Goal: Task Accomplishment & Management: Complete application form

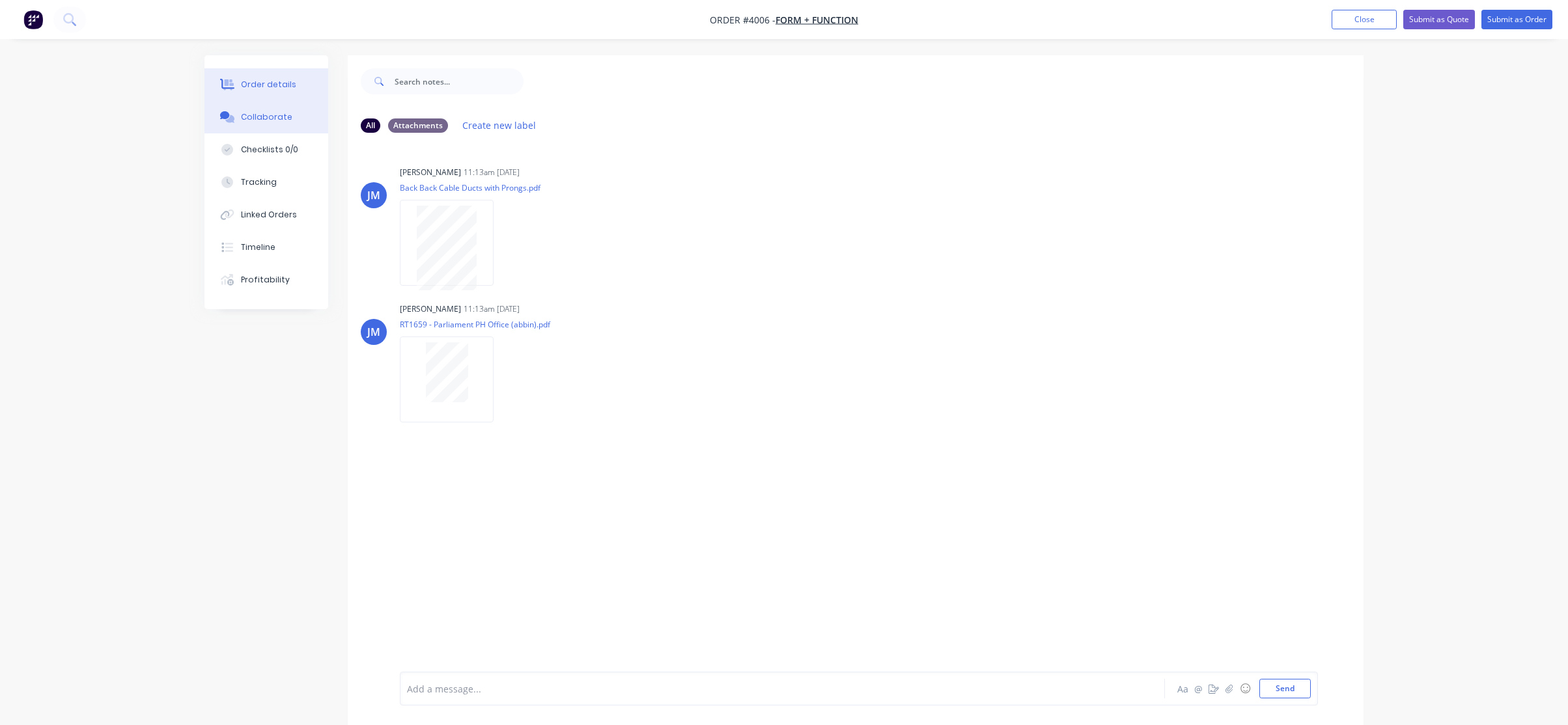
click at [254, 77] on button "Order details" at bounding box center [266, 84] width 124 height 33
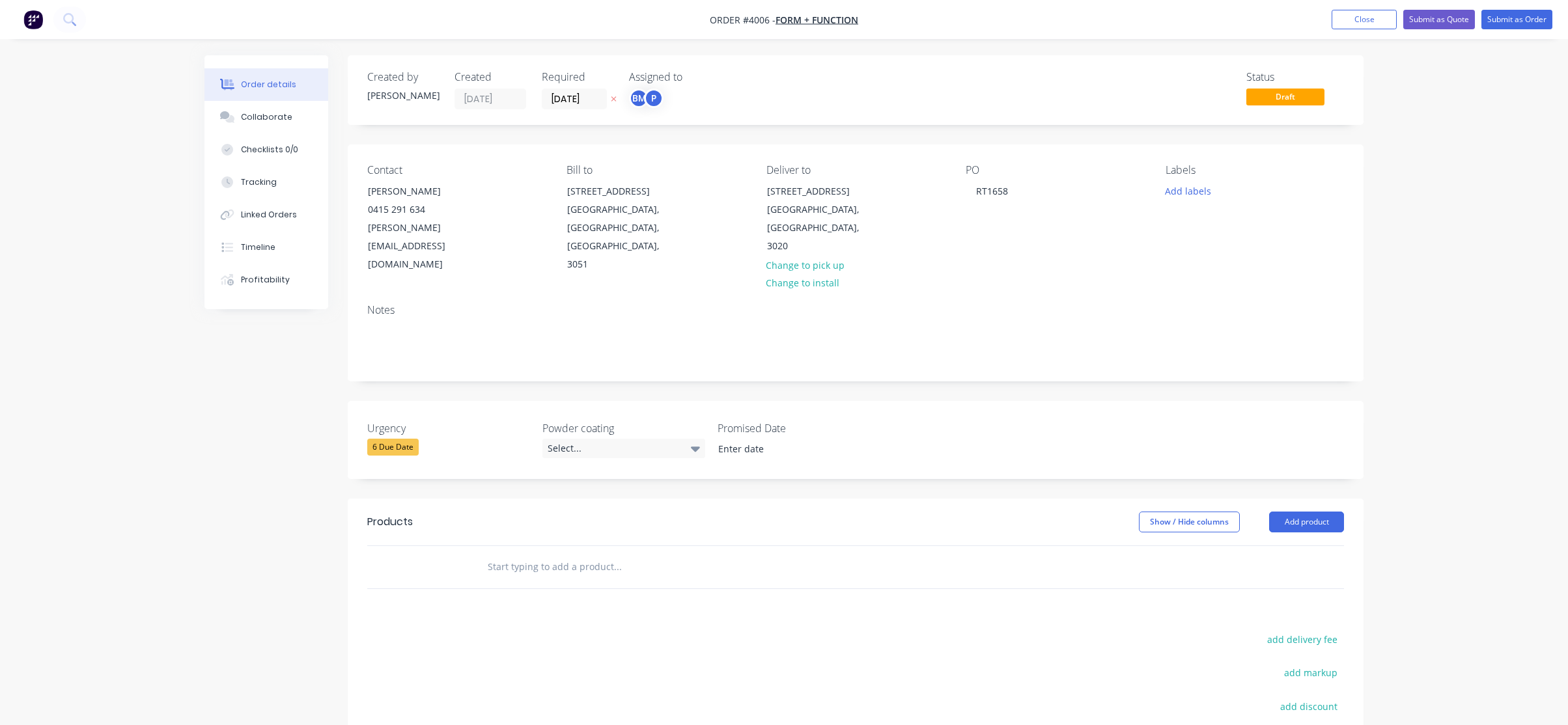
click at [548, 304] on div "Notes" at bounding box center [855, 310] width 976 height 12
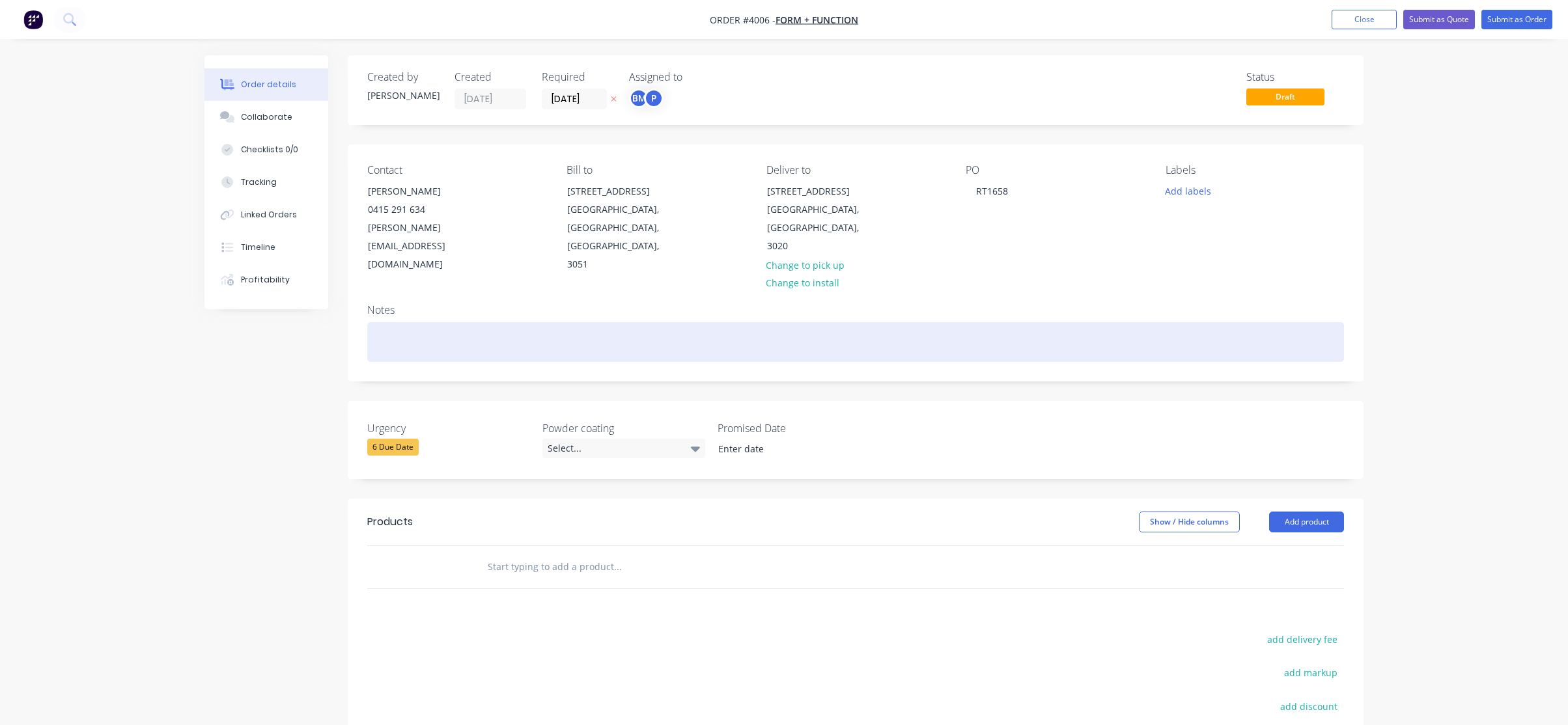
click at [524, 323] on div at bounding box center [855, 342] width 976 height 40
paste div
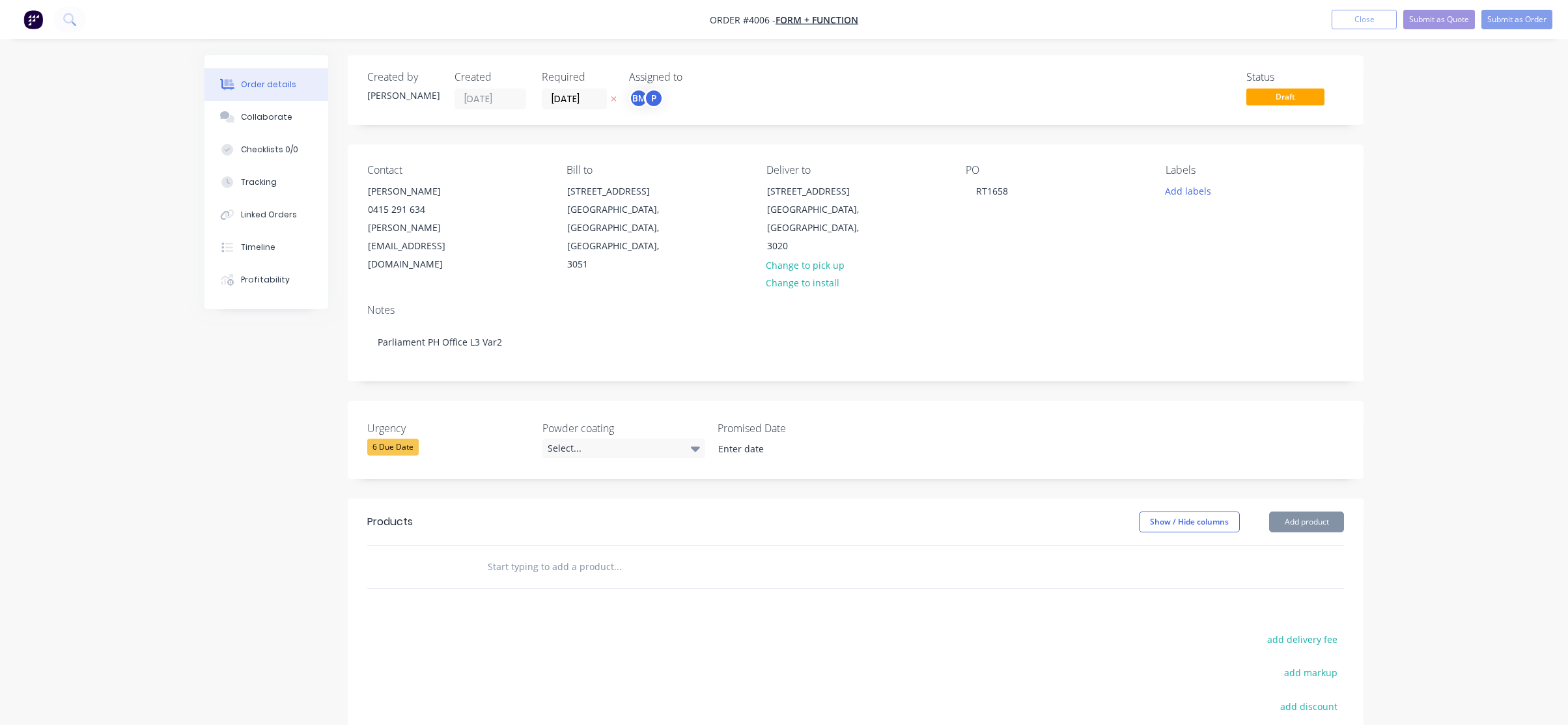
click at [217, 531] on div "Created by [PERSON_NAME] Created [DATE] Required [DATE] Assigned to BM P Status…" at bounding box center [783, 488] width 1159 height 866
click at [269, 120] on div "Collaborate" at bounding box center [266, 117] width 52 height 12
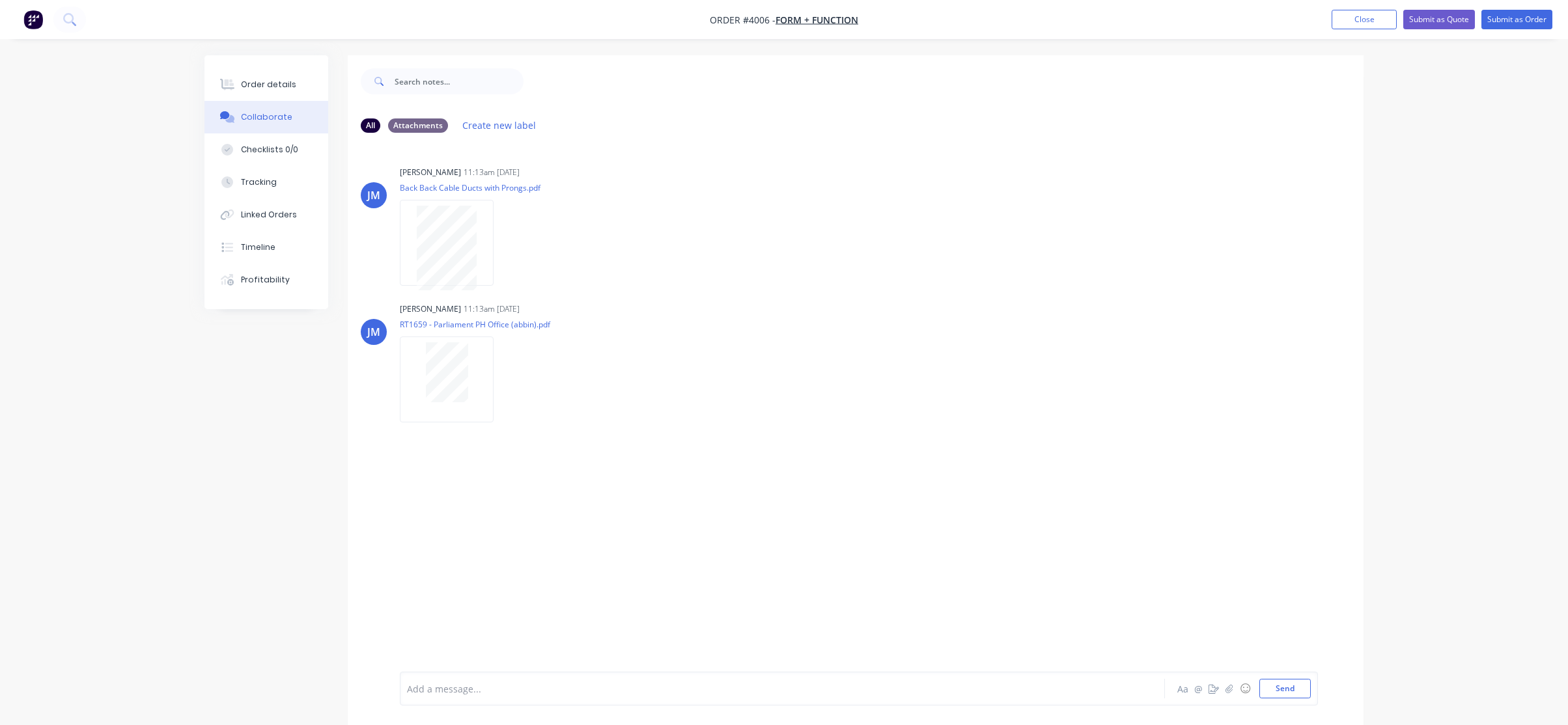
click at [293, 67] on div "Order details Collaborate Checklists 0/0 Tracking Linked Orders Timeline Profit…" at bounding box center [266, 183] width 124 height 254
click at [273, 86] on div "Order details" at bounding box center [268, 84] width 56 height 12
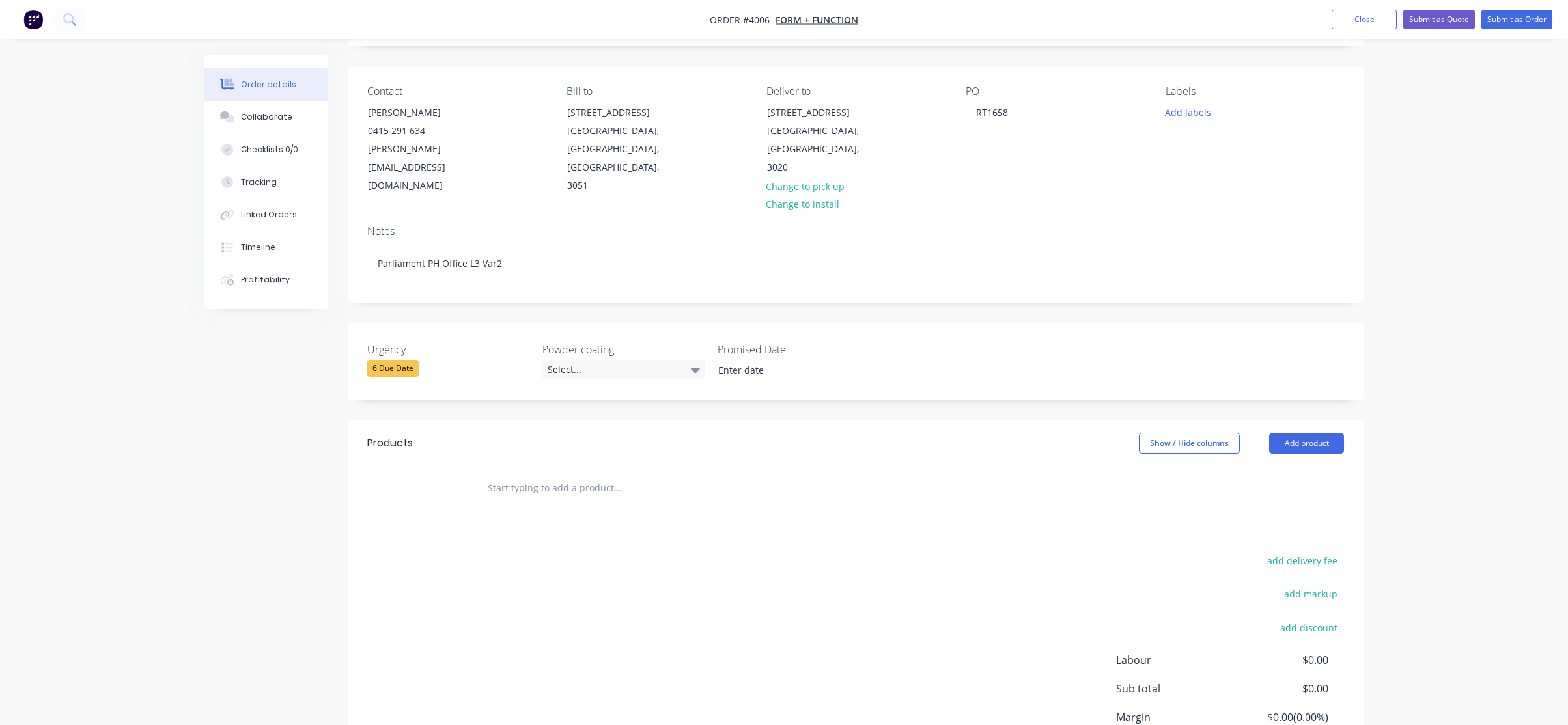
scroll to position [178, 0]
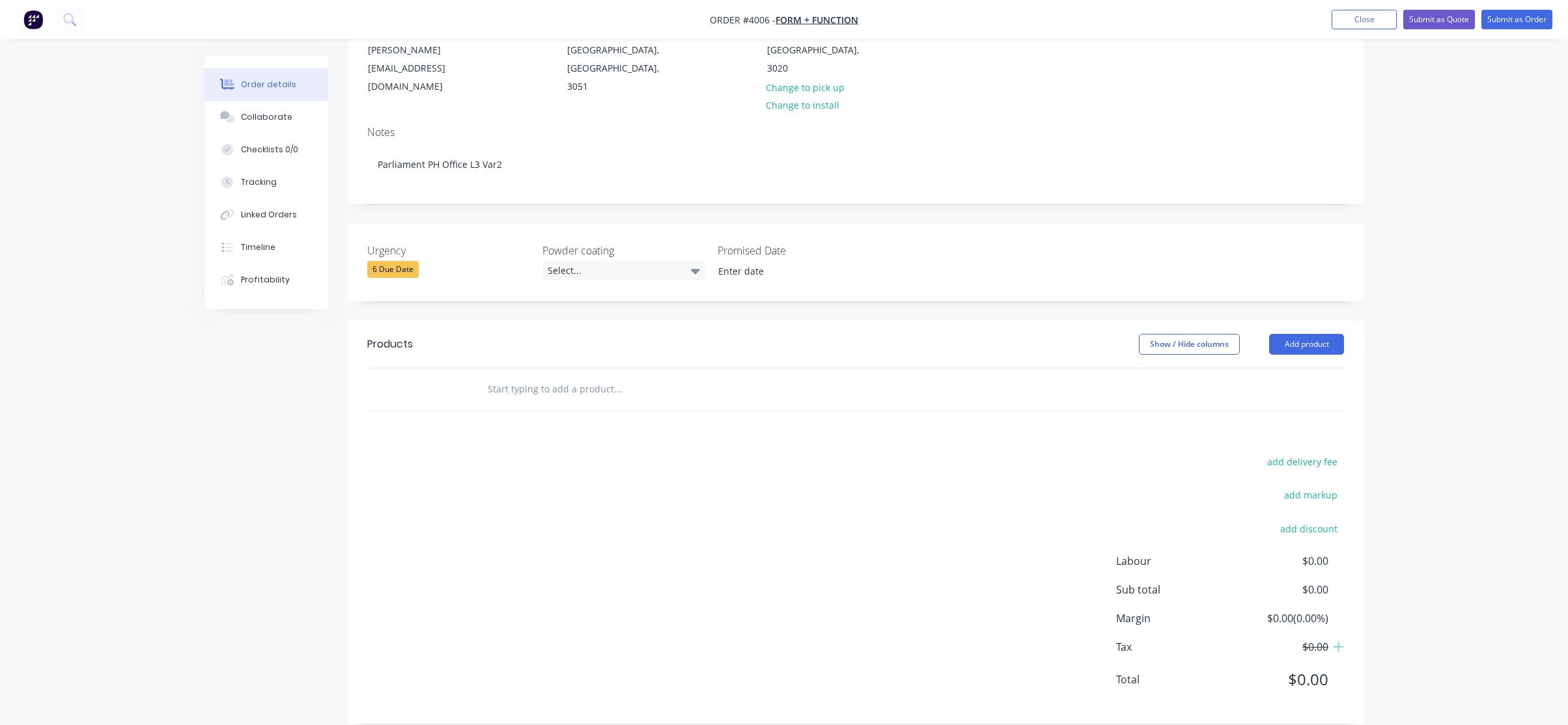
click at [1344, 339] on header "Products Show / Hide columns Add product" at bounding box center [855, 345] width 1016 height 47
click at [1338, 334] on button "Add product" at bounding box center [1306, 344] width 75 height 21
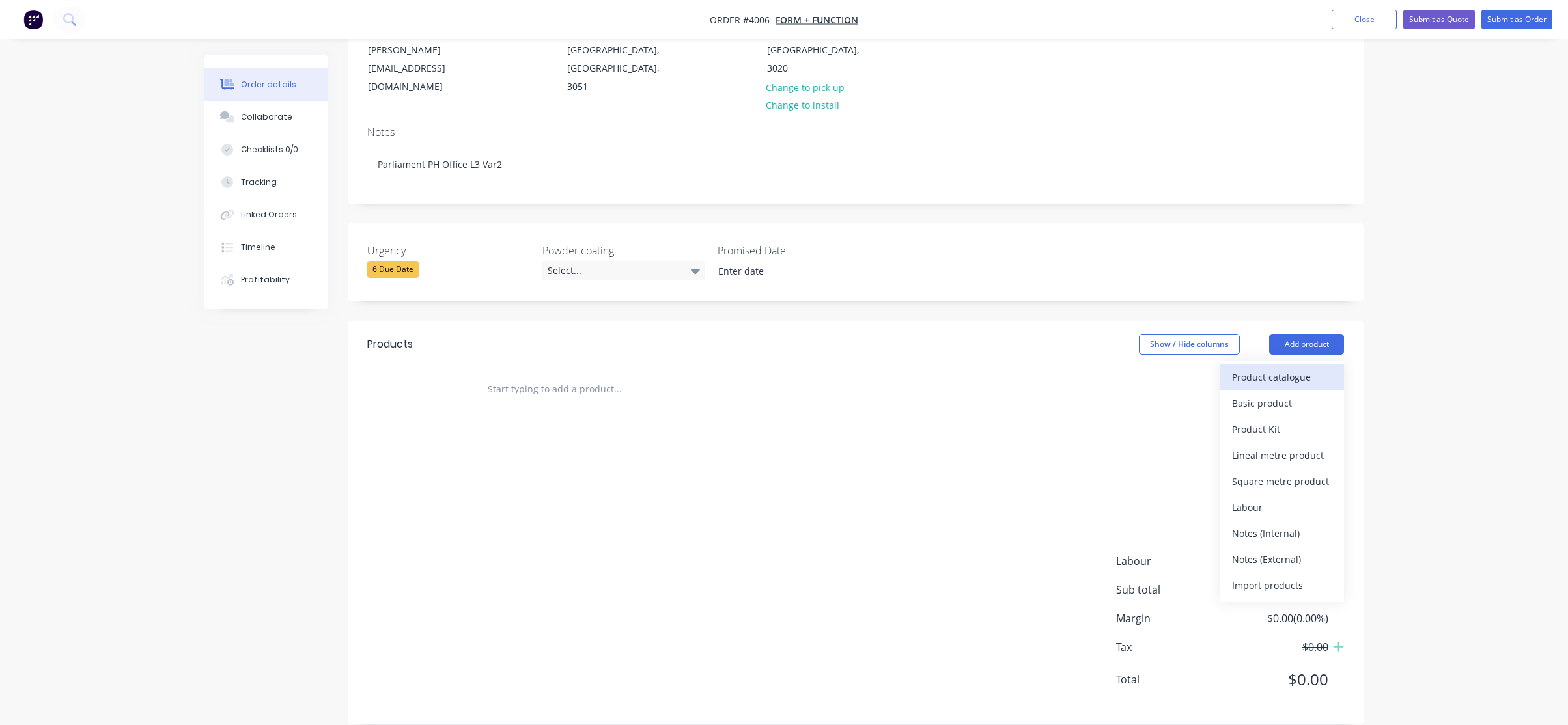
click at [1341, 367] on button "Product catalogue" at bounding box center [1282, 378] width 124 height 26
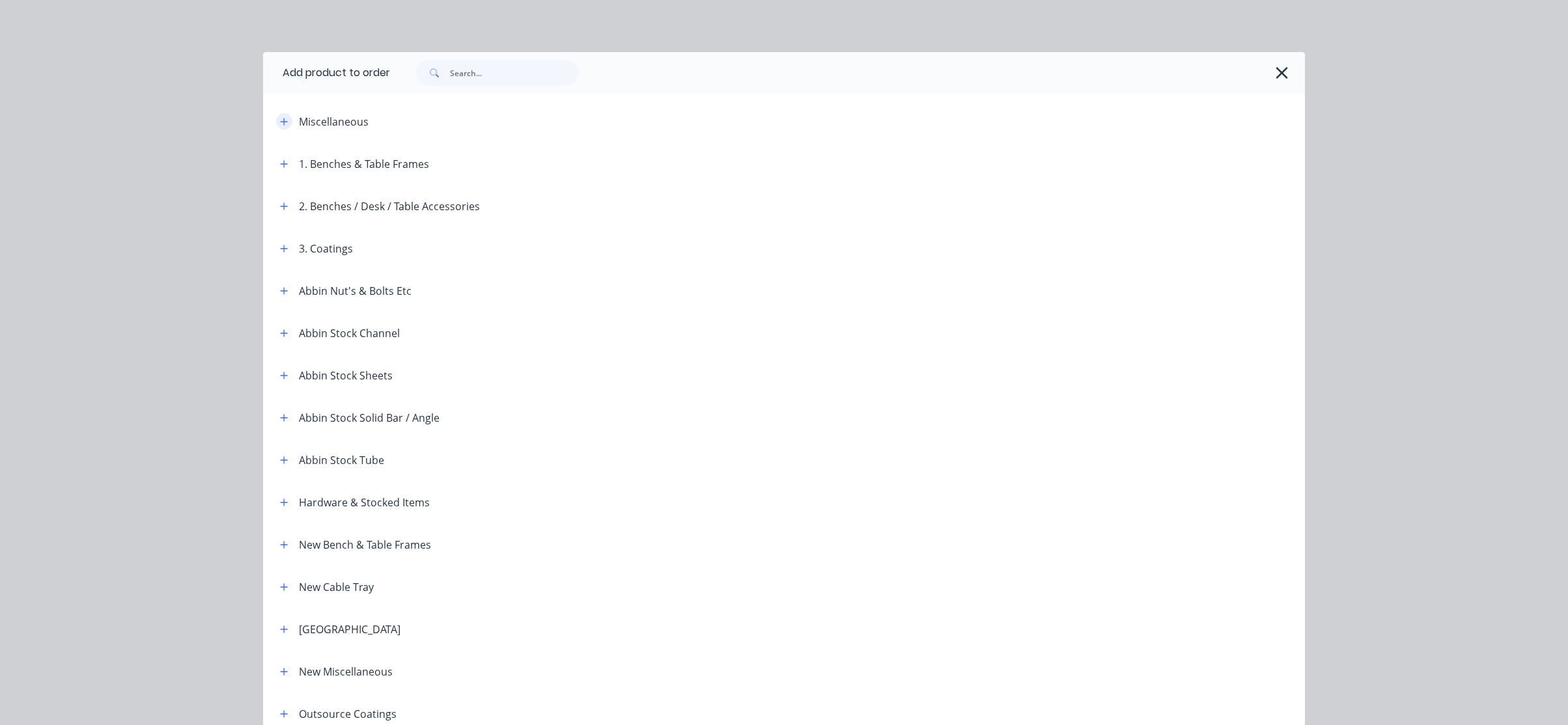
click at [287, 122] on button "button" at bounding box center [284, 121] width 16 height 16
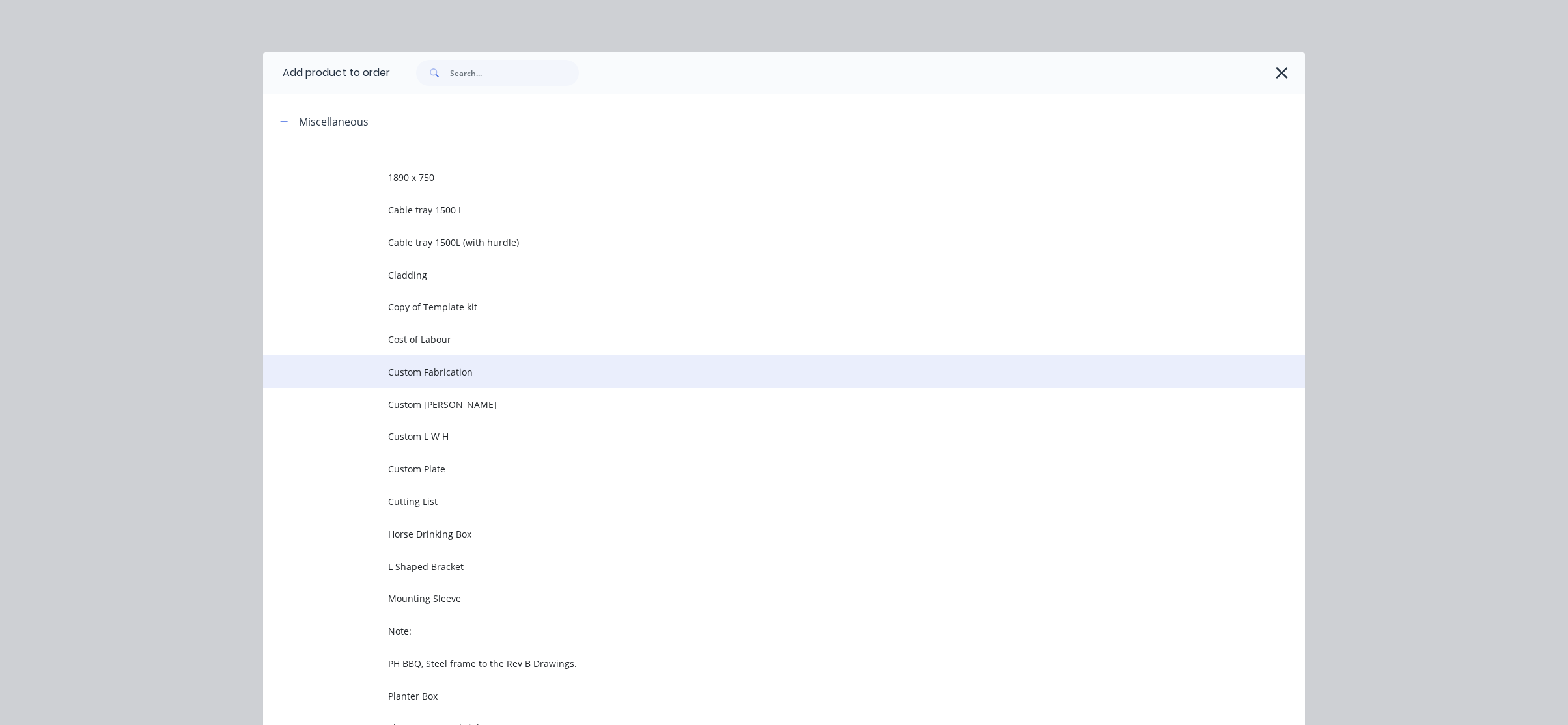
click at [439, 387] on td "Custom Fabrication" at bounding box center [846, 372] width 917 height 33
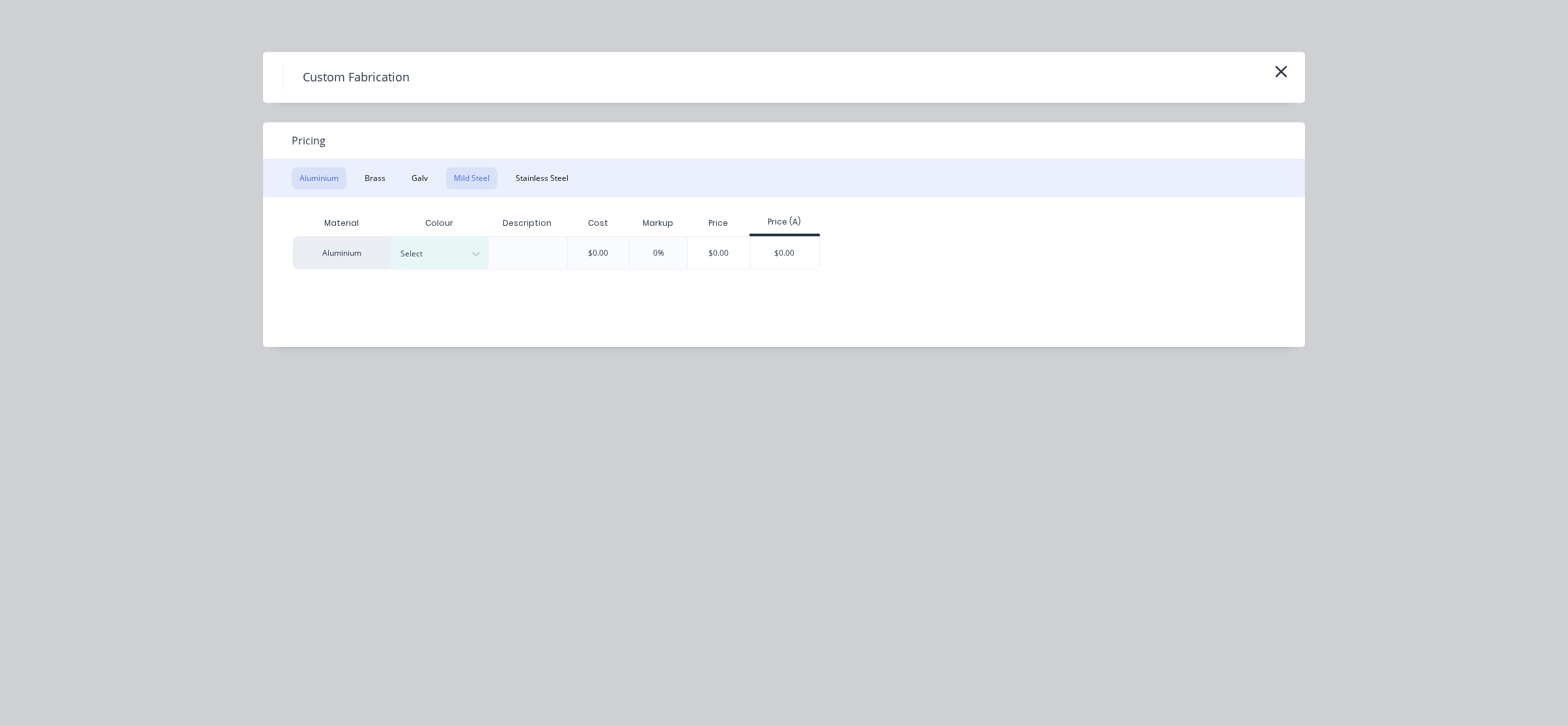
click at [462, 180] on button "Mild Steel" at bounding box center [472, 179] width 52 height 22
click at [650, 255] on div "$0.00" at bounding box center [620, 253] width 62 height 31
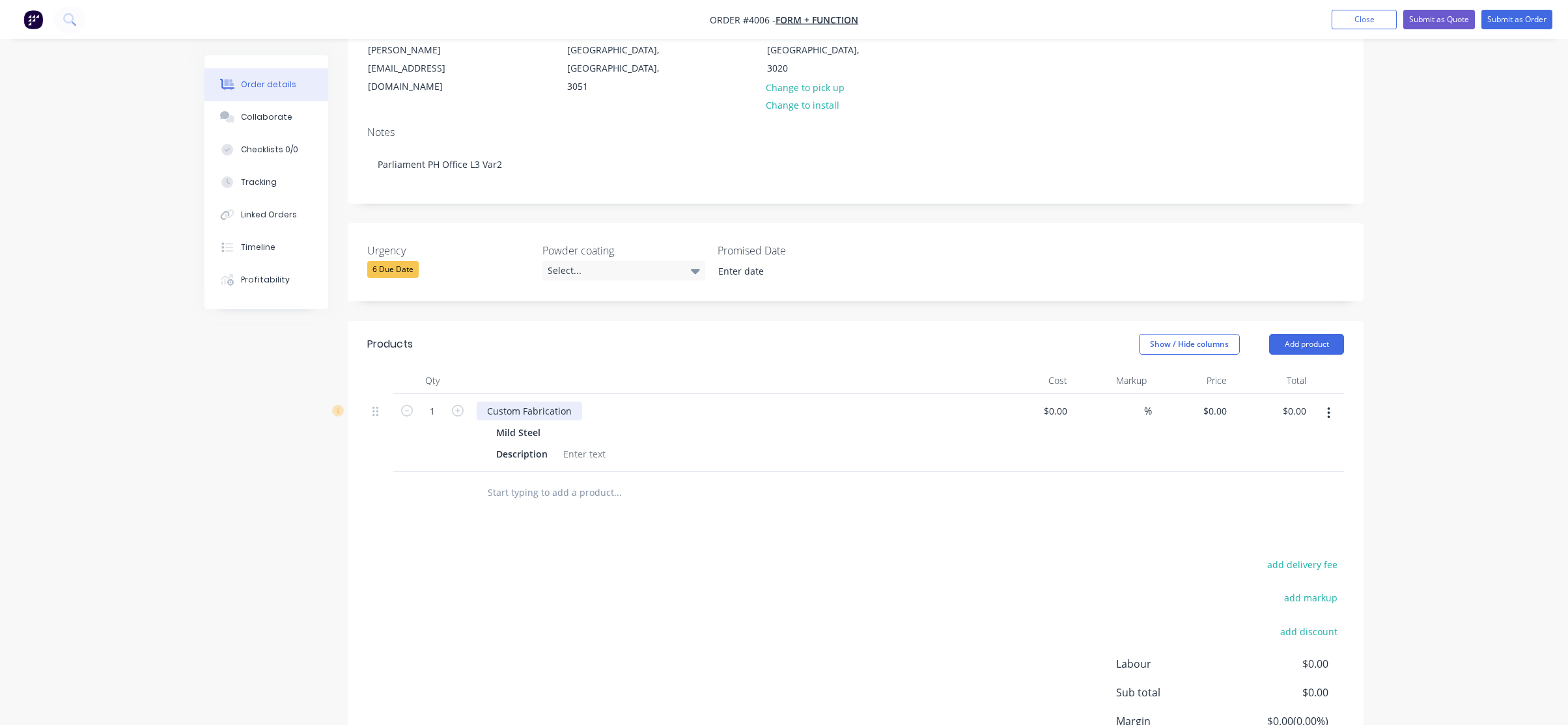
click at [505, 402] on div "Custom Fabrication" at bounding box center [529, 411] width 105 height 19
paste div
click at [938, 445] on div "Description" at bounding box center [729, 454] width 476 height 19
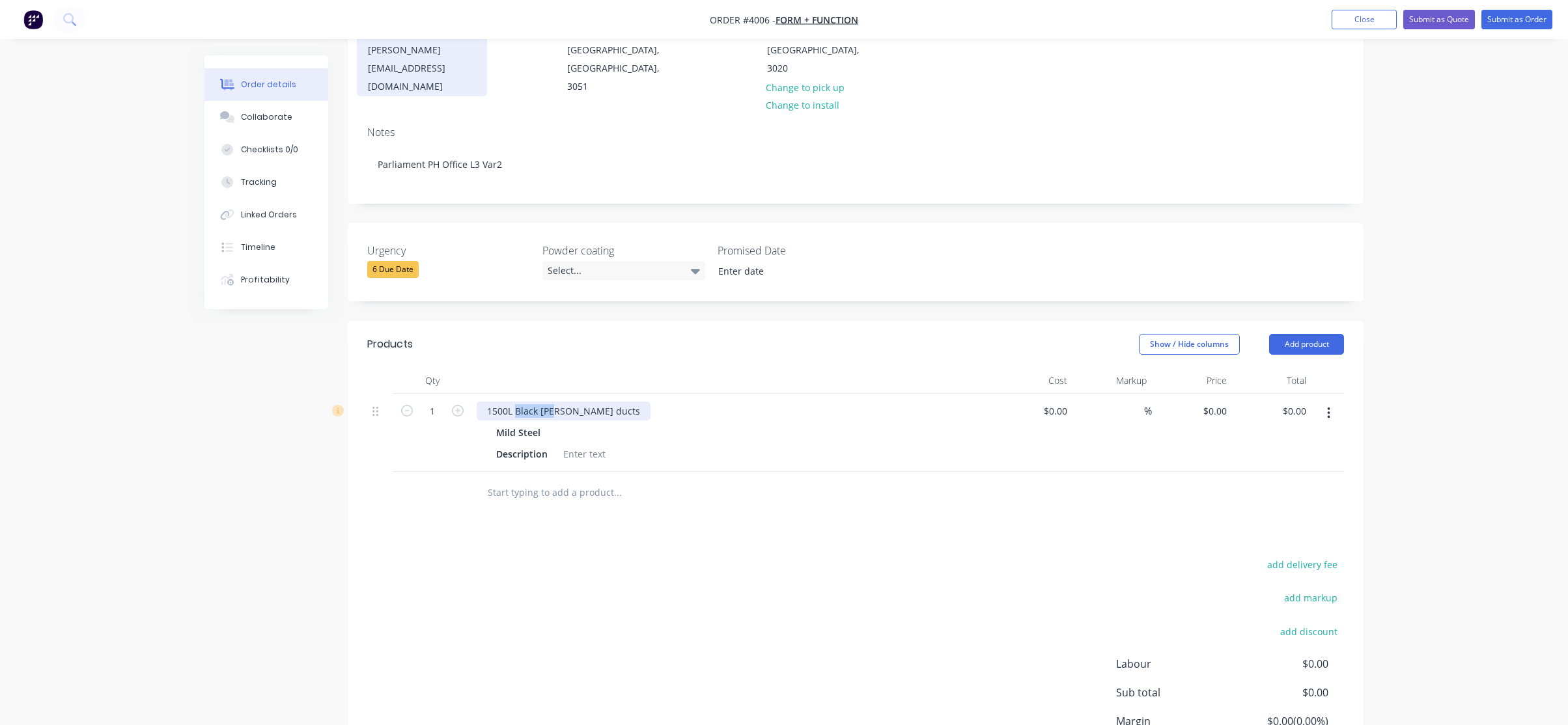
drag, startPoint x: 516, startPoint y: 386, endPoint x: 399, endPoint y: 52, distance: 353.9
click at [556, 402] on div "1500L Black [PERSON_NAME] ducts" at bounding box center [563, 411] width 174 height 19
drag, startPoint x: 558, startPoint y: 391, endPoint x: 515, endPoint y: 393, distance: 43.0
click at [515, 402] on div "1500L Black [PERSON_NAME] ducts" at bounding box center [563, 411] width 174 height 19
click at [536, 445] on div "Description" at bounding box center [522, 454] width 62 height 19
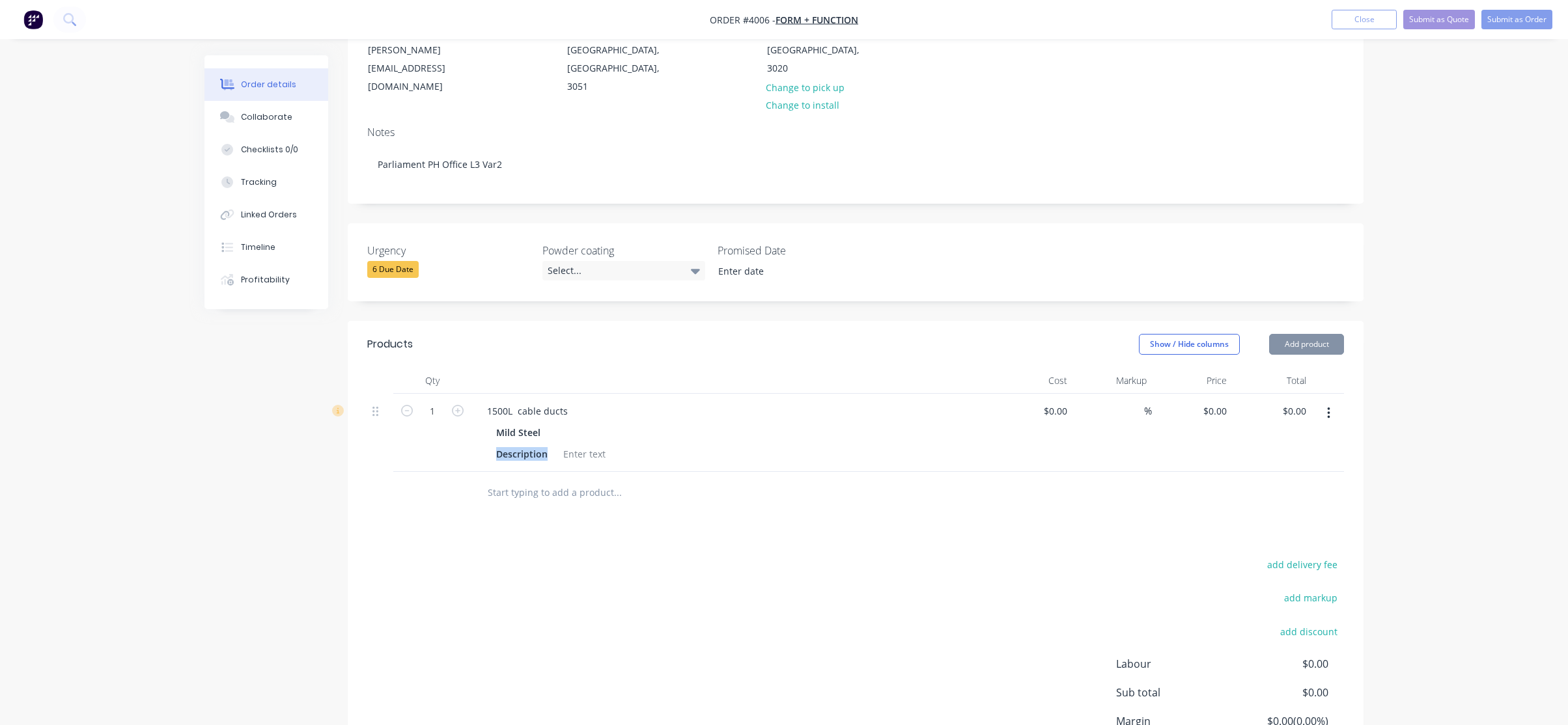
click at [536, 445] on div "Description" at bounding box center [522, 454] width 62 height 19
click at [535, 424] on div "Mild Steel P/C" at bounding box center [732, 444] width 510 height 41
paste div
click at [638, 445] on div "P/C Black Matt" at bounding box center [729, 454] width 476 height 19
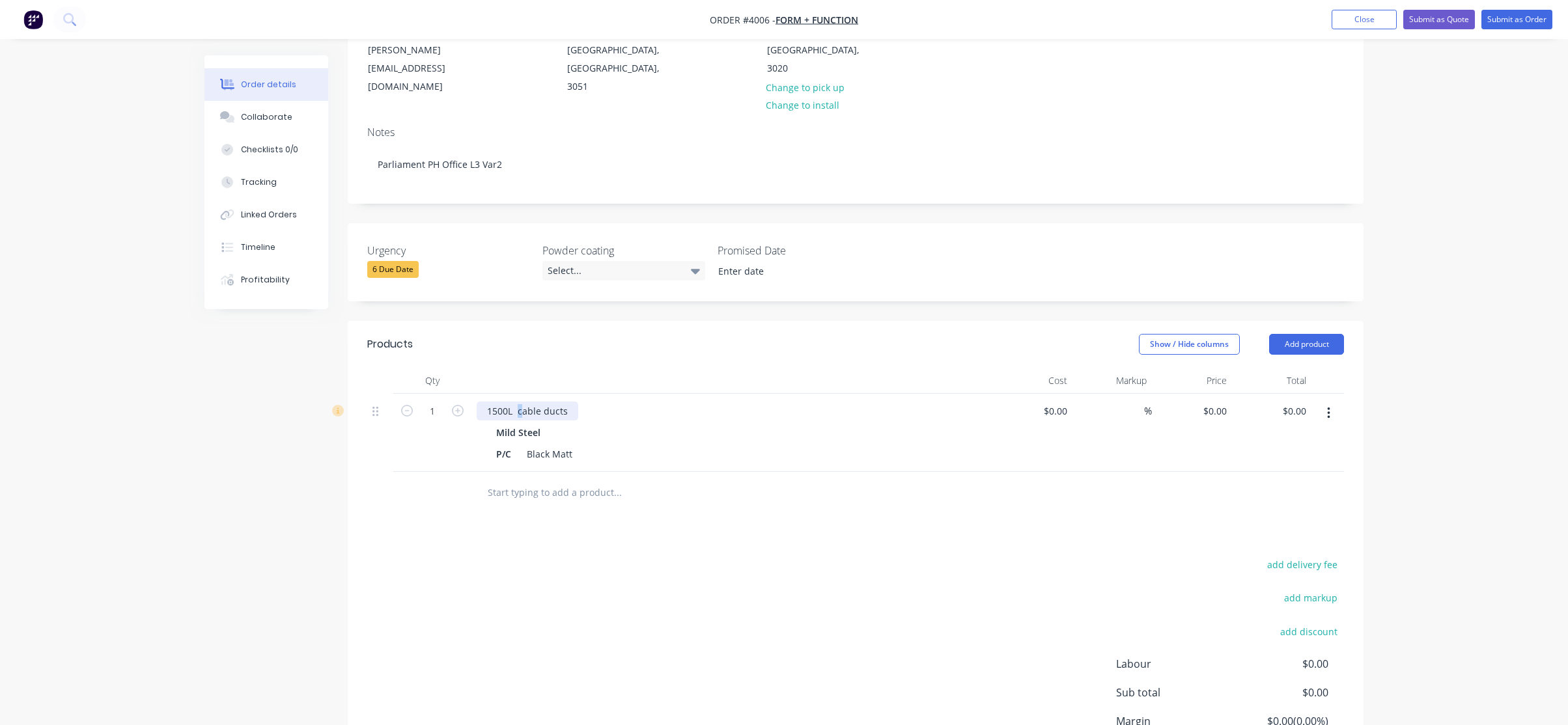
click at [516, 402] on div "1500L cable ducts" at bounding box center [527, 411] width 101 height 19
drag, startPoint x: 572, startPoint y: 392, endPoint x: 514, endPoint y: 391, distance: 58.0
click at [514, 402] on div "1500L cable ducts" at bounding box center [527, 411] width 101 height 19
click at [757, 402] on div "1500L cabletray" at bounding box center [732, 411] width 510 height 19
click at [538, 402] on div "1500L cabletray" at bounding box center [521, 411] width 89 height 19
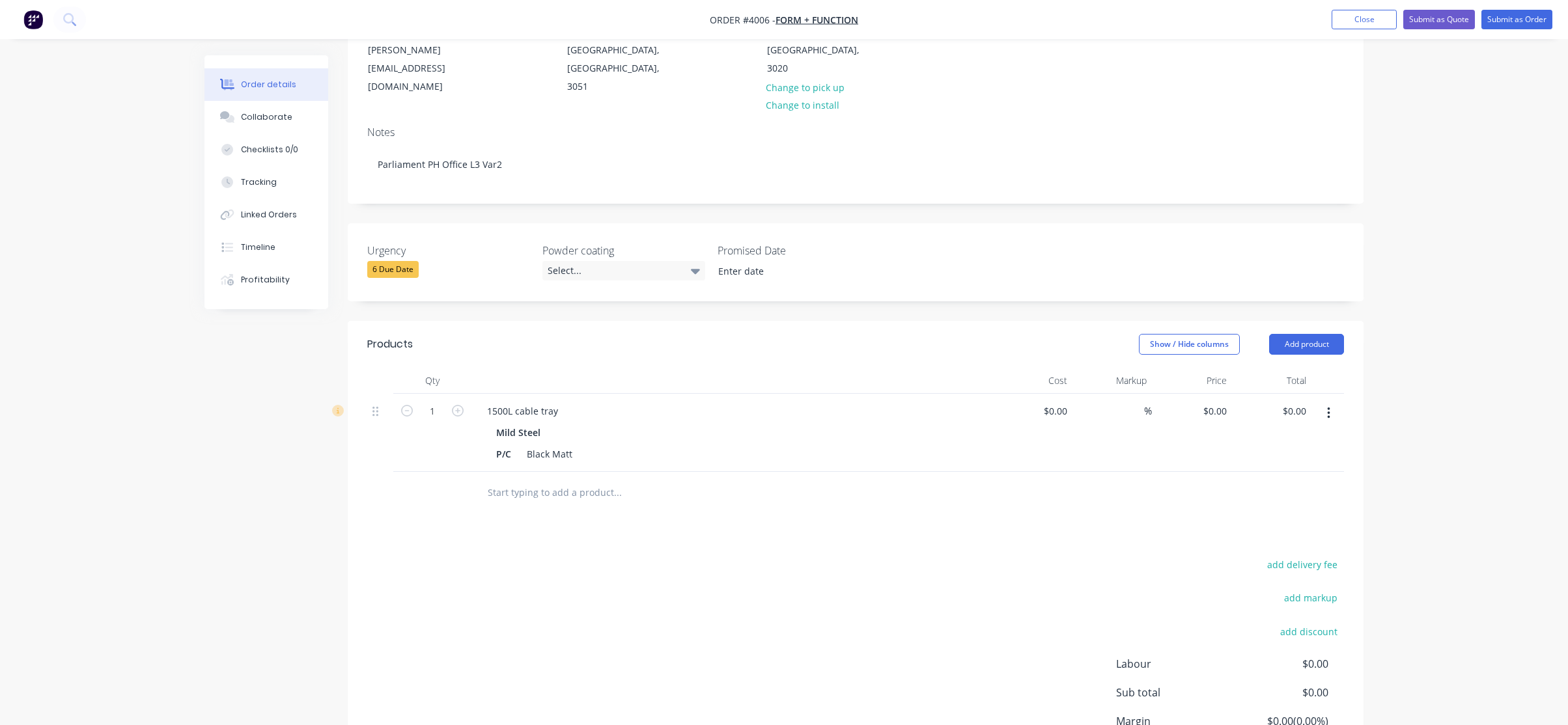
click at [721, 480] on input "text" at bounding box center [617, 493] width 260 height 26
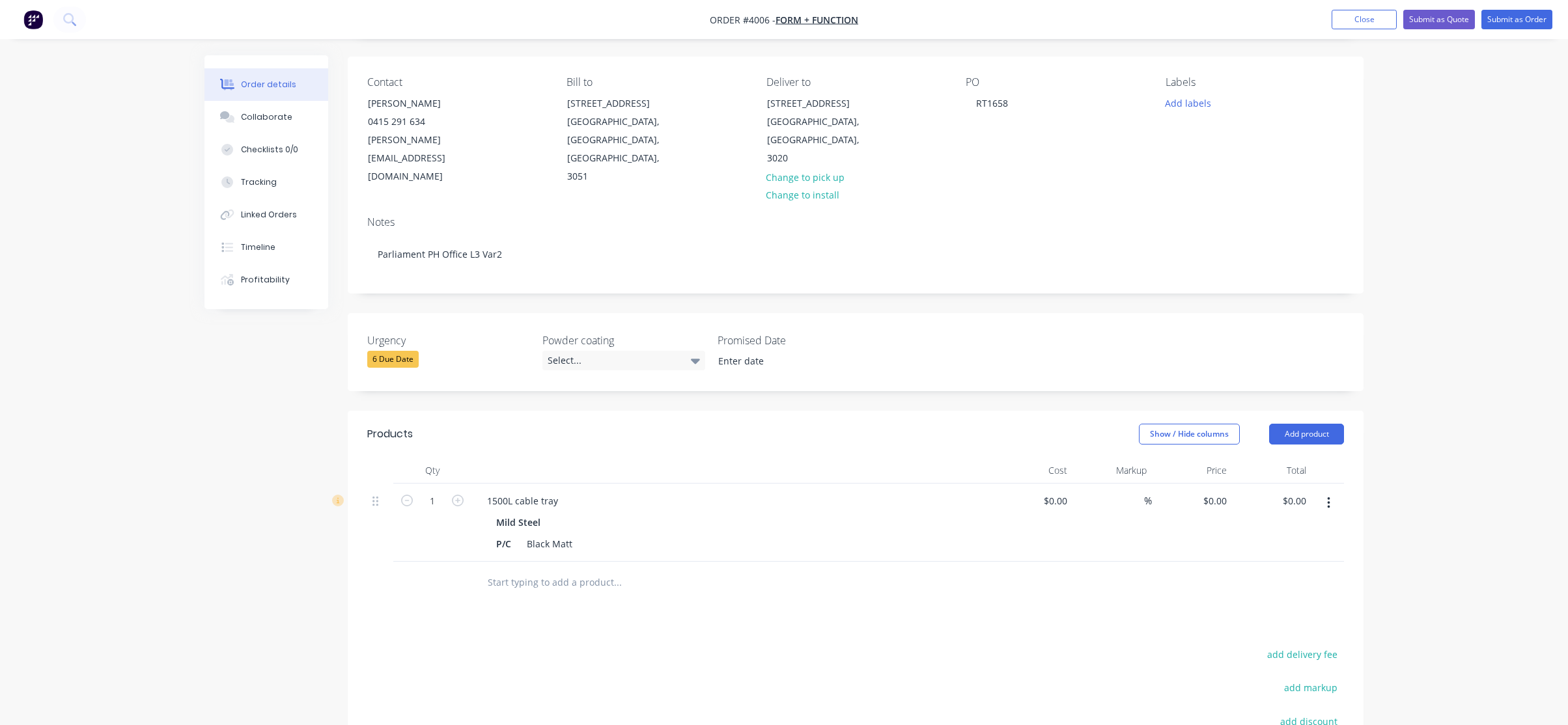
scroll to position [0, 0]
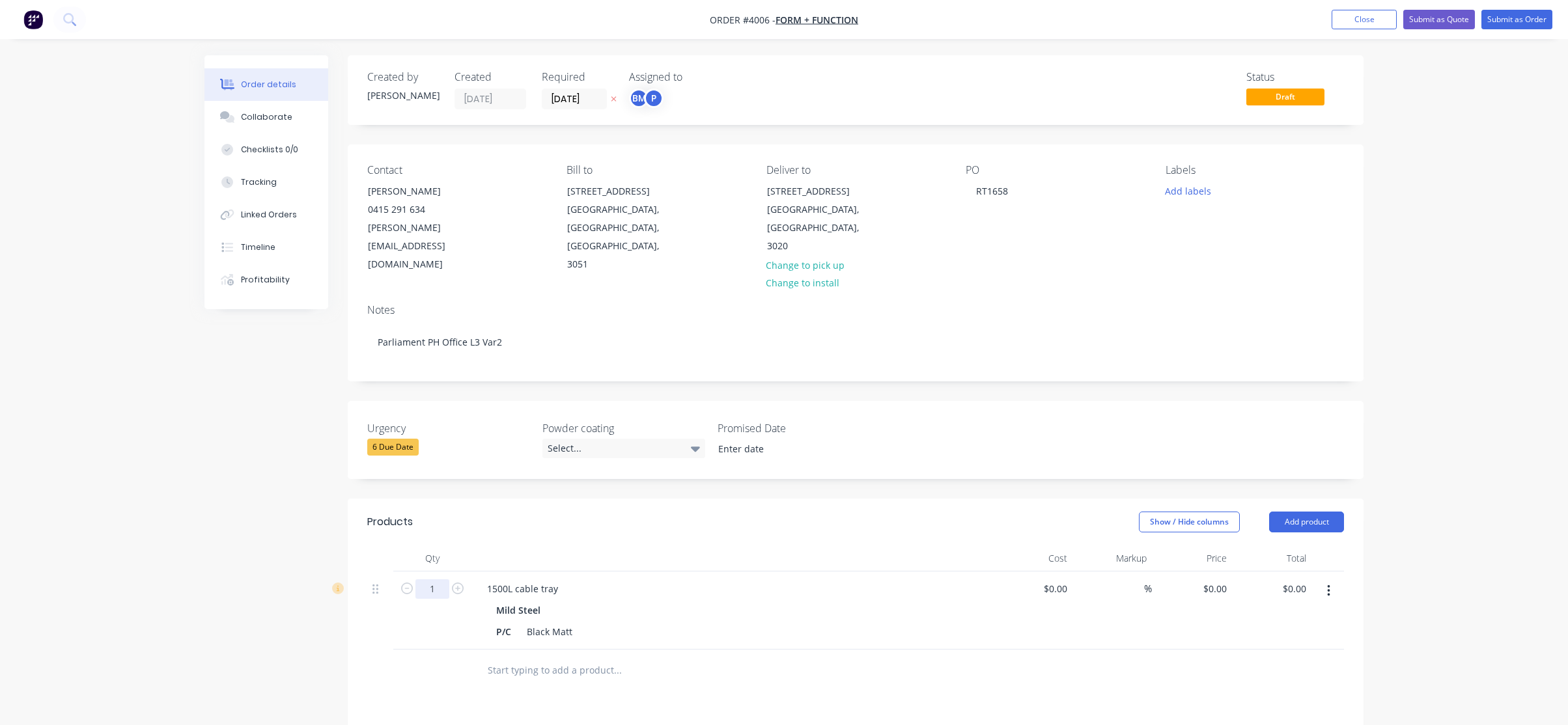
click at [435, 580] on input "1" at bounding box center [433, 590] width 34 height 20
type input "6"
type input "5"
click at [758, 580] on div "1500L cable tray" at bounding box center [732, 589] width 510 height 19
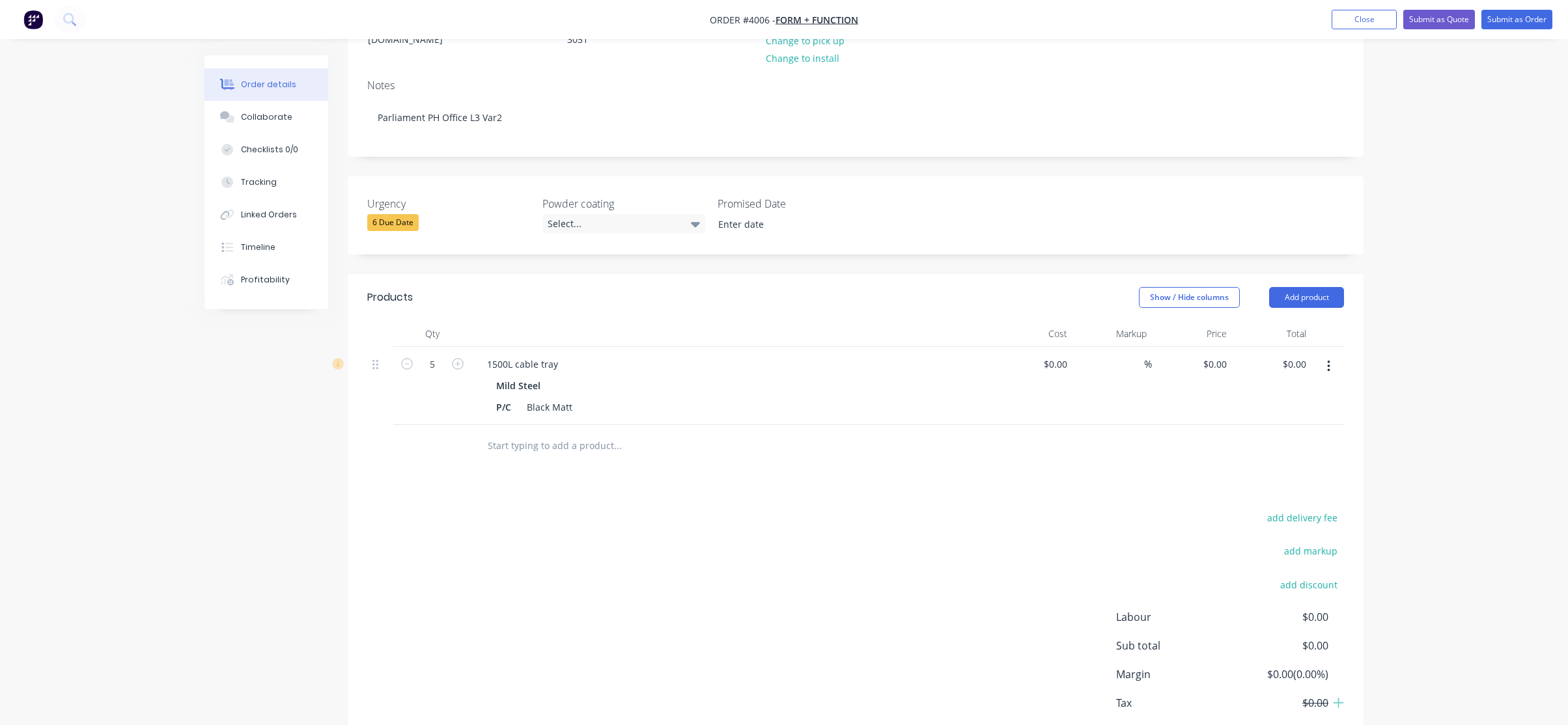
scroll to position [281, 0]
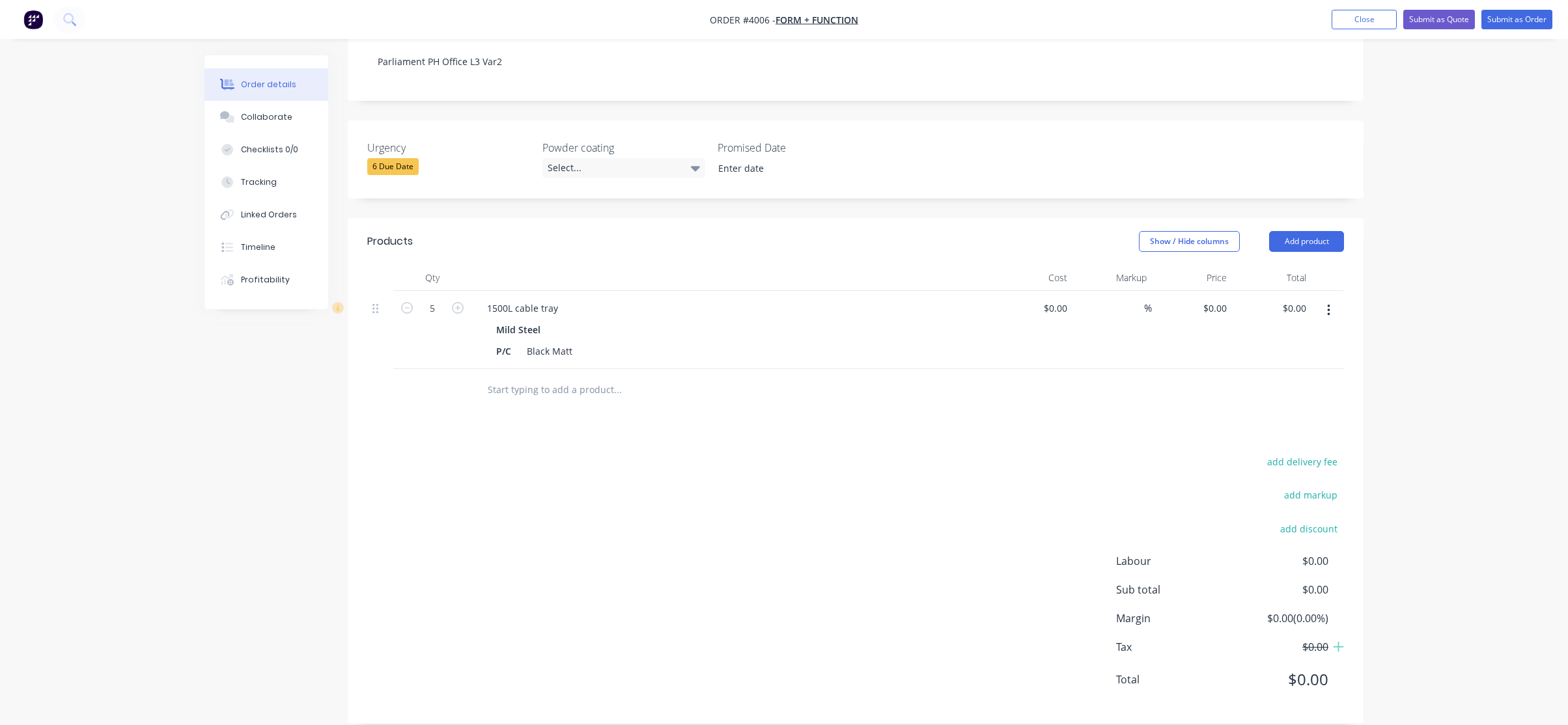
click at [1329, 304] on icon "button" at bounding box center [1328, 311] width 3 height 14
click at [1277, 361] on div "Duplicate" at bounding box center [1281, 370] width 100 height 19
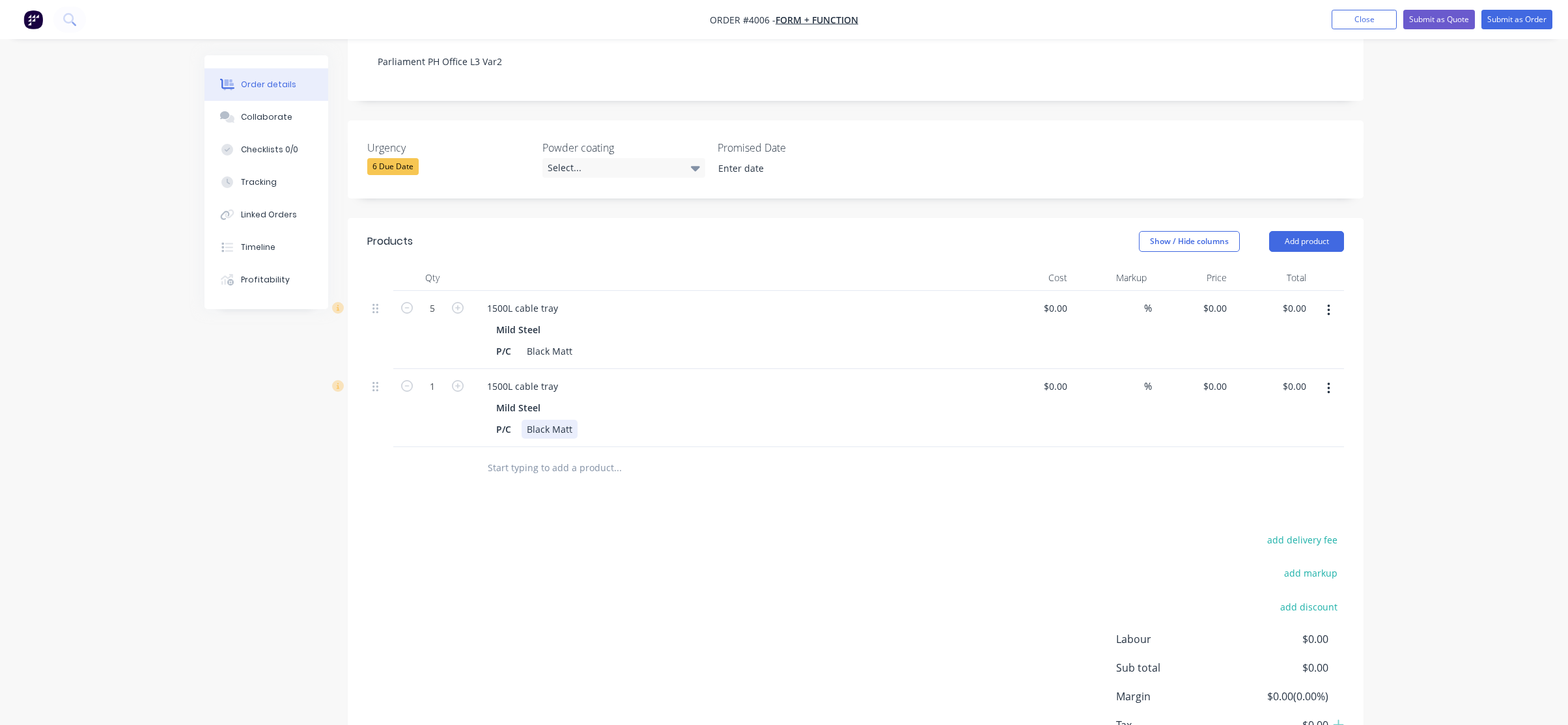
click at [568, 420] on div "Black Matt" at bounding box center [550, 429] width 56 height 19
click at [882, 398] on div "Mild Steel" at bounding box center [732, 408] width 471 height 19
click at [565, 377] on div "1500L cable tray" at bounding box center [522, 386] width 92 height 19
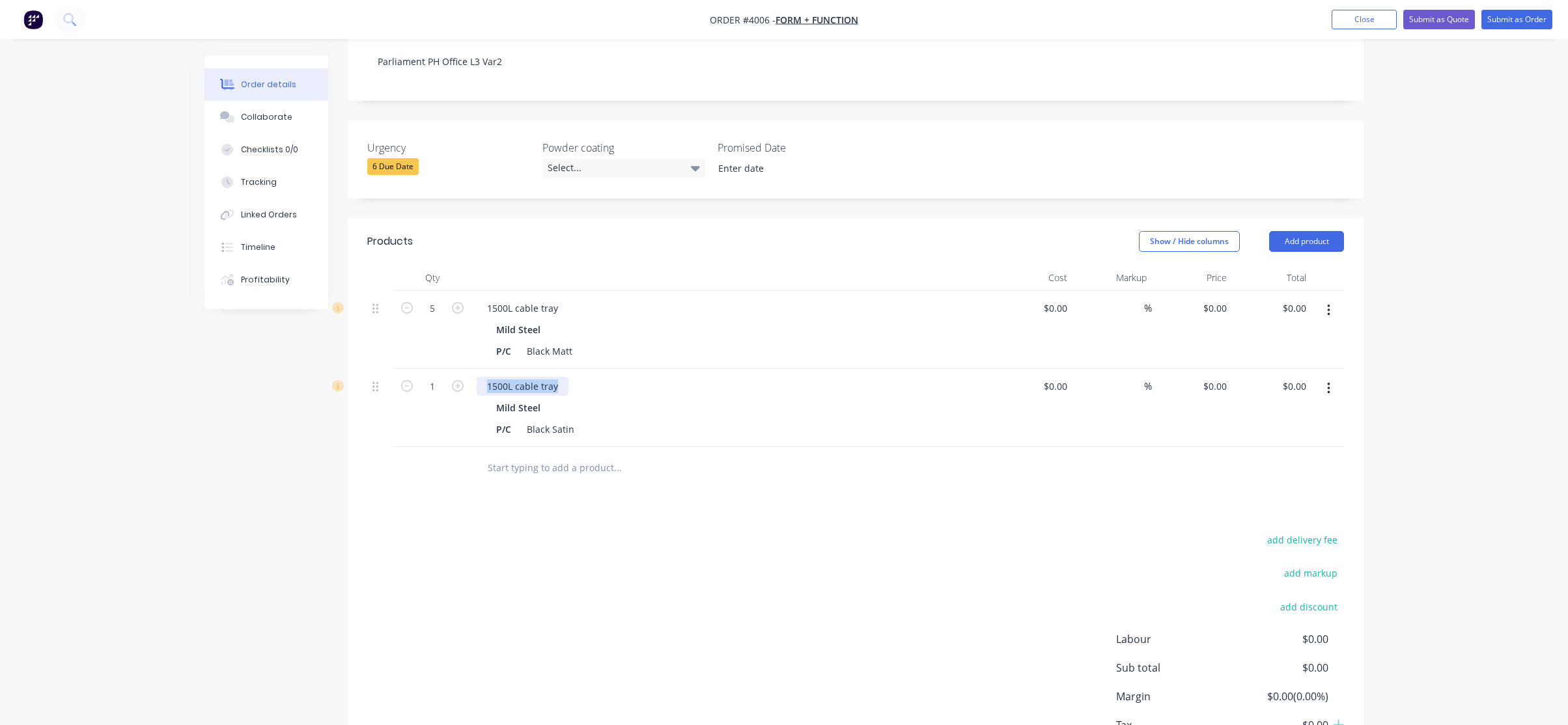
click at [565, 377] on div "1500L cable tray" at bounding box center [522, 386] width 92 height 19
paste div
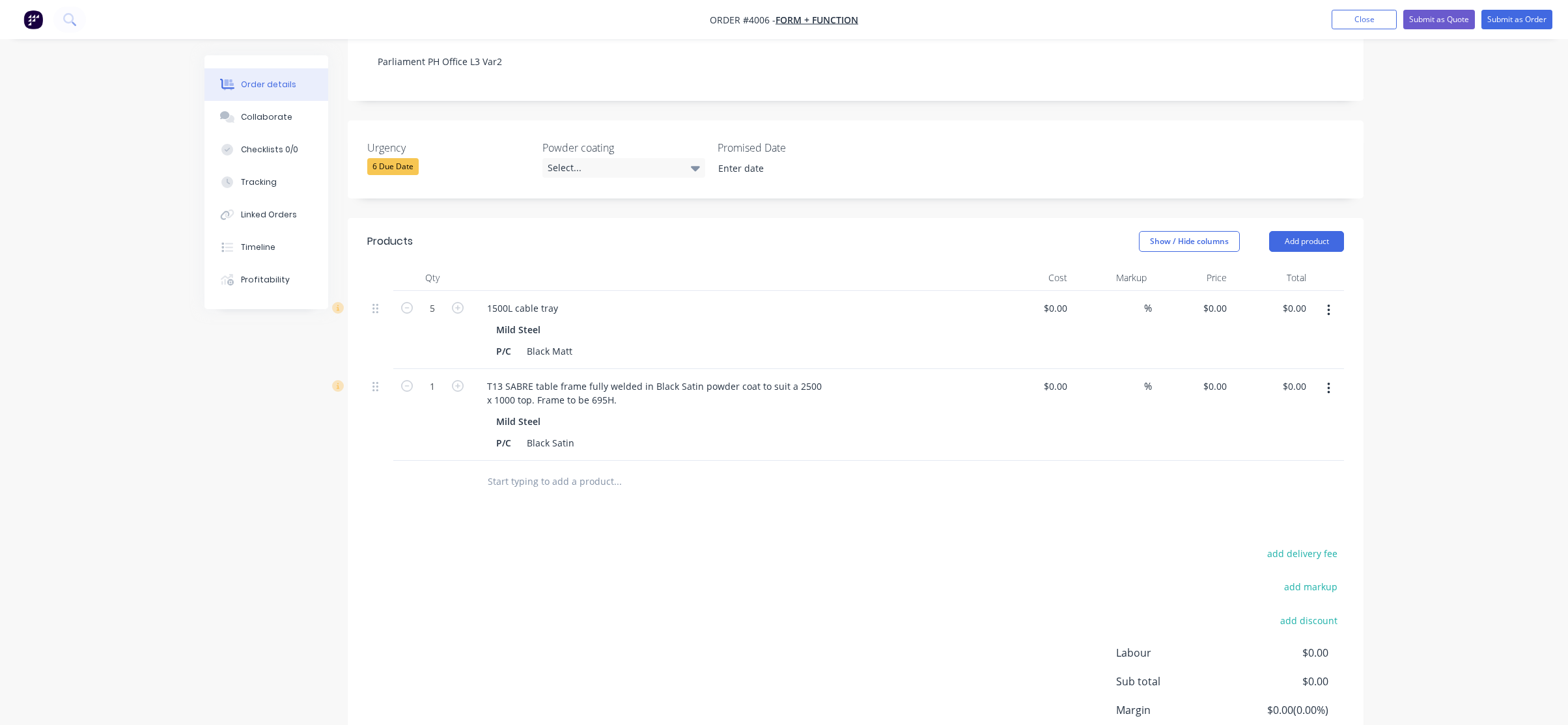
click at [704, 469] on input "text" at bounding box center [617, 482] width 260 height 26
drag, startPoint x: 639, startPoint y: 366, endPoint x: 754, endPoint y: 369, distance: 115.0
click at [754, 377] on div "T13 SABRE table frame fully welded in Black Satin powder coat to suit a 2500 x …" at bounding box center [654, 393] width 355 height 33
click at [489, 385] on div "T13 SABRE table frame fully welded to suit a 2500 x 1000 top. Frame to be 695H." at bounding box center [595, 393] width 238 height 33
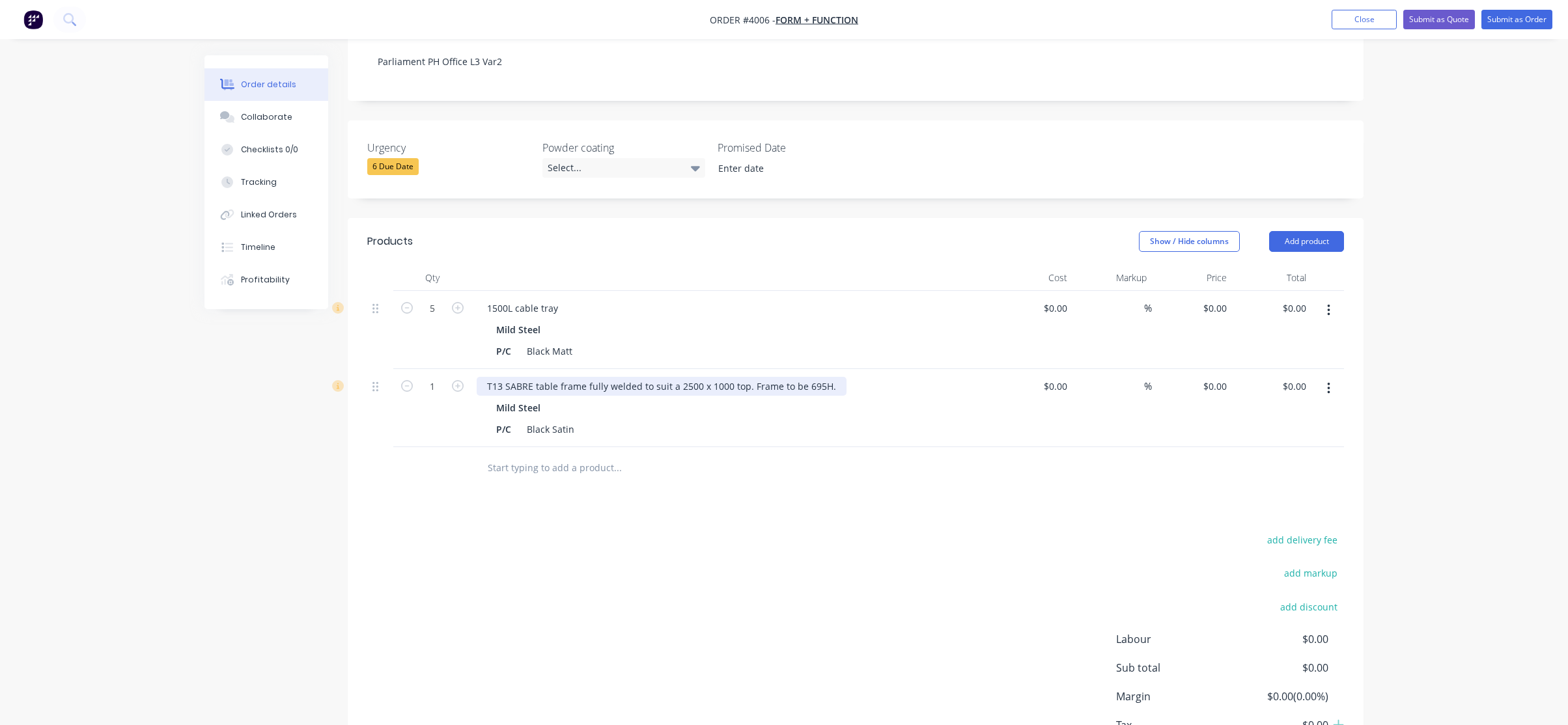
click at [709, 377] on div "T13 SABRE table frame fully welded to suit a 2500 x 1000 top. Frame to be 695H." at bounding box center [661, 386] width 370 height 19
drag, startPoint x: 800, startPoint y: 368, endPoint x: 737, endPoint y: 378, distance: 63.8
click at [742, 377] on div "T13 SABRE table frame fully welded to suit a 2500 x 1000 top. Frame to be 695H." at bounding box center [661, 386] width 370 height 19
click at [761, 499] on div "Products Show / Hide columns Add product Qty Cost Markup Price Total 5 1500L ca…" at bounding box center [855, 510] width 1016 height 584
drag, startPoint x: 778, startPoint y: 364, endPoint x: 906, endPoint y: 369, distance: 128.1
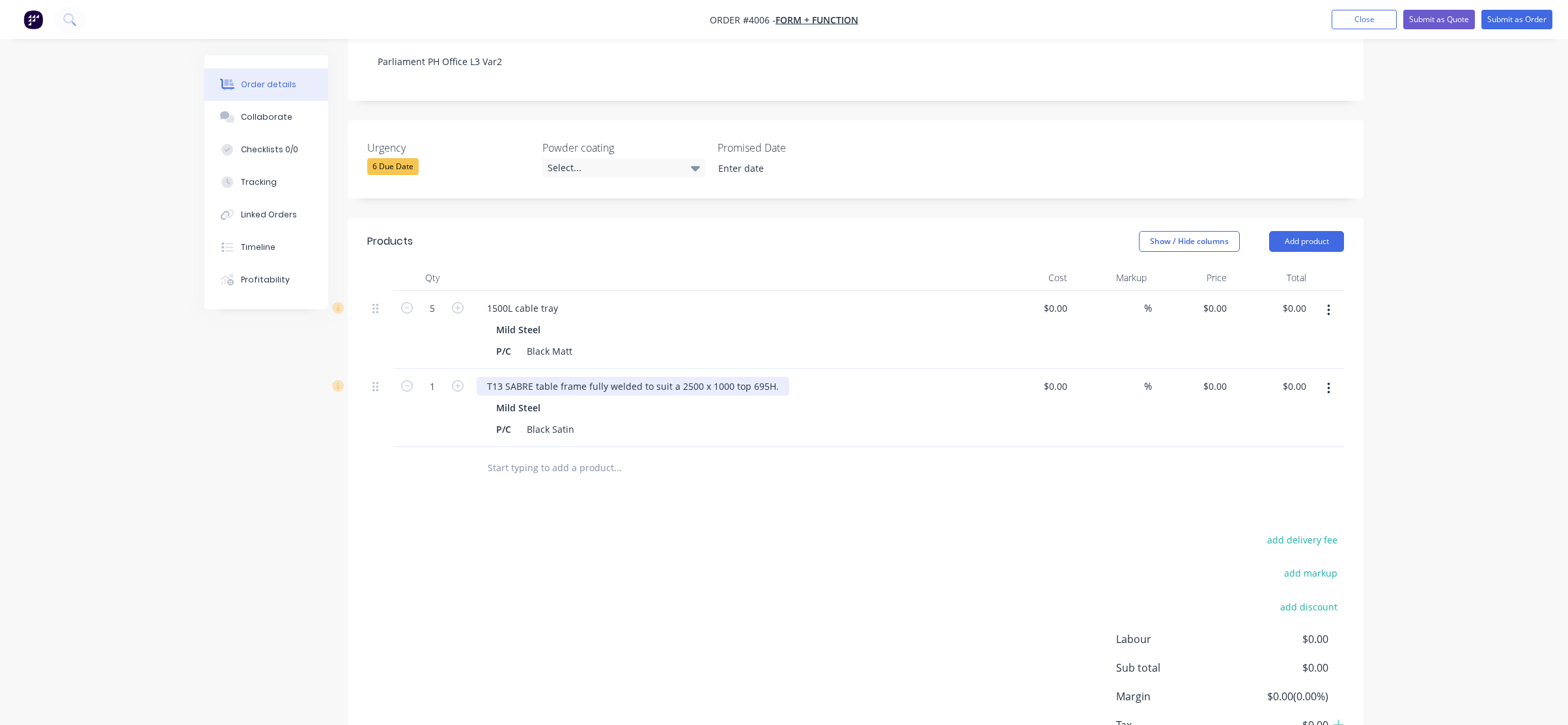
click at [781, 377] on div "T13 SABRE table frame fully welded to suit a 2500 x 1000 top 695H." at bounding box center [633, 386] width 313 height 19
click at [688, 448] on div at bounding box center [705, 469] width 469 height 43
click at [1332, 377] on button "button" at bounding box center [1328, 389] width 31 height 24
click at [1301, 440] on div "Duplicate" at bounding box center [1281, 449] width 100 height 19
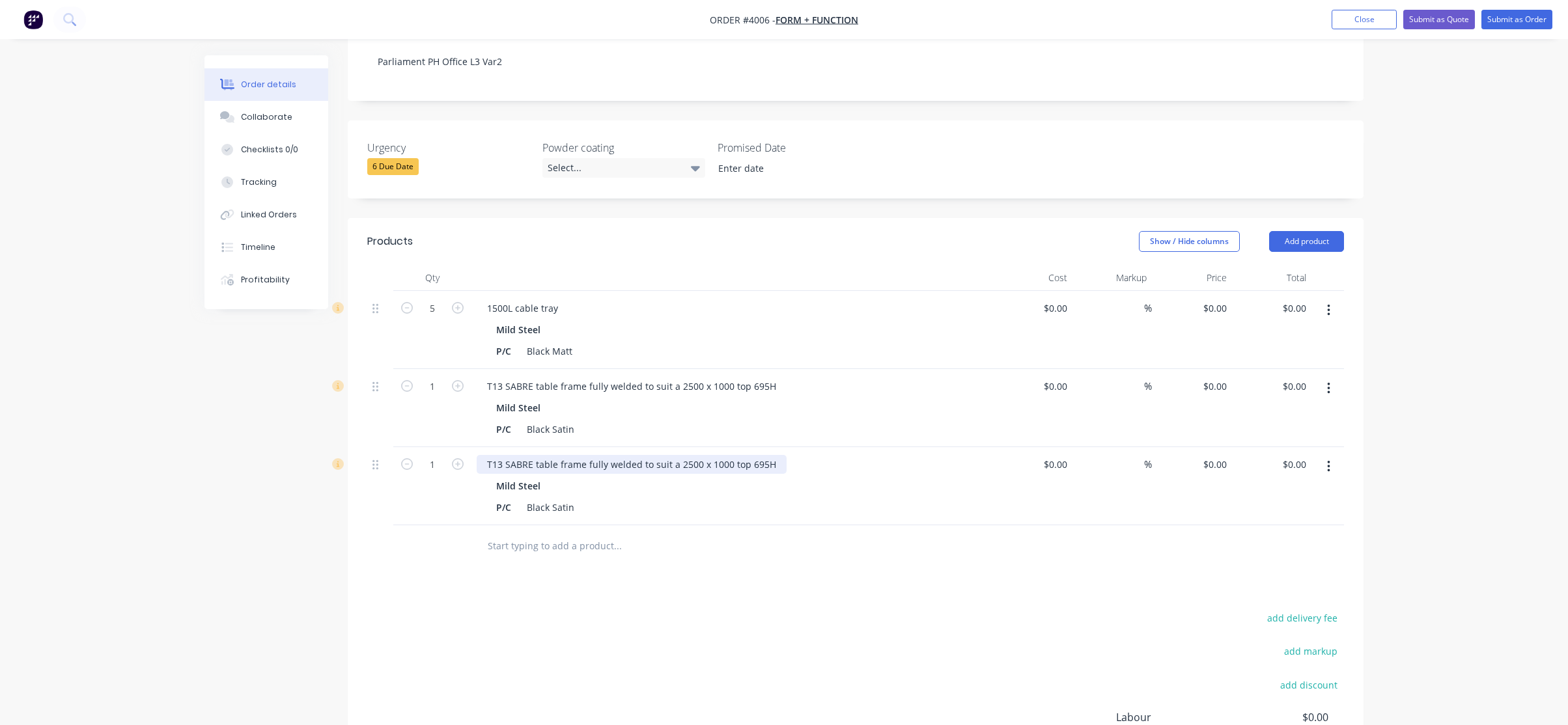
click at [508, 455] on div "T13 SABRE table frame fully welded to suit a 2500 x 1000 top 695H" at bounding box center [632, 464] width 310 height 19
paste div
click at [677, 576] on div "Products Show / Hide columns Add product Qty Cost Markup Price Total 5 1500L ca…" at bounding box center [855, 556] width 1016 height 676
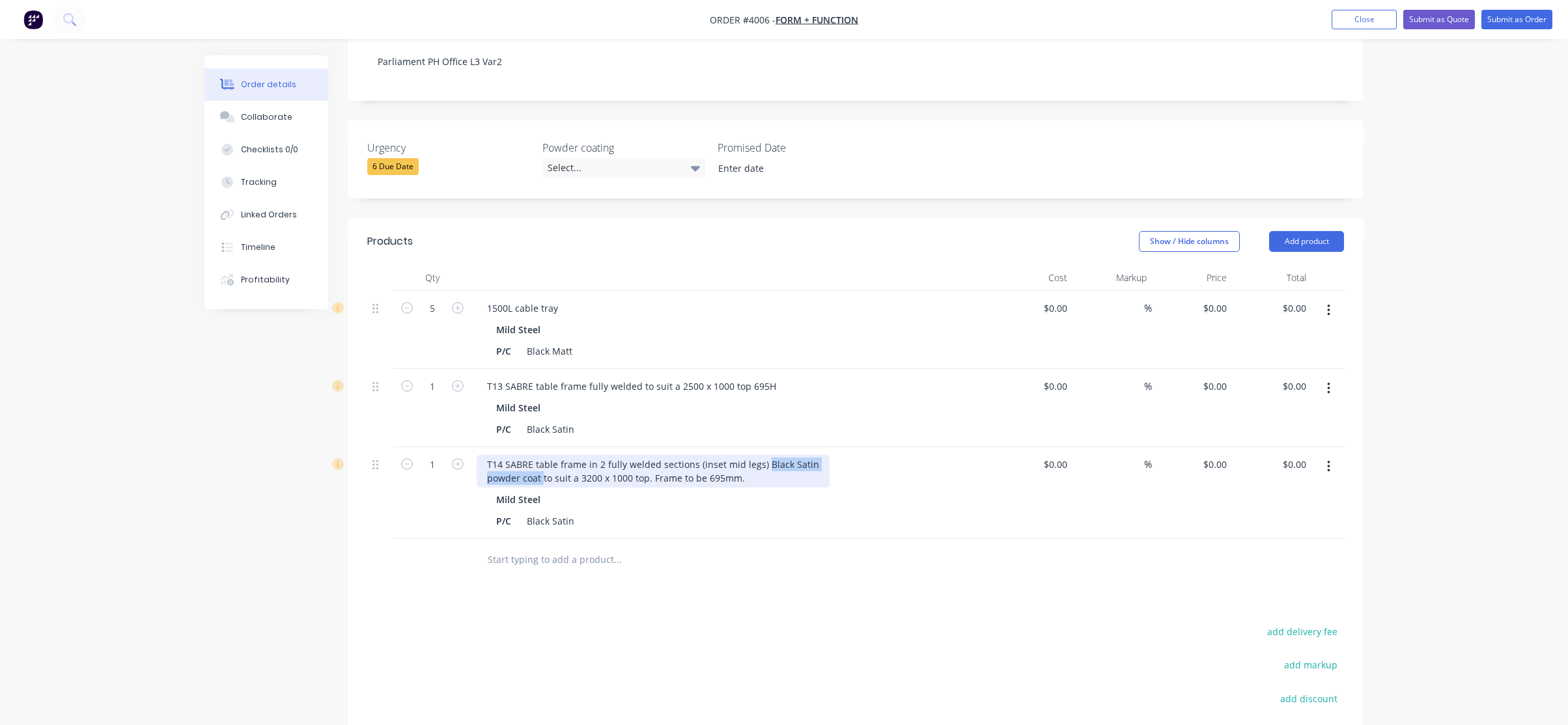
drag, startPoint x: 760, startPoint y: 447, endPoint x: 543, endPoint y: 465, distance: 217.7
click at [543, 465] on div "T14 SABRE table frame in 2 fully welded sections (inset mid legs) Black Satin p…" at bounding box center [652, 471] width 353 height 33
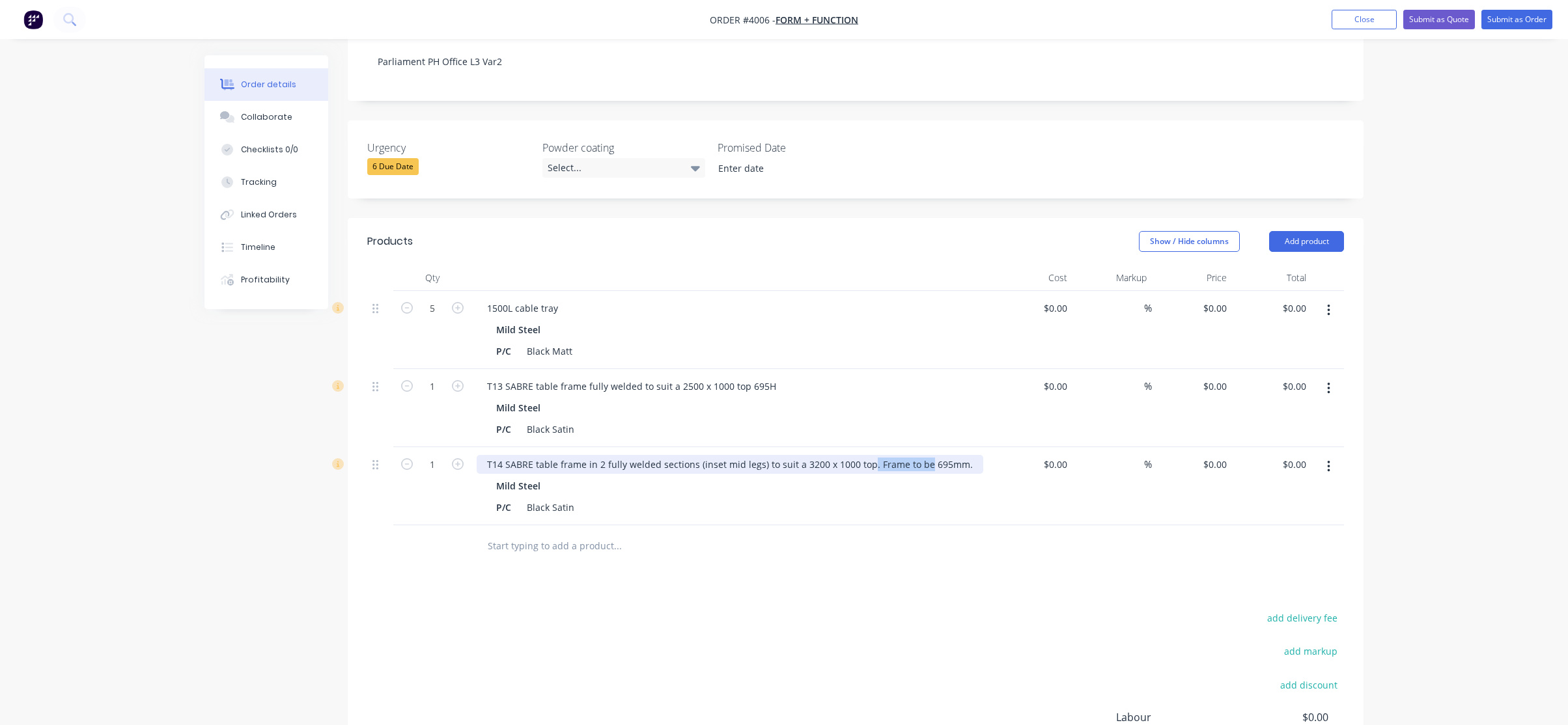
drag, startPoint x: 921, startPoint y: 447, endPoint x: 864, endPoint y: 453, distance: 57.3
click at [864, 455] on div "T14 SABRE table frame in 2 fully welded sections (inset mid legs) to suit a 320…" at bounding box center [730, 464] width 507 height 19
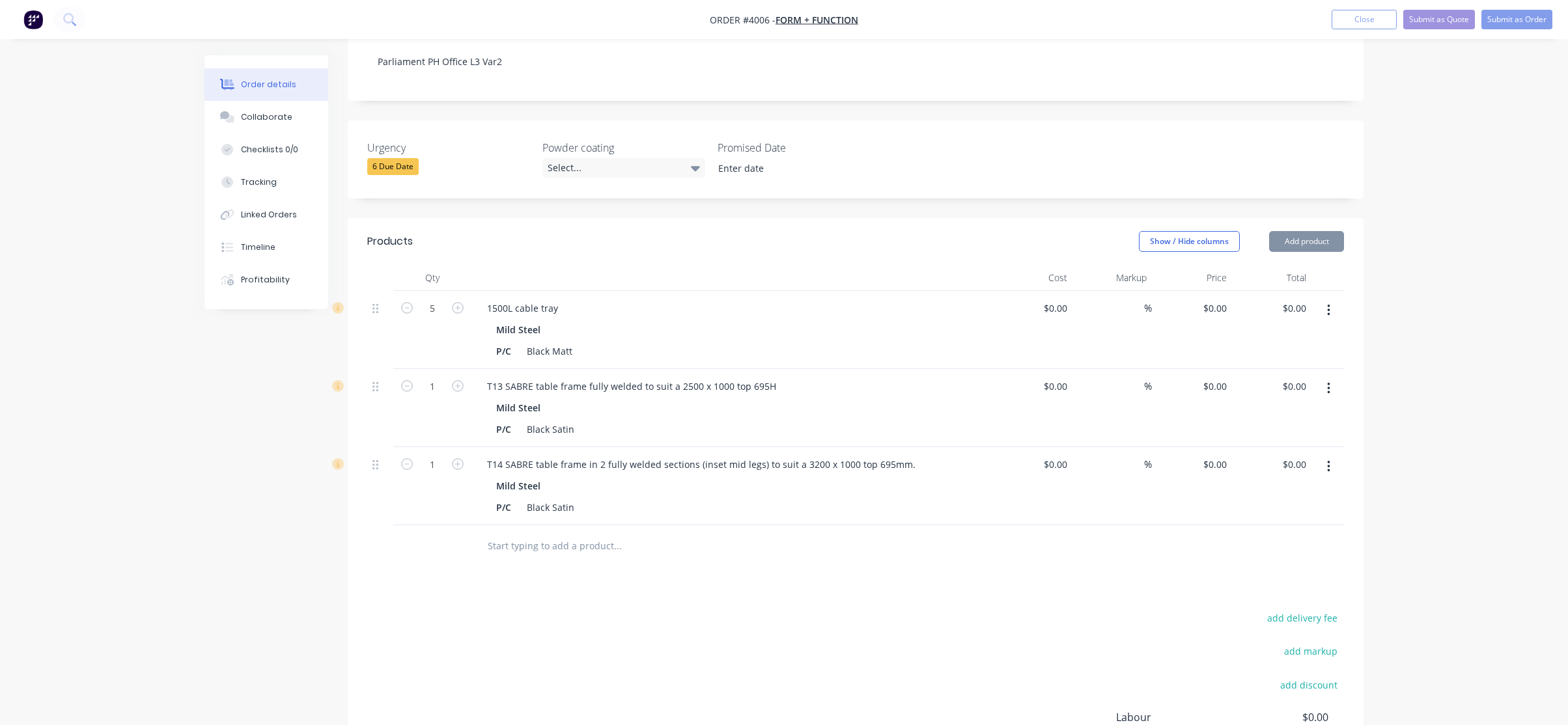
click at [929, 504] on div "T14 SABRE table frame in 2 fully welded sections (inset mid legs) to suit a 320…" at bounding box center [732, 486] width 521 height 78
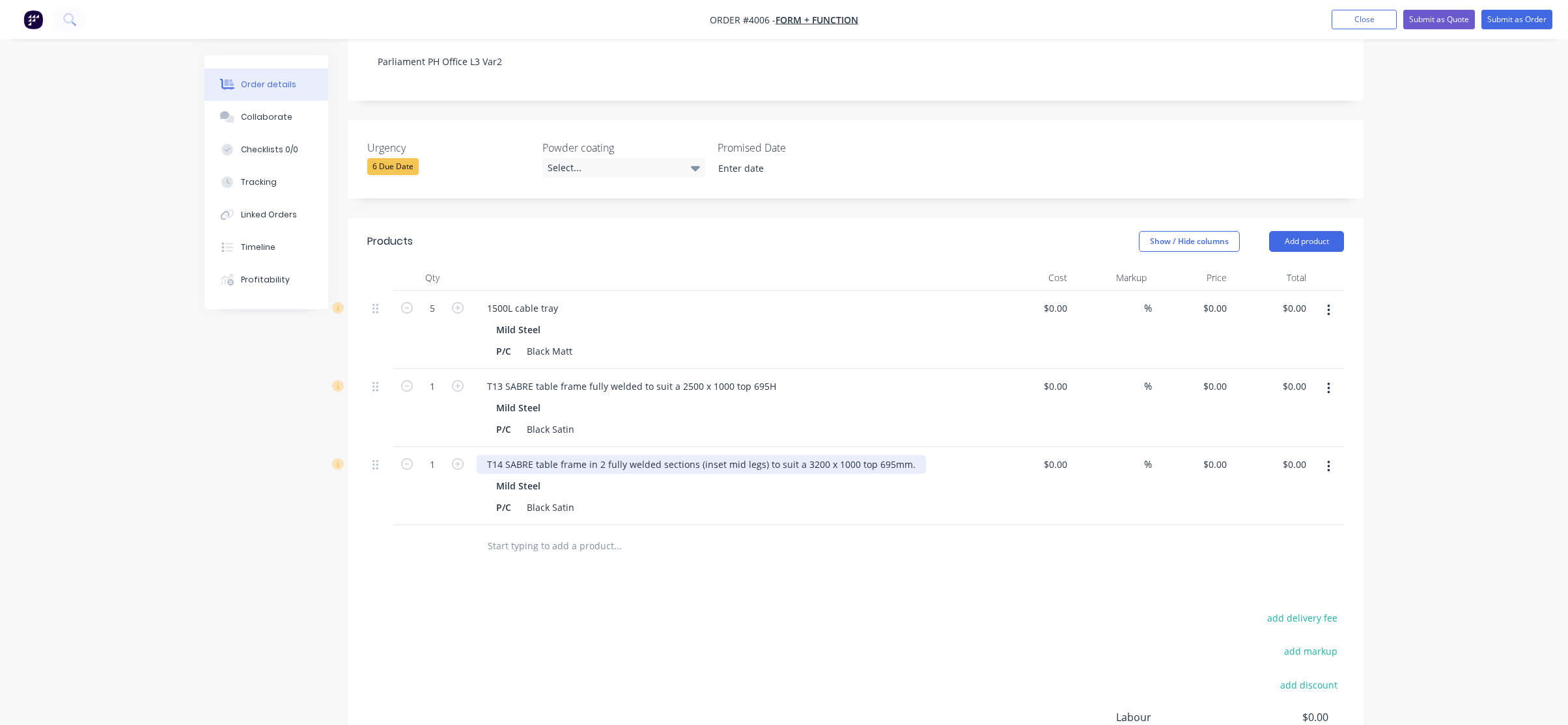
click at [908, 455] on div "T14 SABRE table frame in 2 fully welded sections (inset mid legs) to suit a 320…" at bounding box center [701, 464] width 450 height 19
drag, startPoint x: 742, startPoint y: 623, endPoint x: 728, endPoint y: 613, distance: 17.2
click at [742, 620] on div "add delivery fee add markup add discount Labour $0.00 Sub total $0.00 Margin $0…" at bounding box center [855, 735] width 976 height 251
click at [276, 120] on div "Collaborate" at bounding box center [266, 117] width 52 height 12
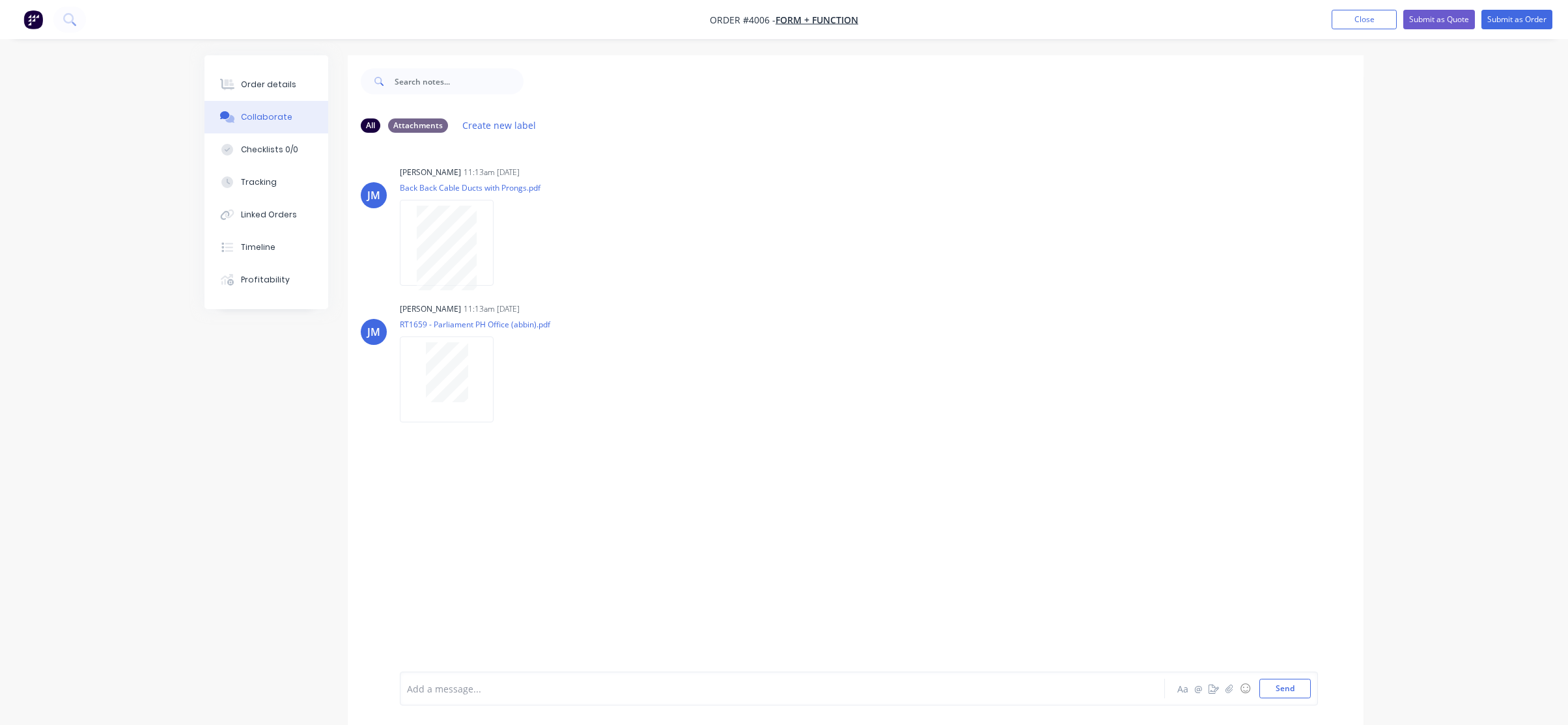
click at [129, 188] on div "Order details Collaborate Checklists 0/0 Tracking Linked Orders Timeline Profit…" at bounding box center [784, 372] width 1568 height 745
click at [328, 76] on div "Order details Collaborate Checklists 0/0 Tracking Linked Orders Timeline Profit…" at bounding box center [276, 183] width 143 height 254
click at [279, 82] on div "Order details" at bounding box center [268, 84] width 56 height 12
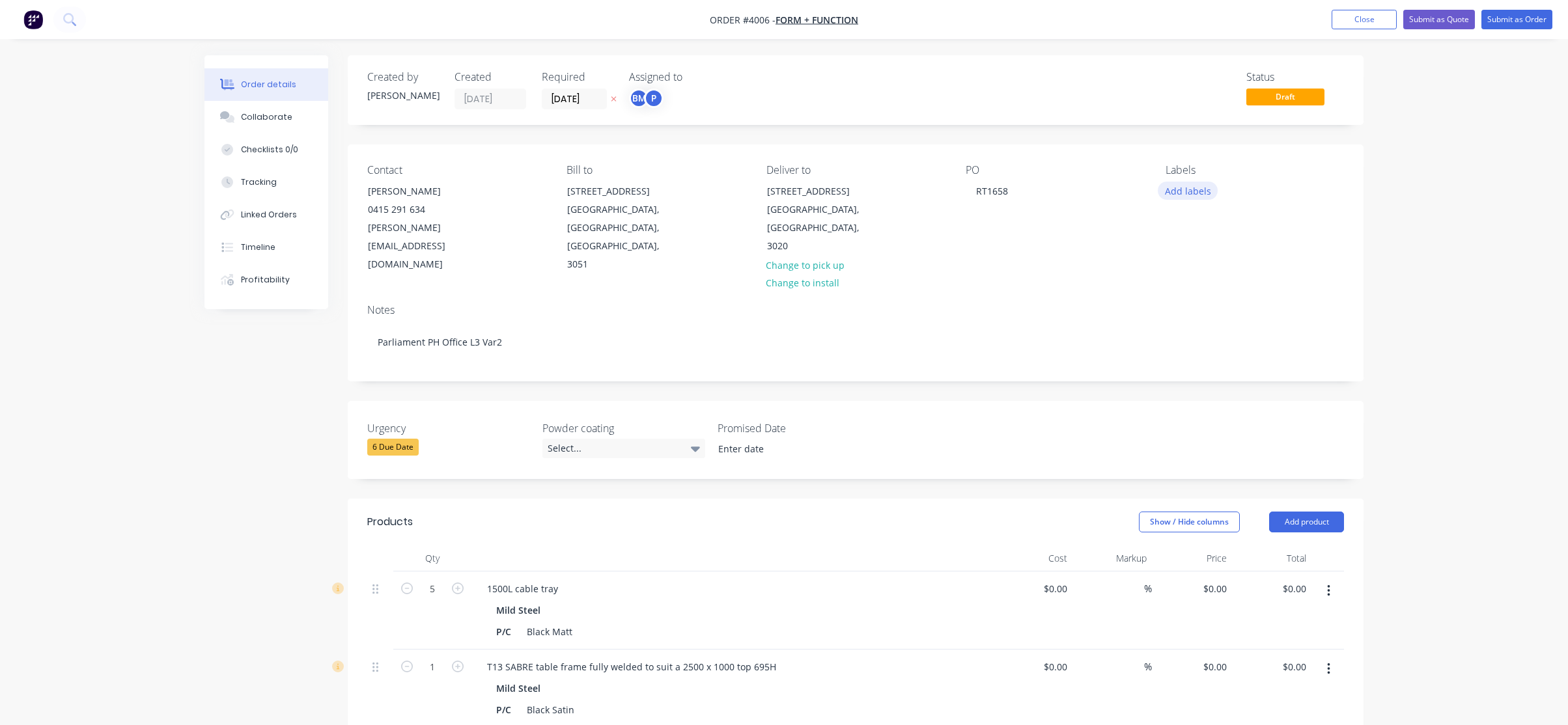
click at [1188, 196] on button "Add labels" at bounding box center [1188, 190] width 60 height 18
click at [1233, 342] on div "A4-Turret" at bounding box center [1224, 346] width 46 height 14
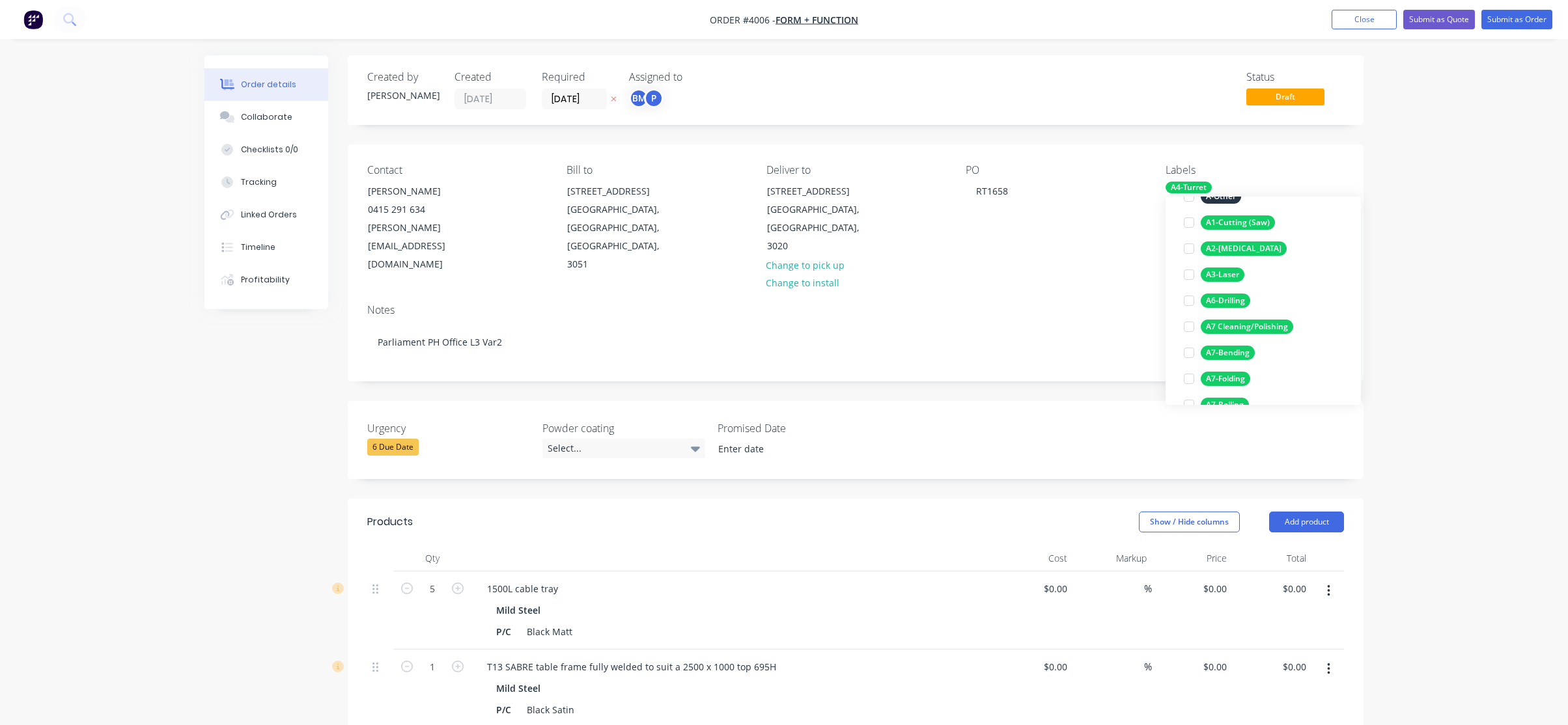
scroll to position [195, 0]
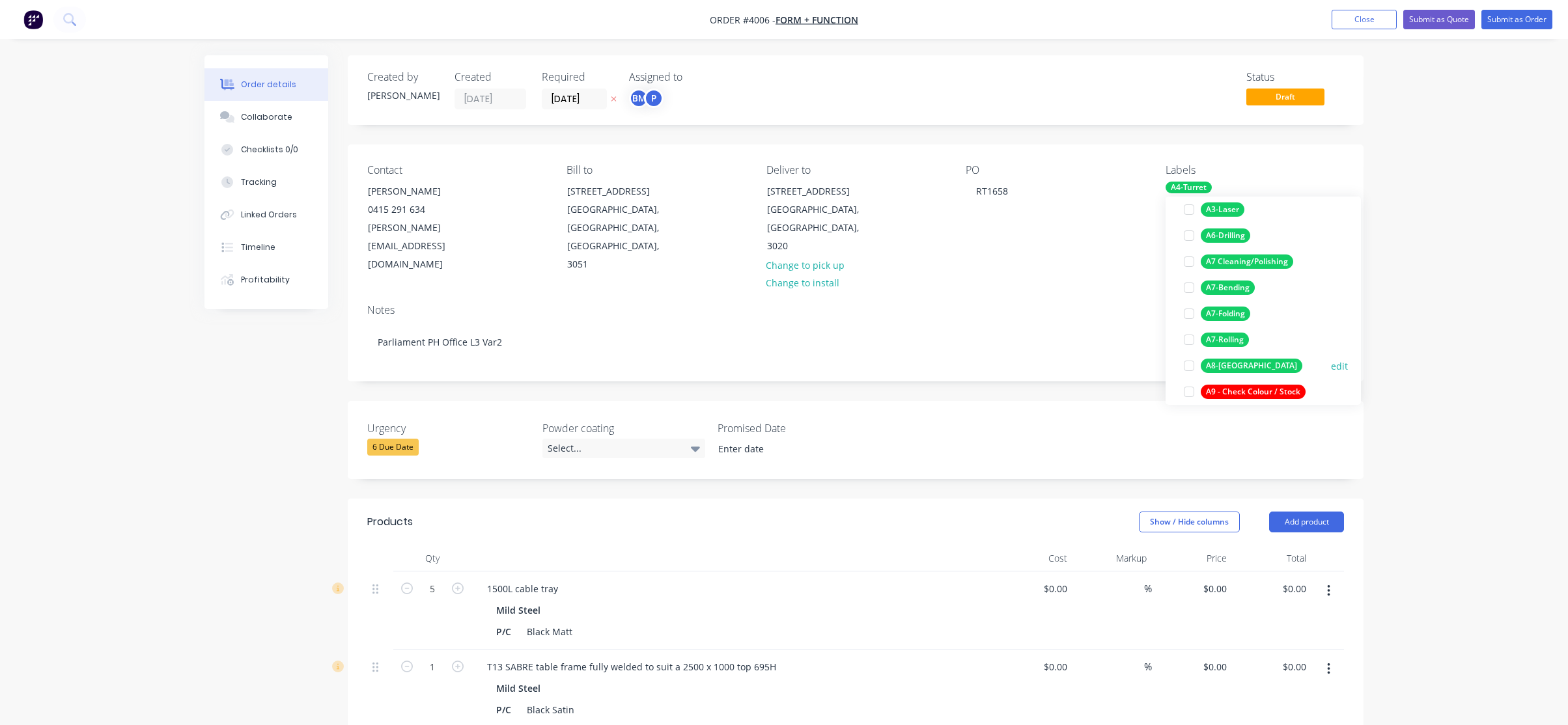
click at [1226, 365] on div "A8-[GEOGRAPHIC_DATA]" at bounding box center [1251, 366] width 101 height 14
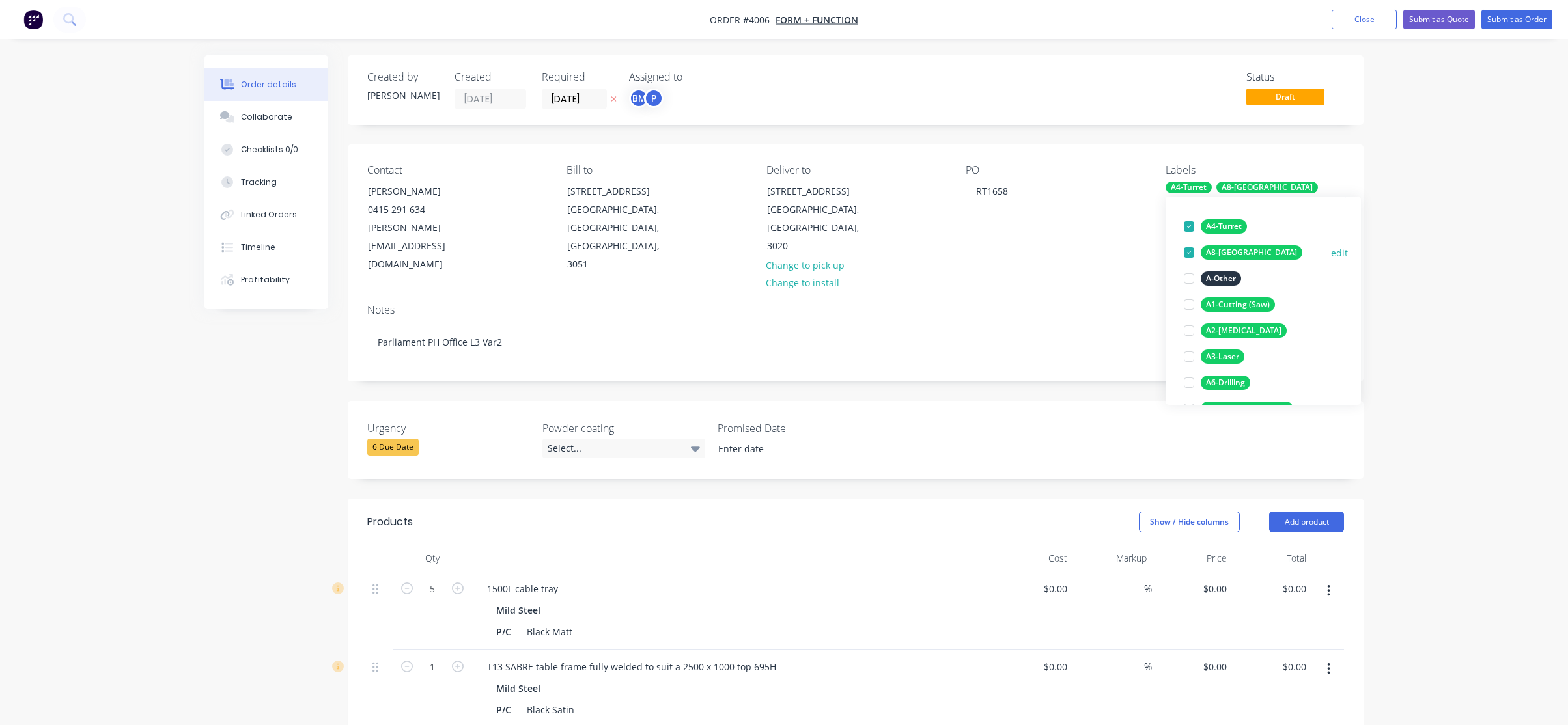
scroll to position [130, 0]
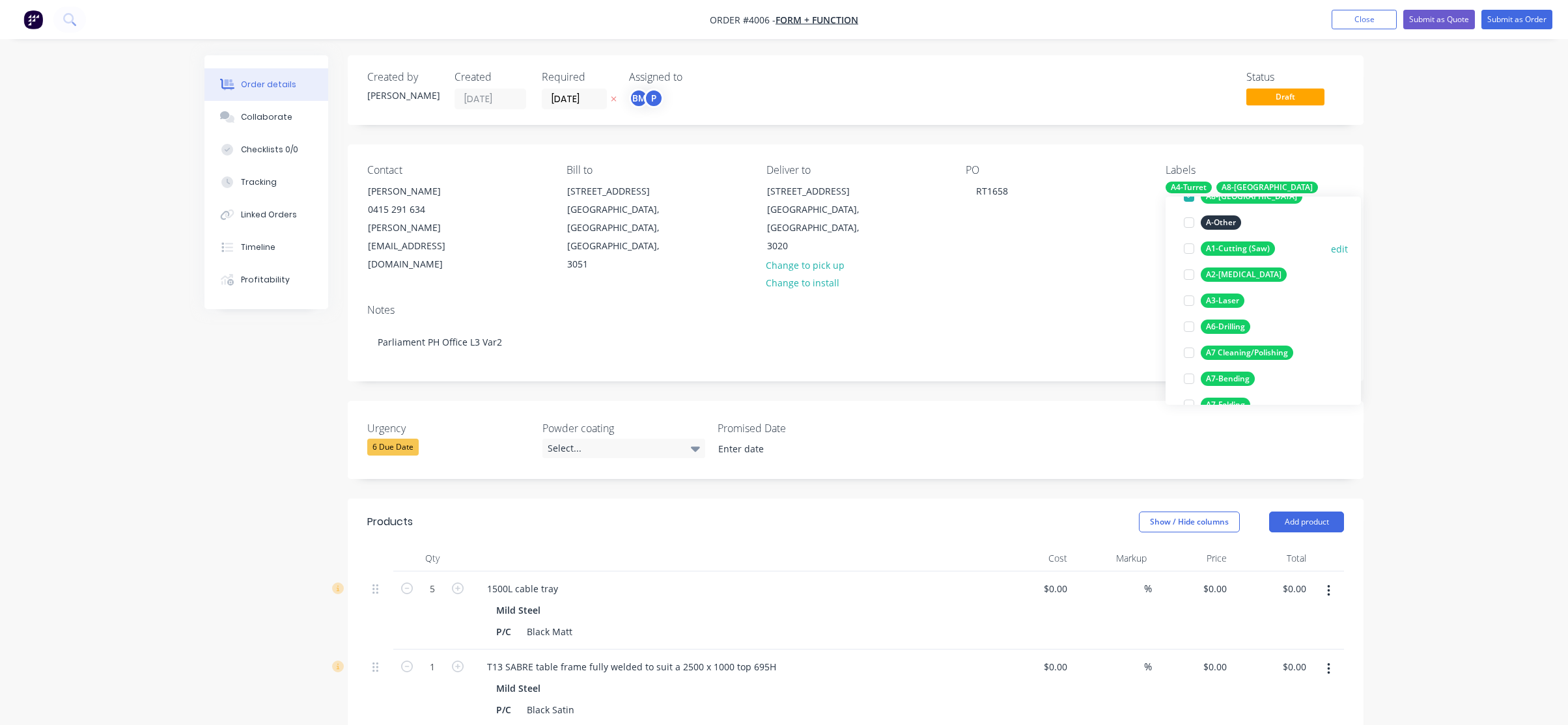
click at [1228, 250] on div "A1-Cutting (Saw)" at bounding box center [1238, 249] width 74 height 14
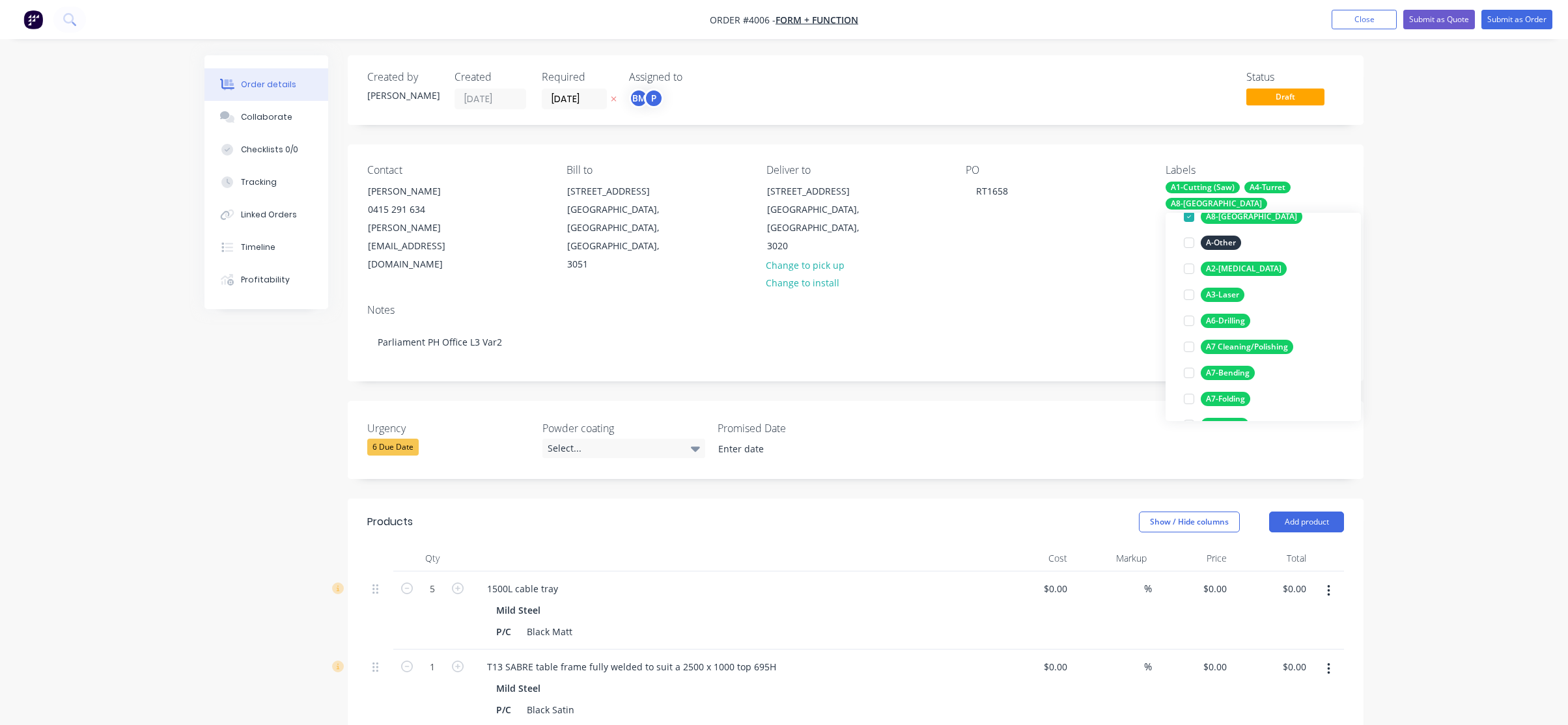
scroll to position [247, 0]
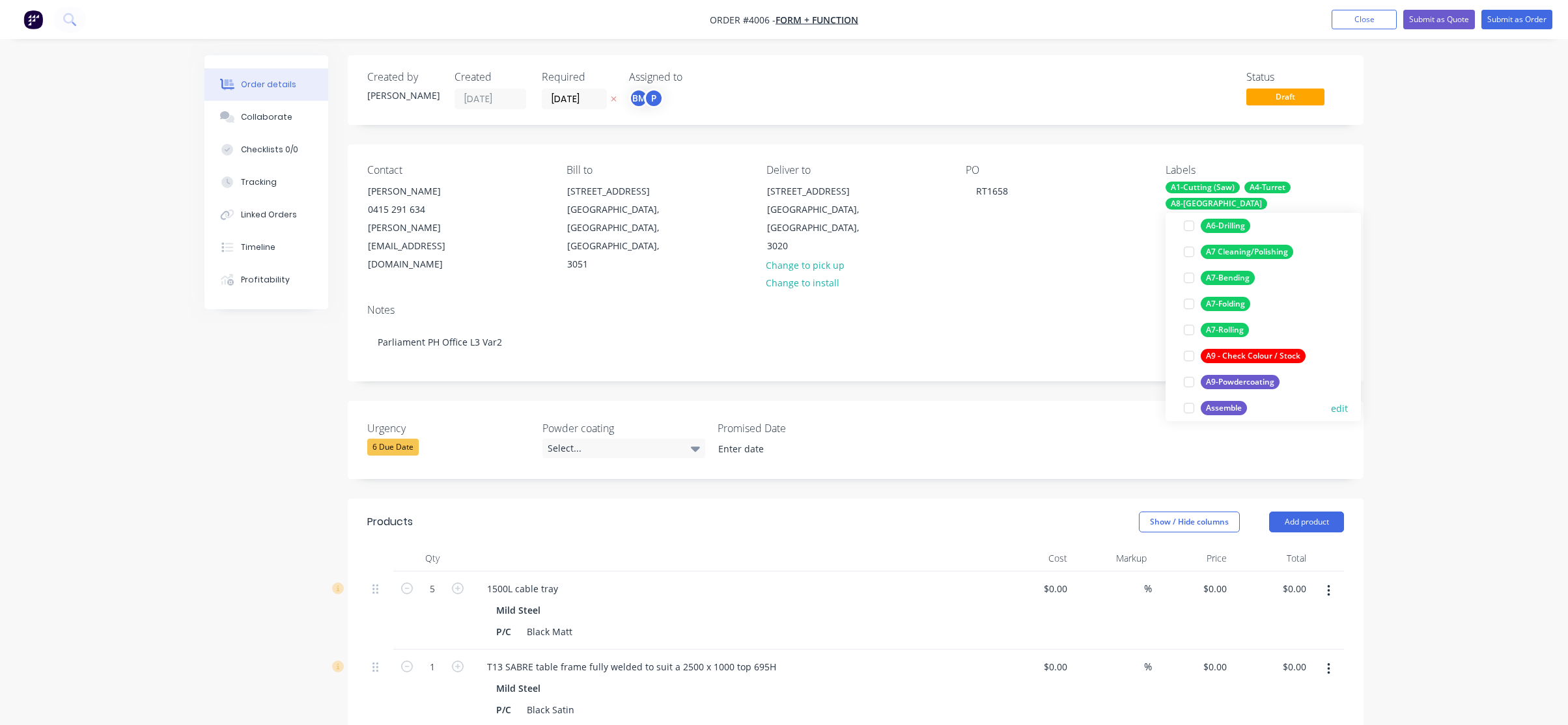
drag, startPoint x: 1256, startPoint y: 387, endPoint x: 1256, endPoint y: 397, distance: 10.0
drag, startPoint x: 1256, startPoint y: 397, endPoint x: 1252, endPoint y: 378, distance: 19.4
click at [1252, 378] on div "A9-Powdercoating" at bounding box center [1240, 382] width 79 height 14
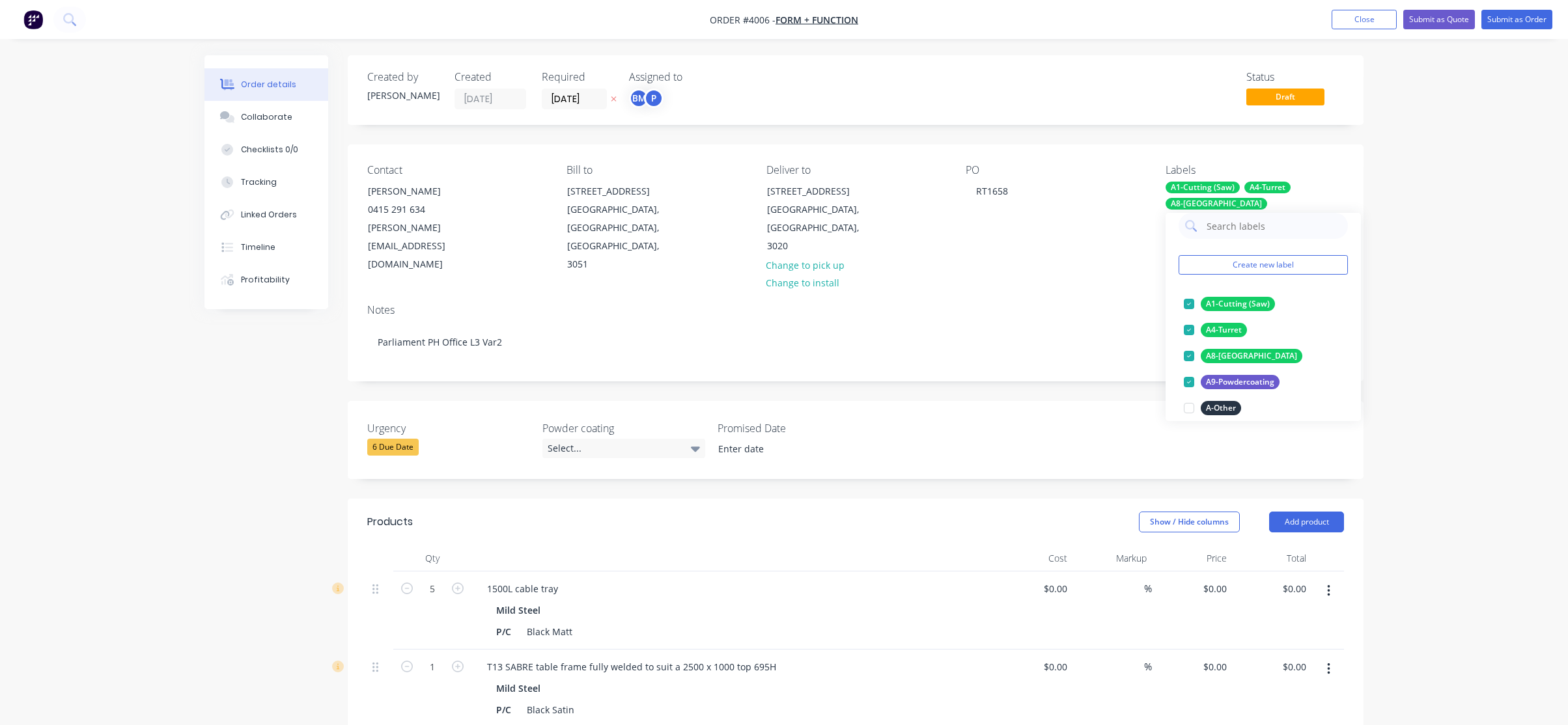
click at [1445, 331] on div "Order details Collaborate Checklists 0/0 Tracking Linked Orders Timeline Profit…" at bounding box center [784, 590] width 1568 height 1180
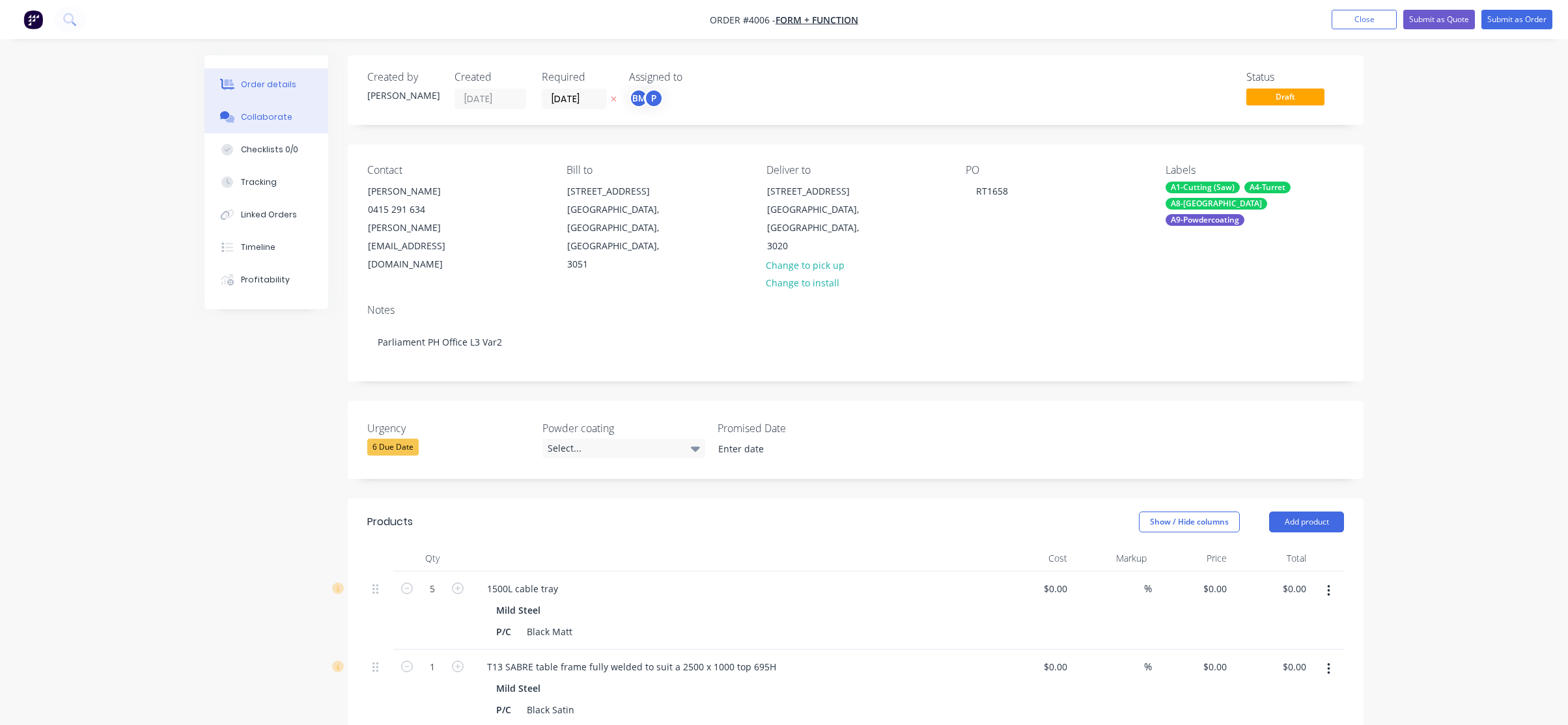
click at [269, 124] on button "Collaborate" at bounding box center [266, 117] width 124 height 33
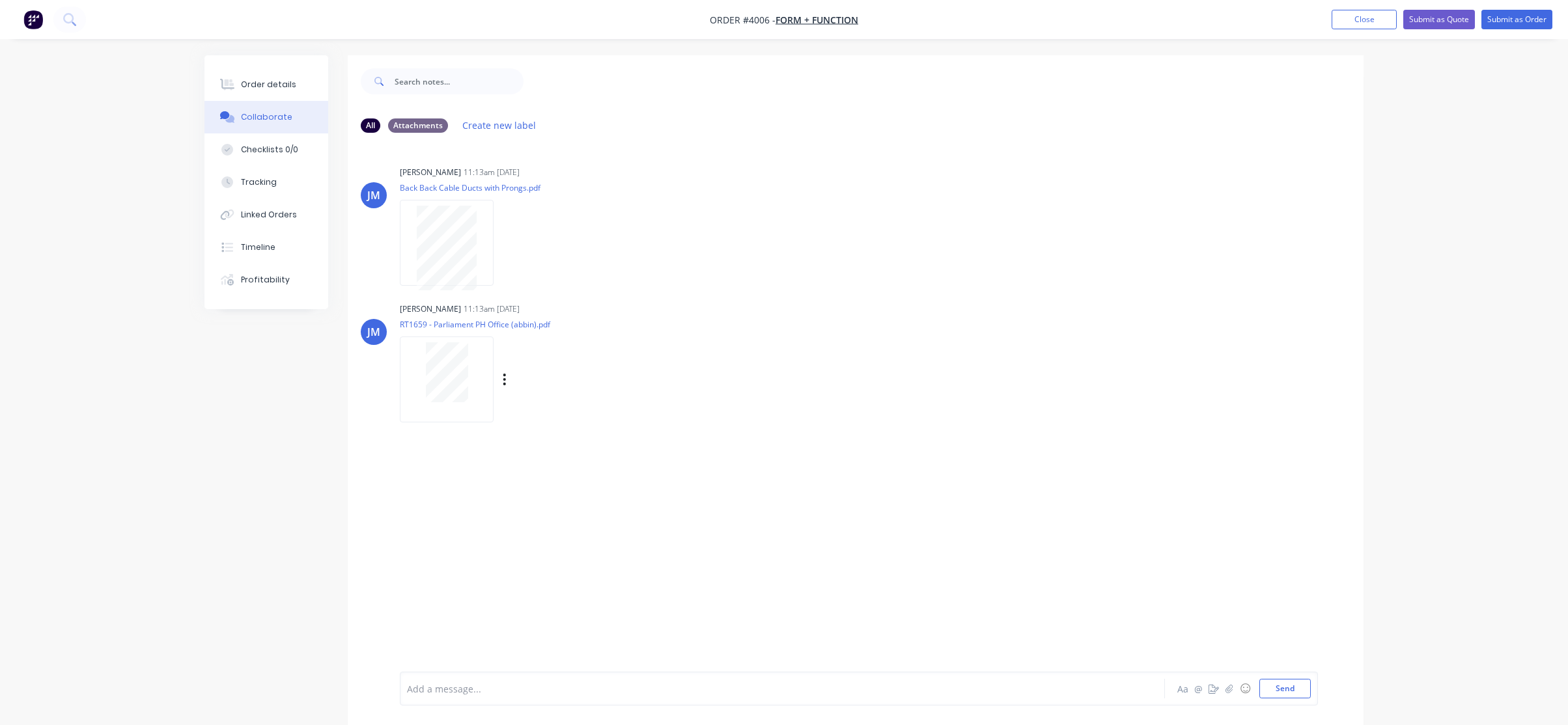
click at [471, 379] on div at bounding box center [446, 372] width 82 height 60
click at [277, 75] on button "Order details" at bounding box center [266, 84] width 124 height 33
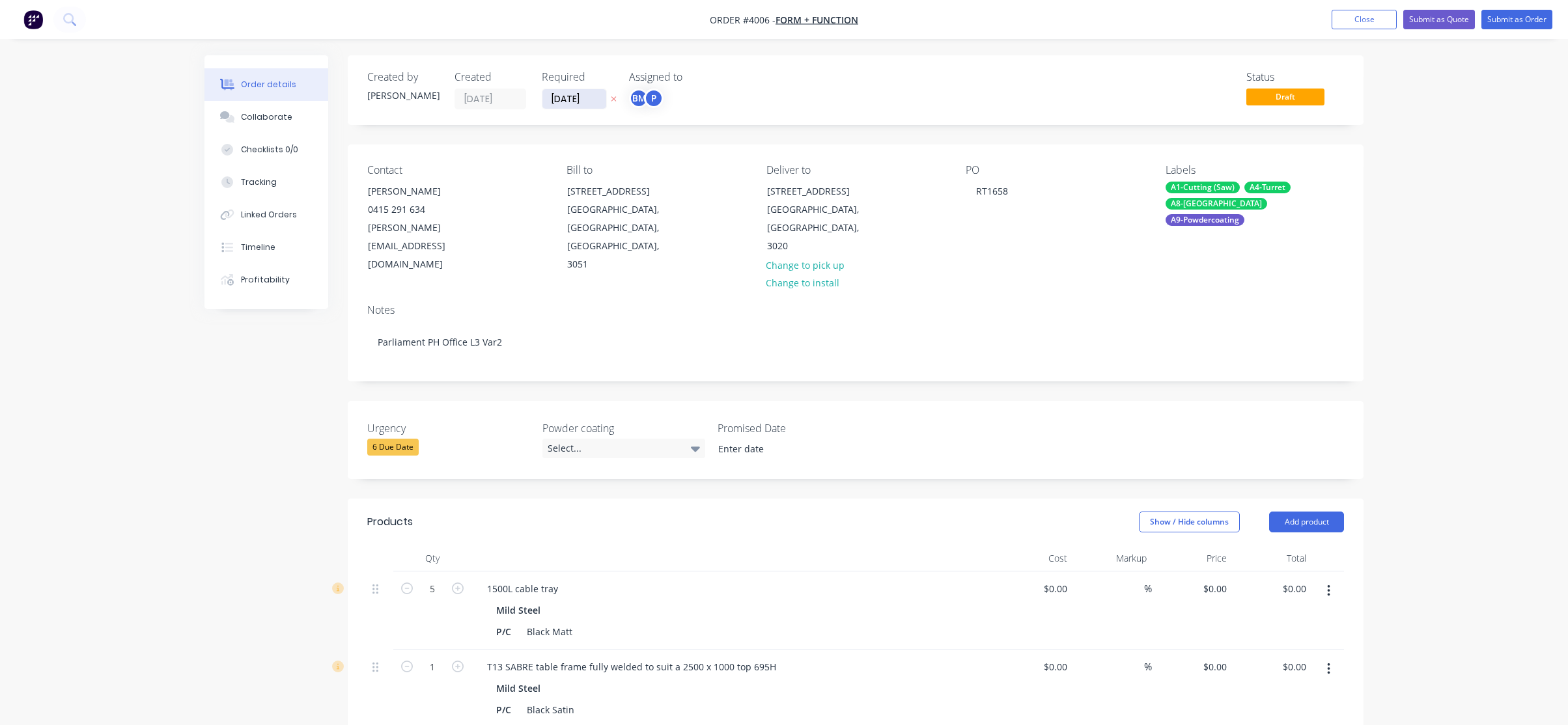
click at [578, 93] on input "[DATE]" at bounding box center [575, 99] width 64 height 20
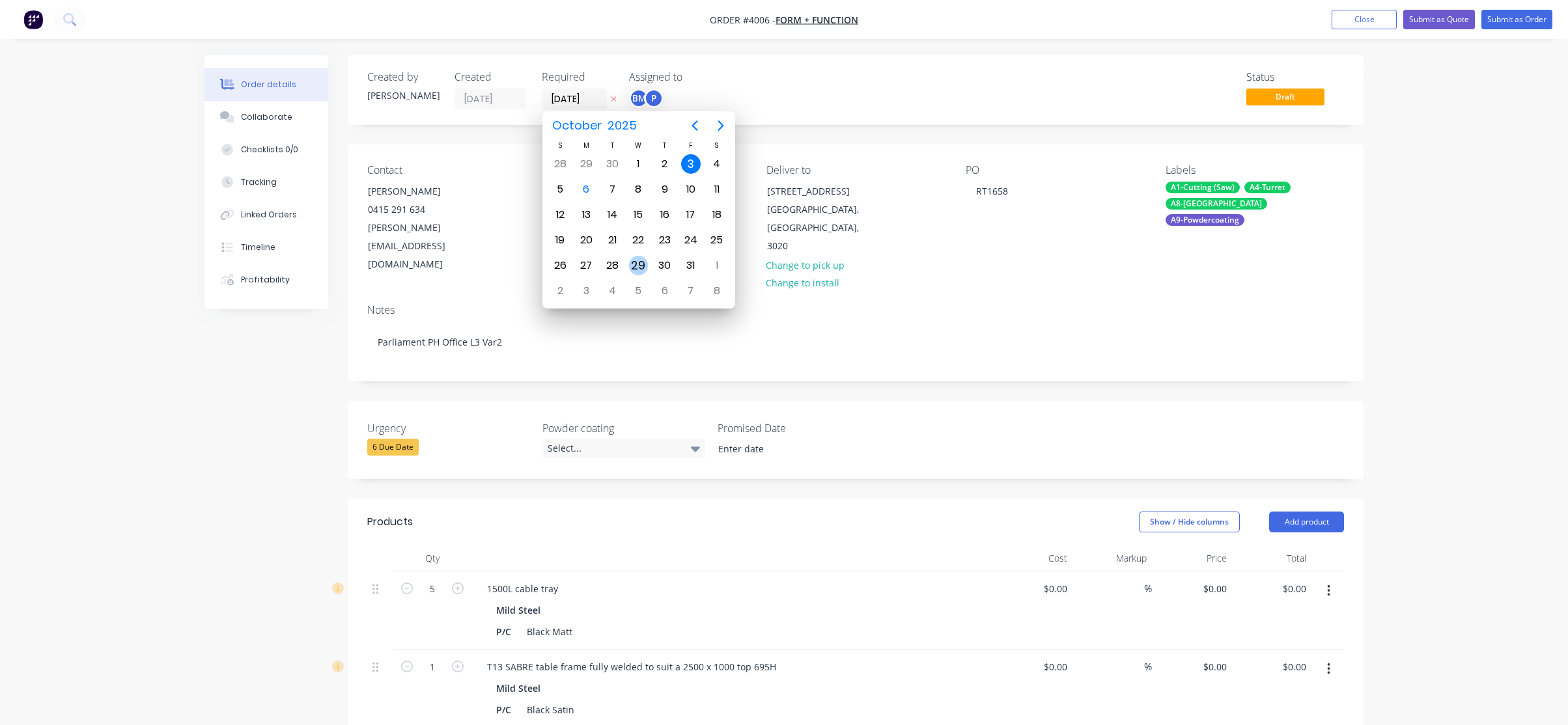
click at [635, 262] on div "29" at bounding box center [639, 266] width 20 height 20
type input "[DATE]"
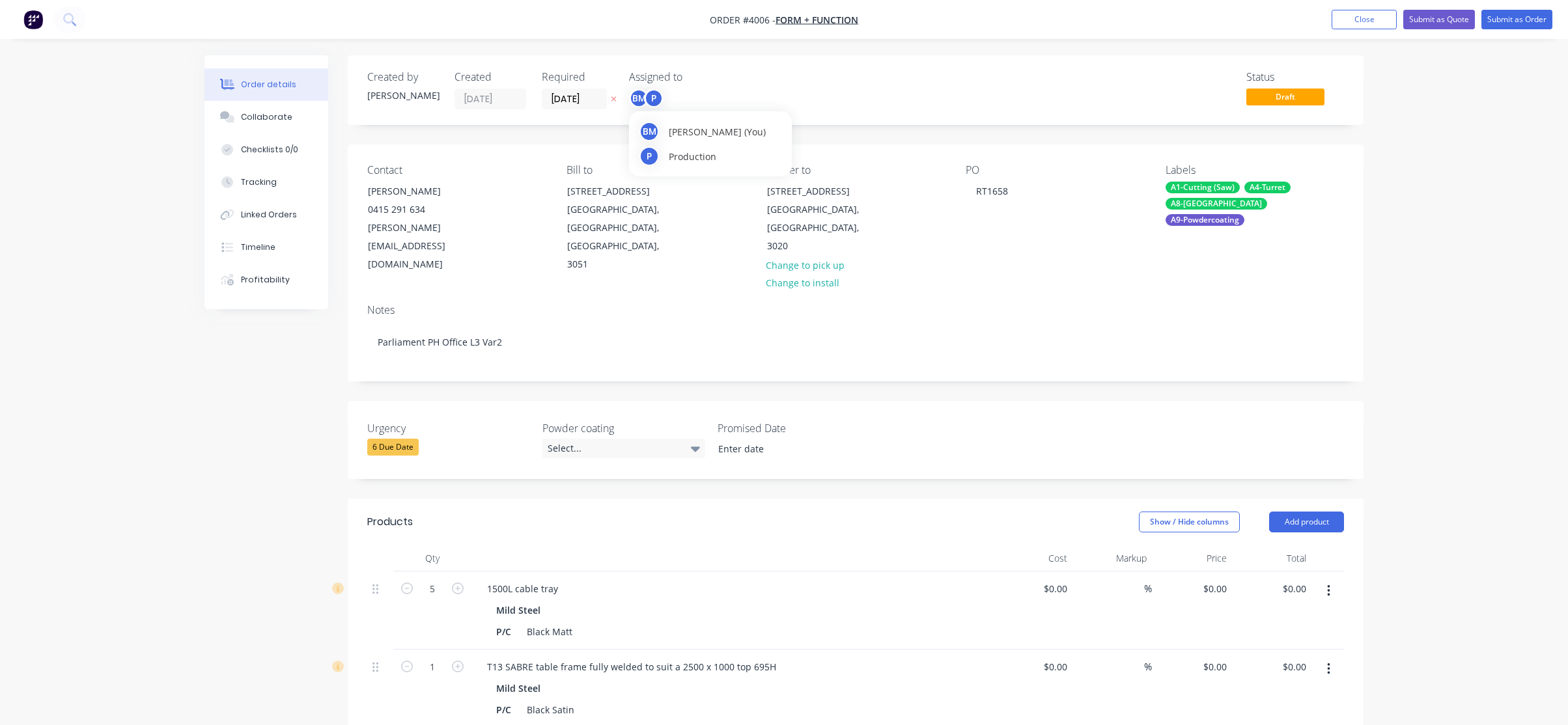
click at [654, 92] on div "P" at bounding box center [654, 98] width 20 height 20
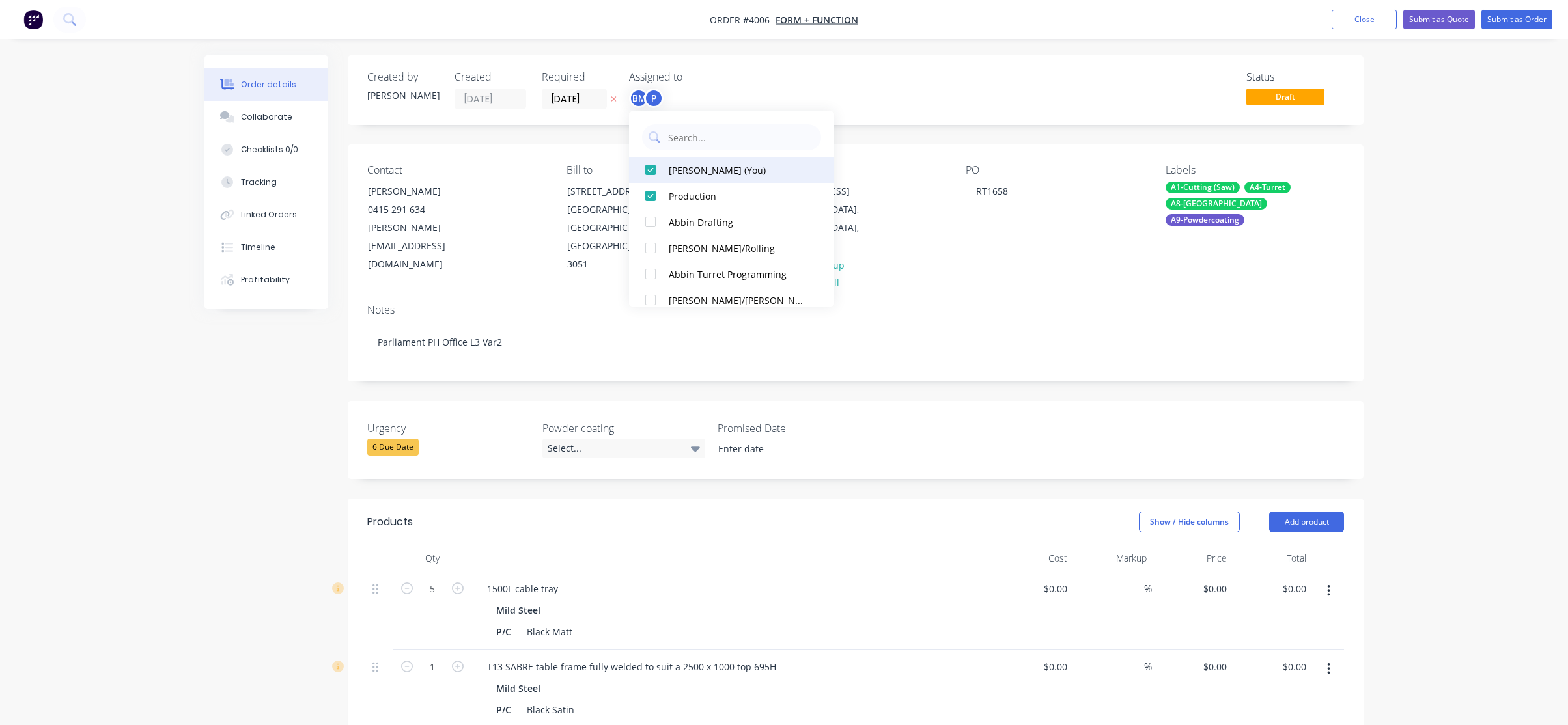
click at [668, 168] on button "[PERSON_NAME] (You)" at bounding box center [731, 170] width 205 height 26
click at [1029, 87] on div "Status Draft" at bounding box center [1051, 90] width 584 height 39
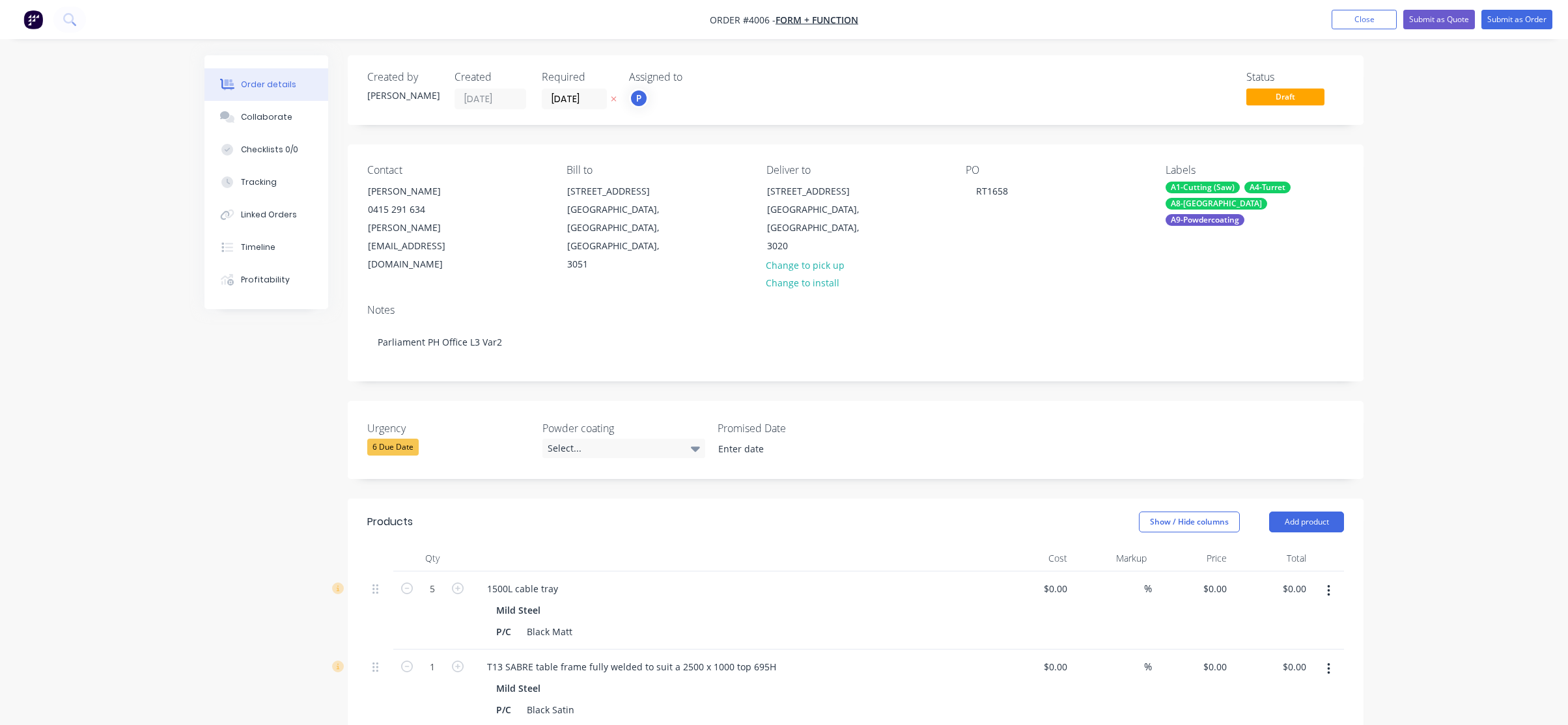
click at [1529, 6] on nav "Order #4006 - Form + Function Add product Close Submit as Quote Submit as Order" at bounding box center [784, 20] width 1568 height 39
click at [1521, 25] on button "Submit as Order" at bounding box center [1517, 20] width 71 height 20
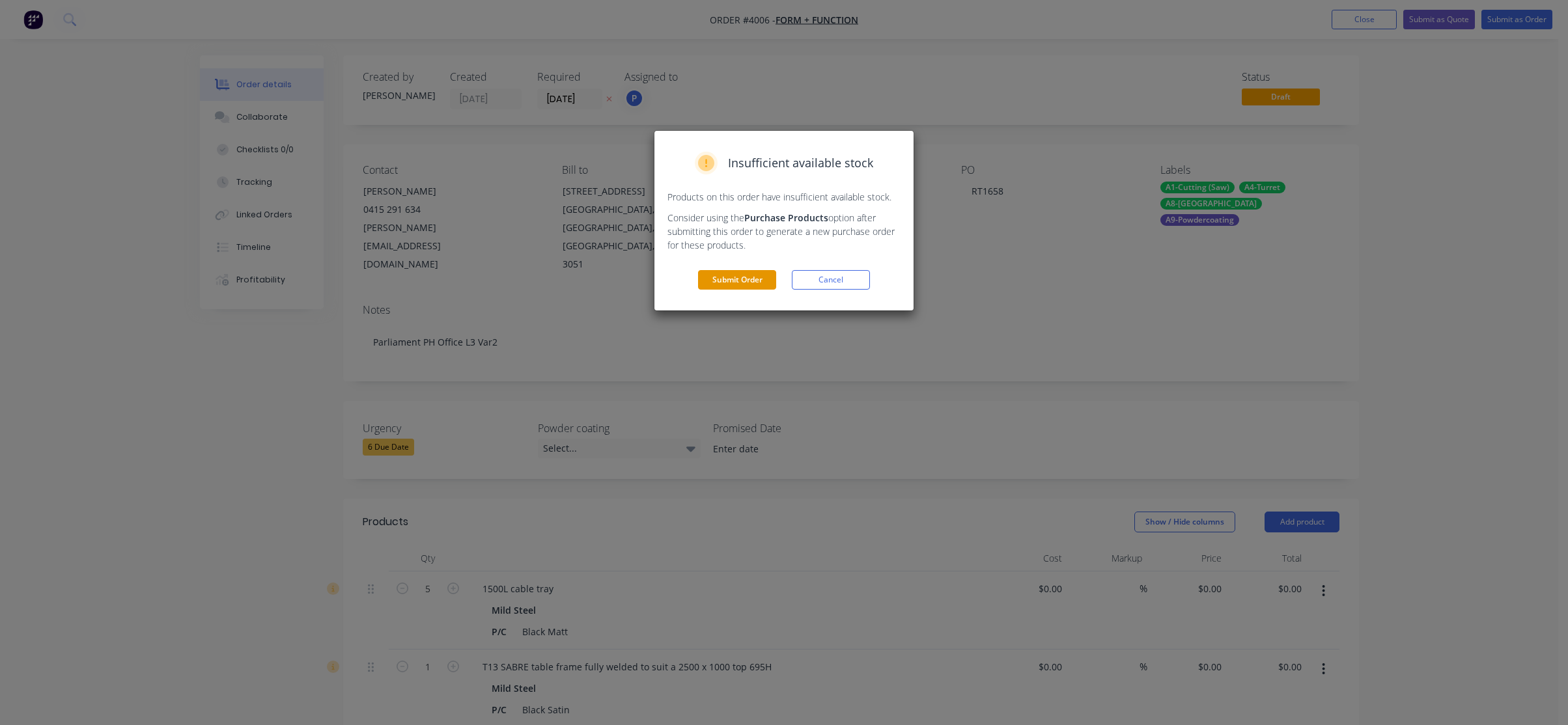
click at [746, 283] on button "Submit Order" at bounding box center [737, 280] width 78 height 20
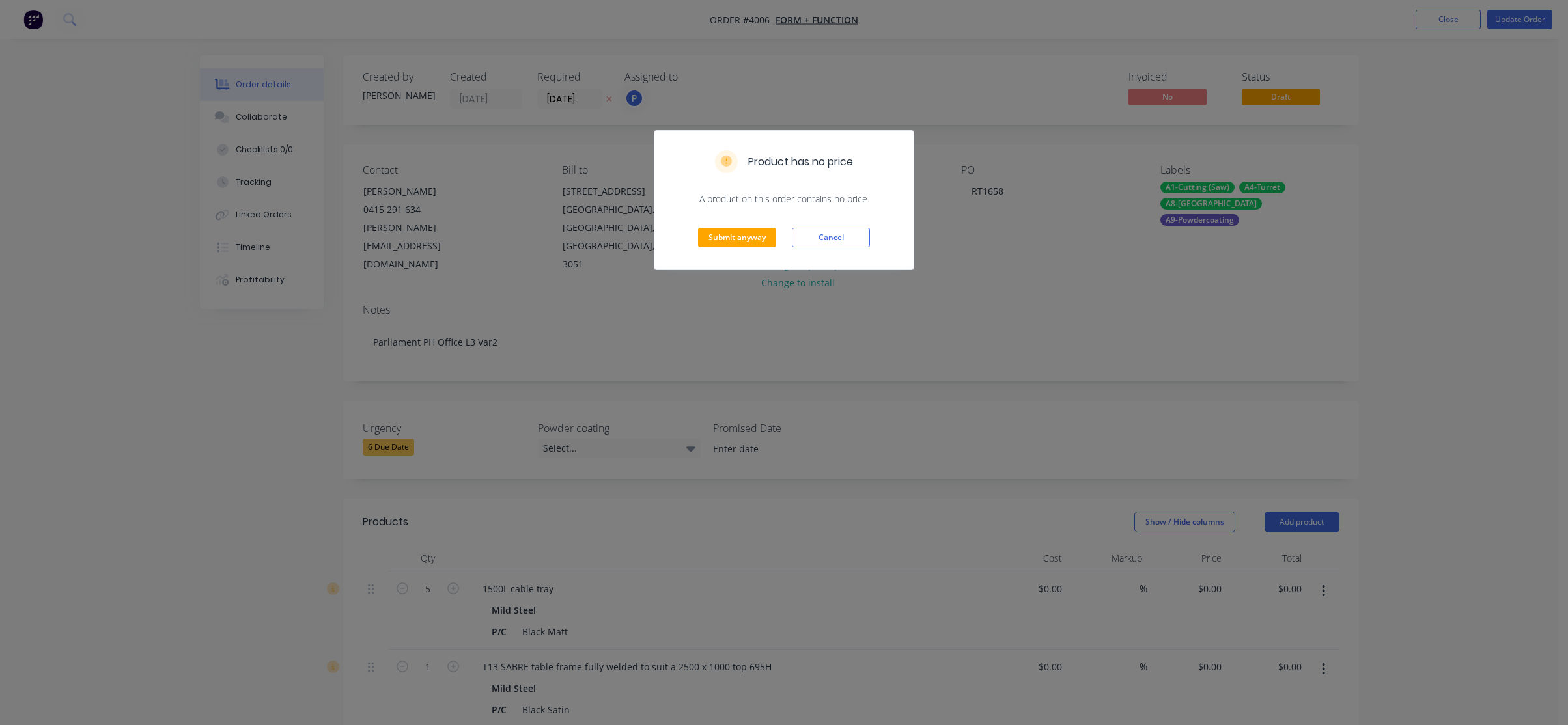
drag, startPoint x: 713, startPoint y: 255, endPoint x: 742, endPoint y: 242, distance: 31.8
click at [718, 254] on div "Submit anyway Cancel" at bounding box center [784, 238] width 259 height 64
click at [745, 239] on button "Submit anyway" at bounding box center [737, 238] width 78 height 20
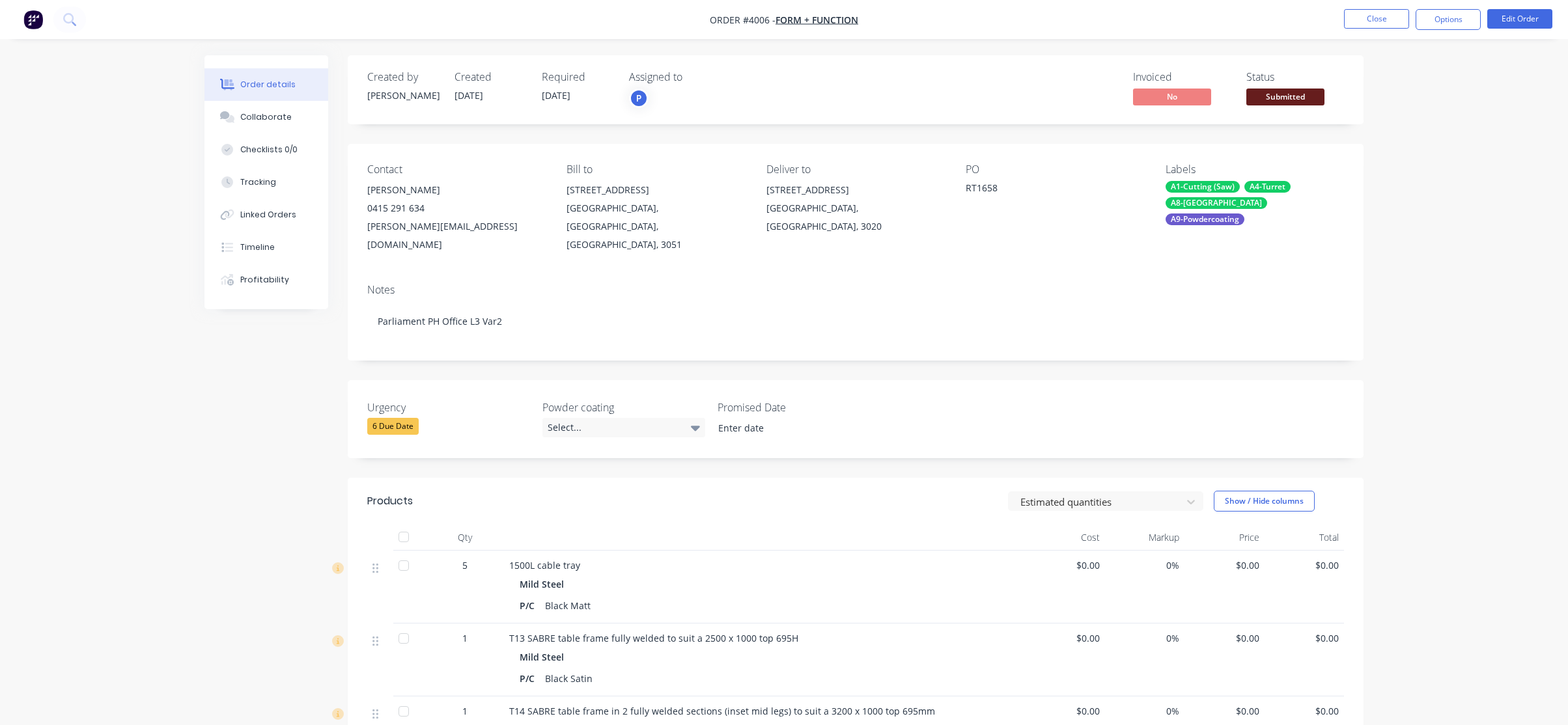
click at [1288, 101] on span "Submitted" at bounding box center [1285, 96] width 78 height 16
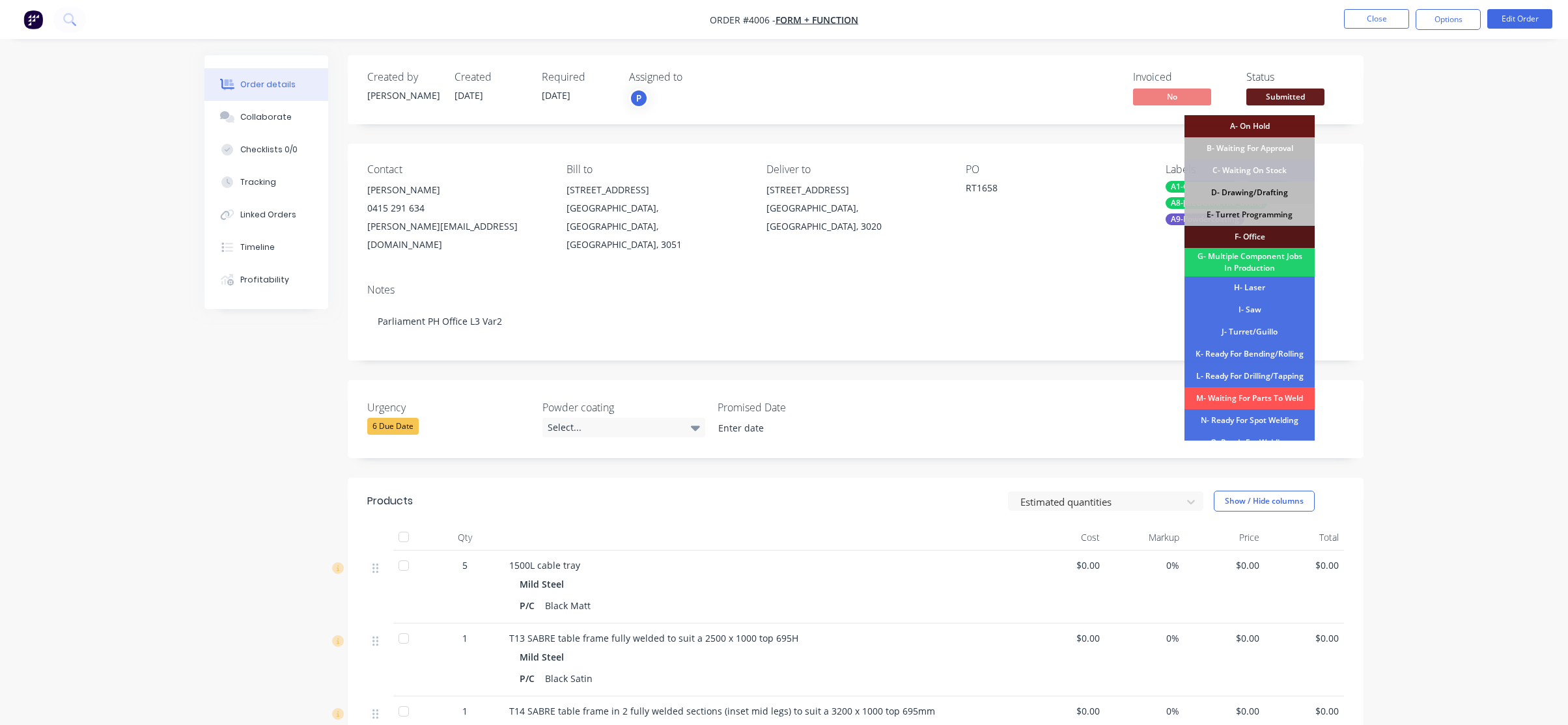
click at [1243, 200] on div "D- Drawing/Drafting" at bounding box center [1249, 193] width 130 height 22
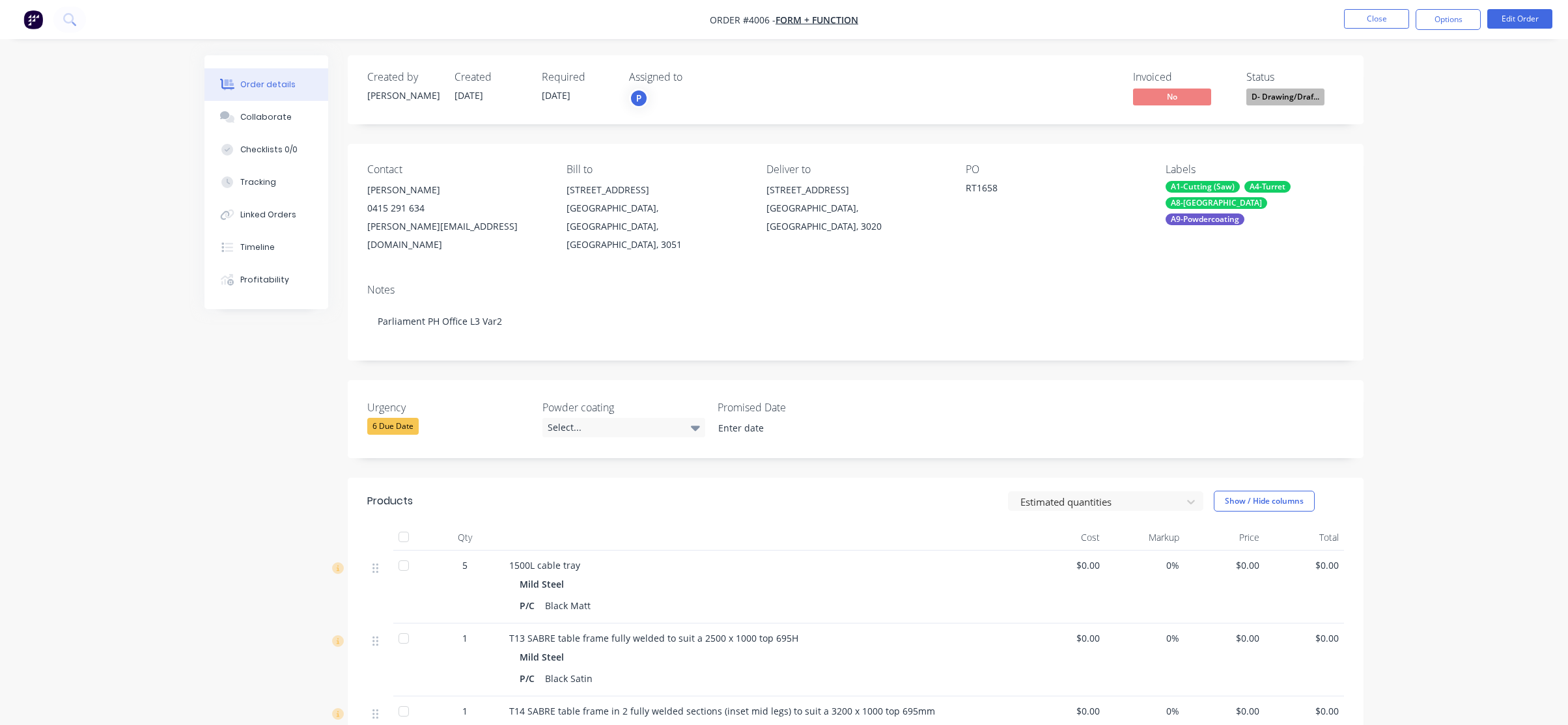
click at [1281, 88] on div "Status D- Drawing/Draf..." at bounding box center [1294, 90] width 98 height 38
click at [1294, 100] on span "D- Drawing/Draf..." at bounding box center [1285, 96] width 78 height 16
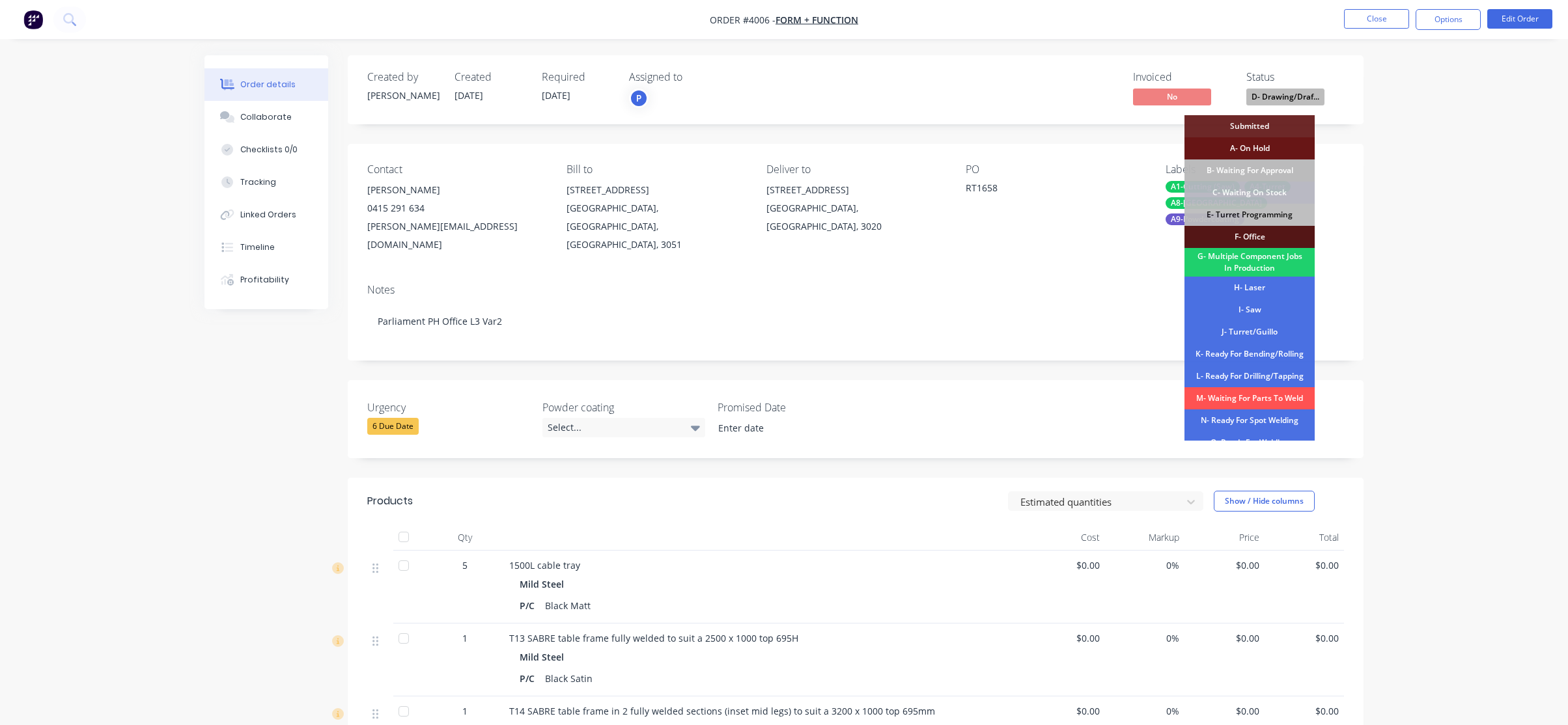
drag, startPoint x: 1269, startPoint y: 227, endPoint x: 1281, endPoint y: 221, distance: 13.4
click at [1268, 227] on div "F- Office" at bounding box center [1249, 237] width 130 height 22
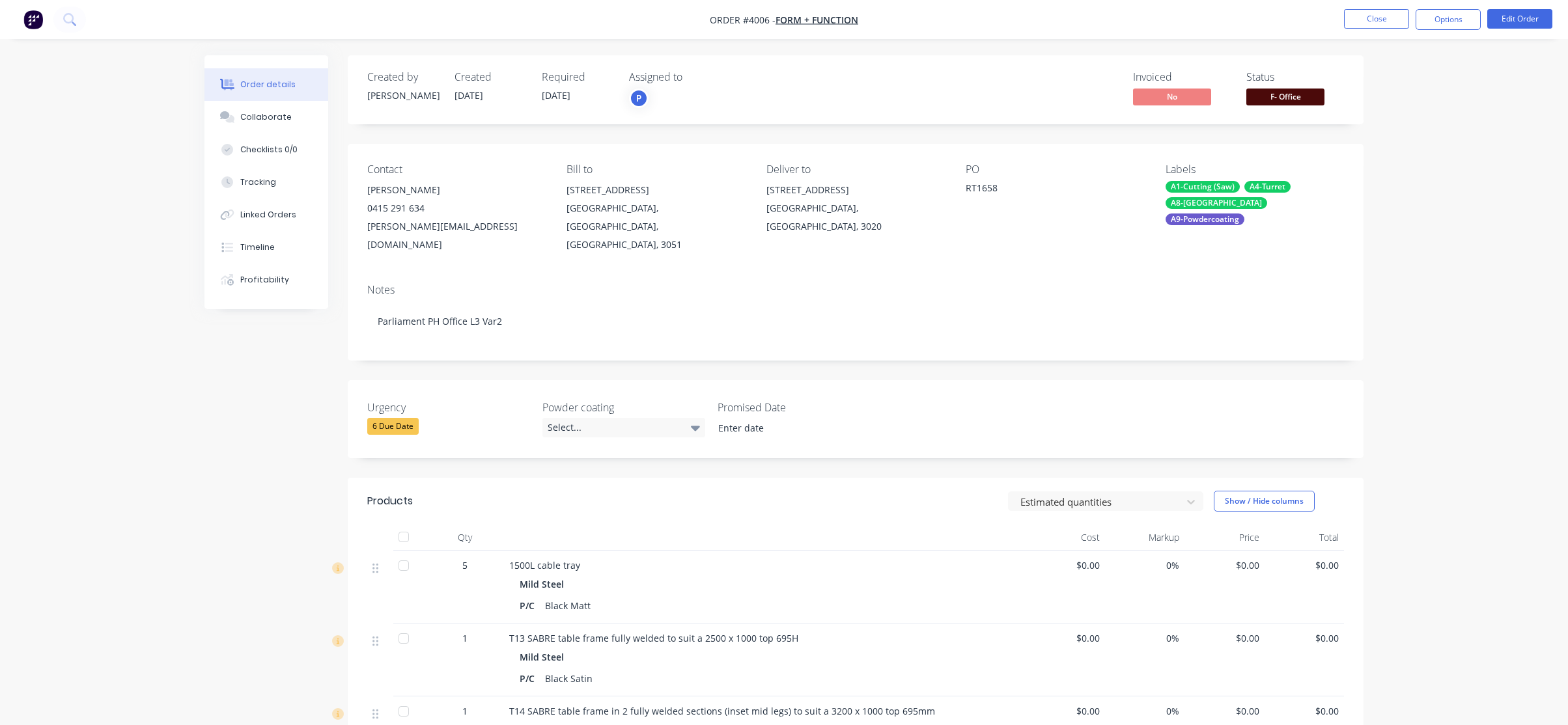
click at [1268, 96] on span "F- Office" at bounding box center [1285, 96] width 78 height 16
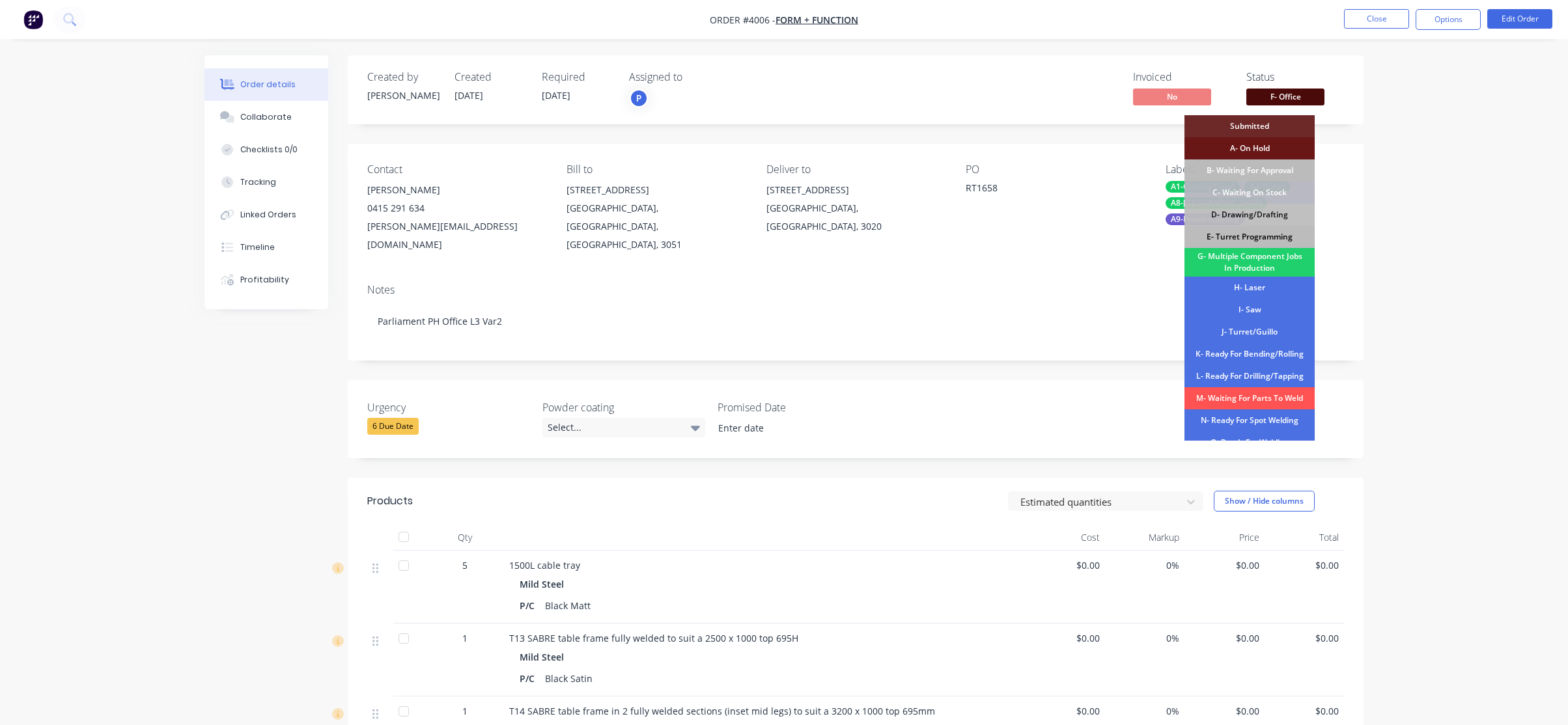
click at [1277, 237] on div "E- Turret Programming" at bounding box center [1249, 237] width 130 height 22
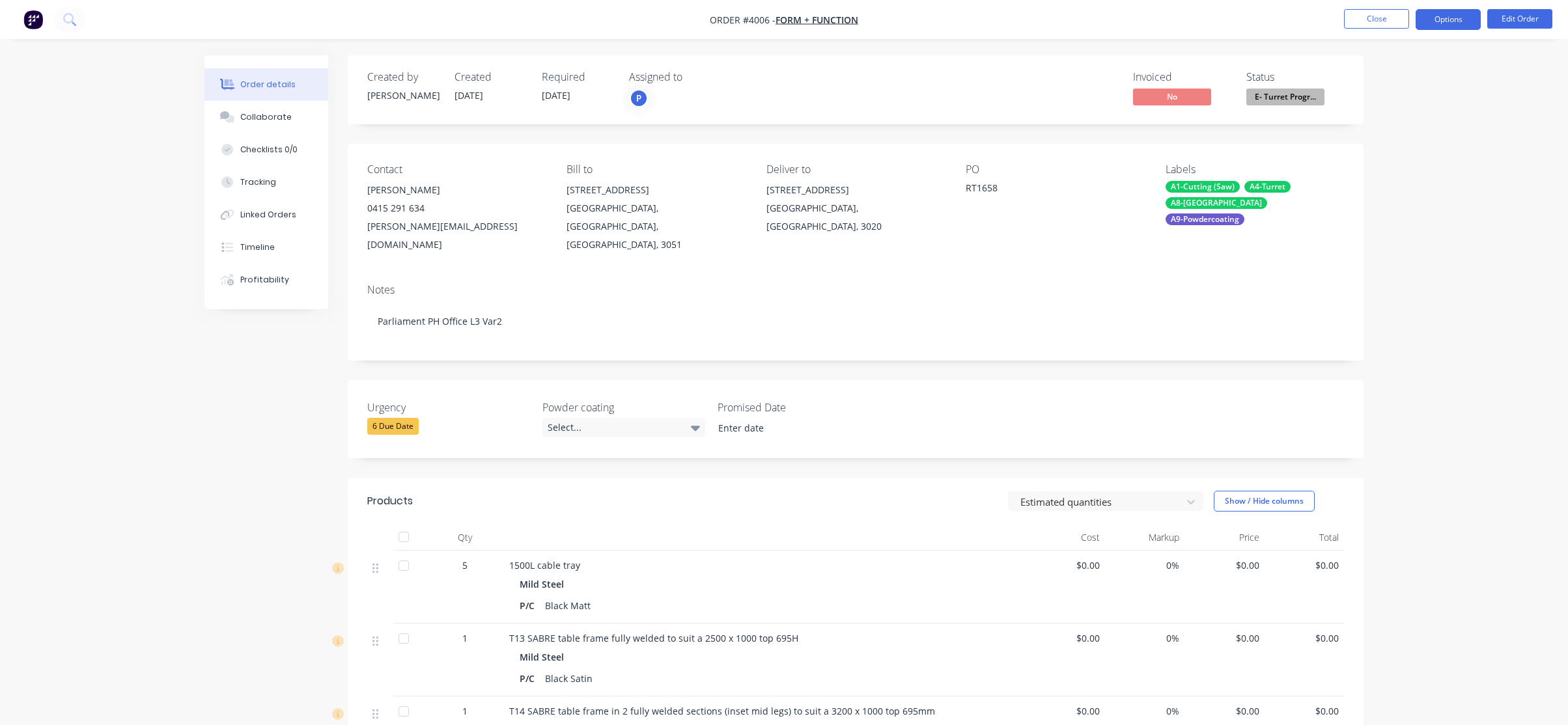
click at [1446, 12] on button "Options" at bounding box center [1448, 20] width 65 height 21
click at [1272, 96] on span "E- Turret Progr..." at bounding box center [1285, 96] width 78 height 16
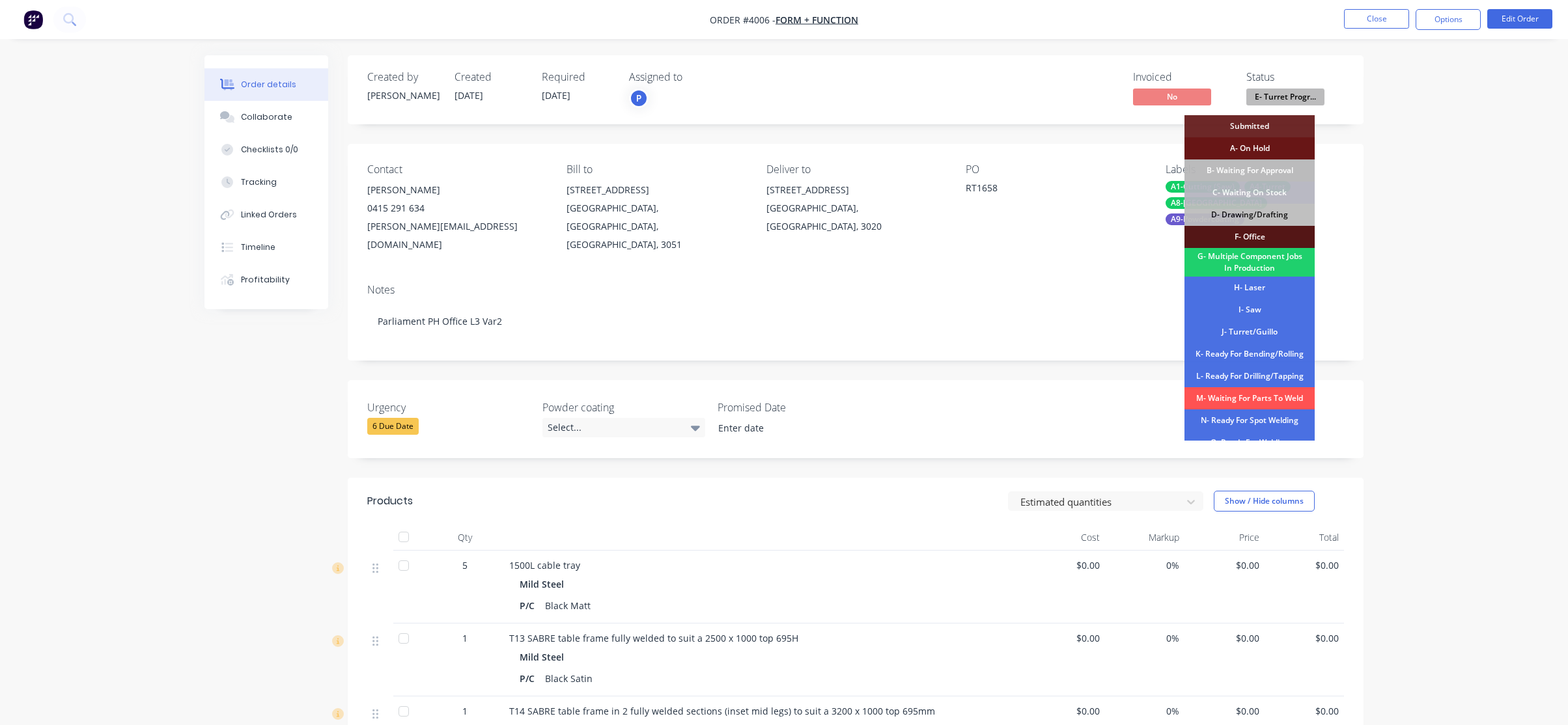
click at [1498, 184] on div "Order details Collaborate Checklists 0/0 Tracking Linked Orders Timeline Profit…" at bounding box center [784, 501] width 1568 height 1001
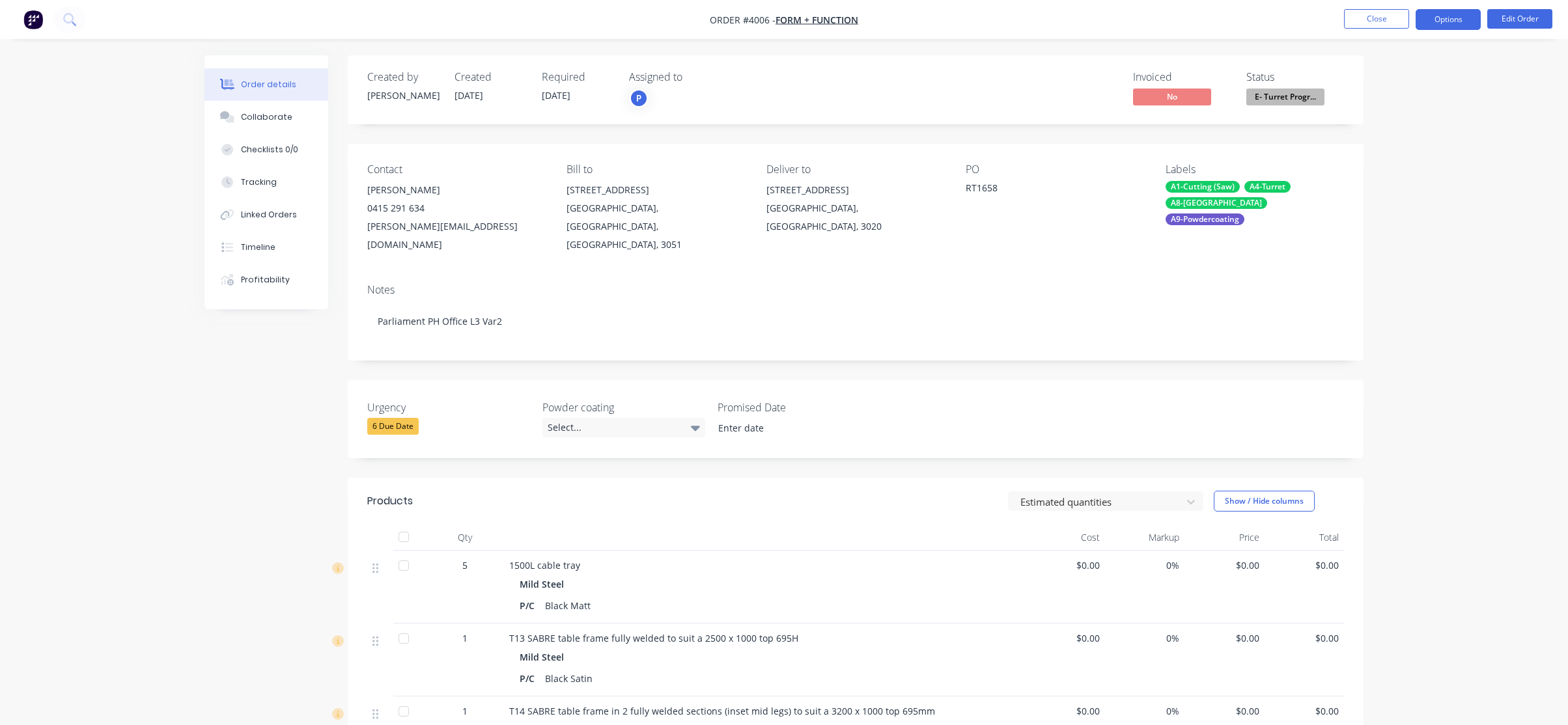
click at [1457, 24] on button "Options" at bounding box center [1448, 20] width 65 height 21
click at [1414, 167] on button "Work Order" at bounding box center [1409, 157] width 143 height 26
click at [1419, 137] on div "Without pricing" at bounding box center [1409, 131] width 120 height 19
click at [153, 301] on div "Order details Collaborate Checklists 0/0 Tracking Linked Orders Timeline Profit…" at bounding box center [784, 501] width 1568 height 1001
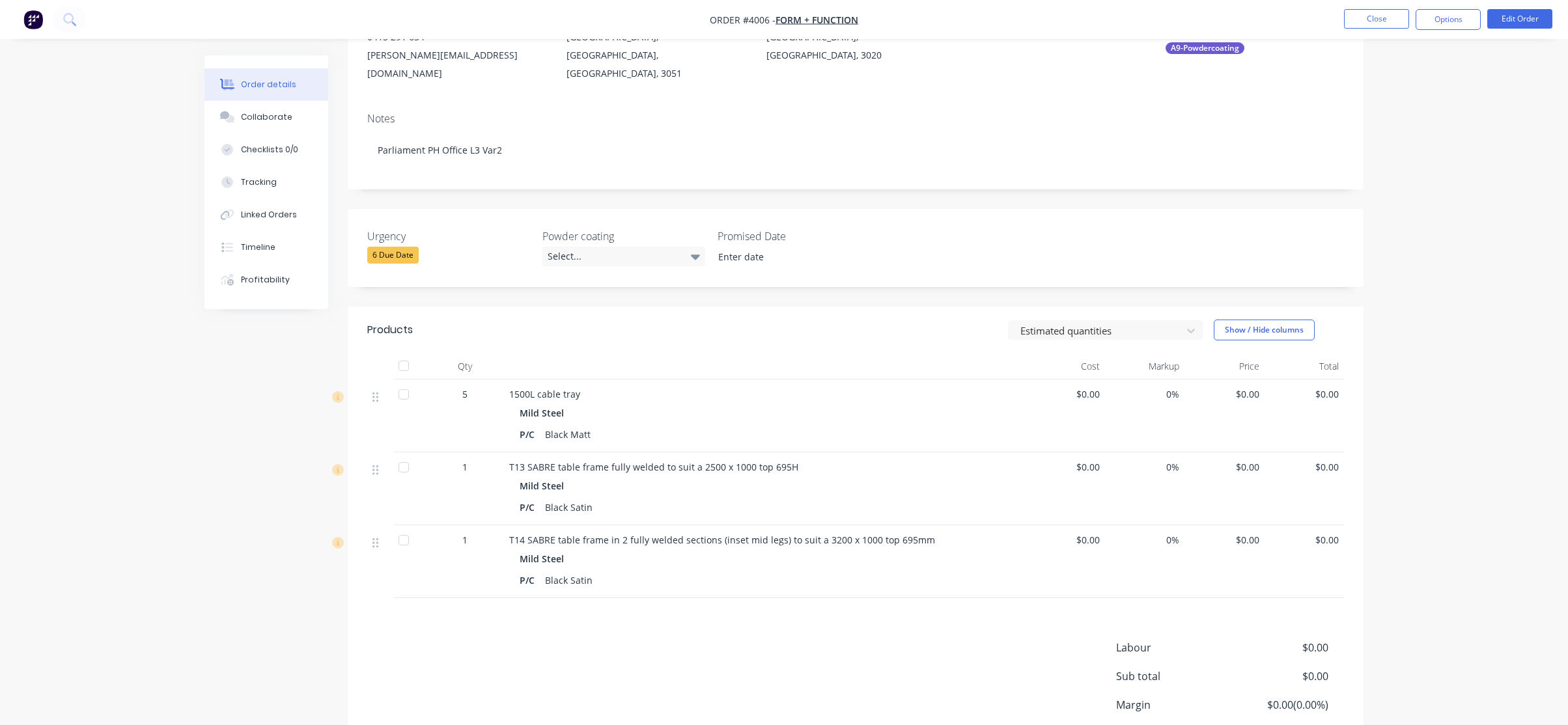
scroll to position [258, 0]
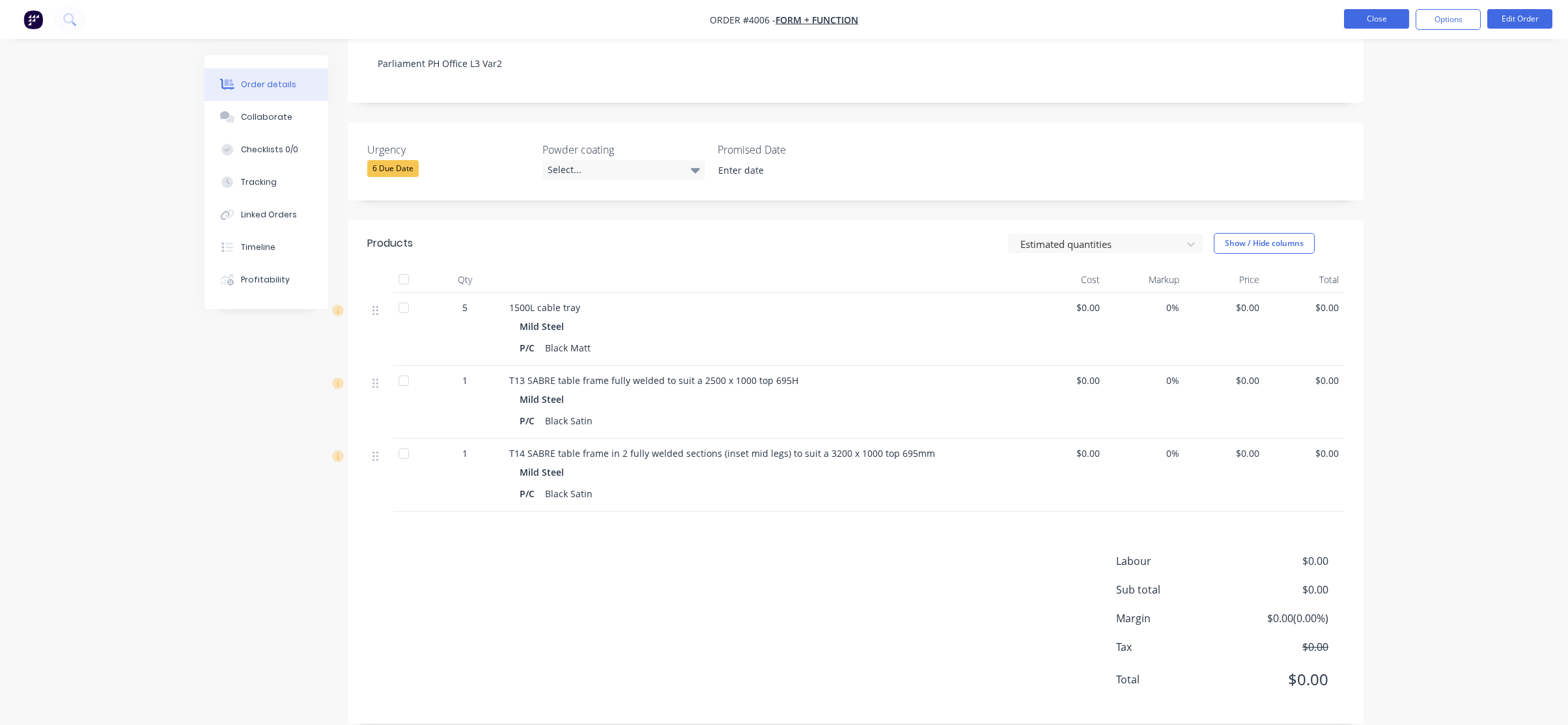
click at [1385, 16] on button "Close" at bounding box center [1376, 19] width 65 height 20
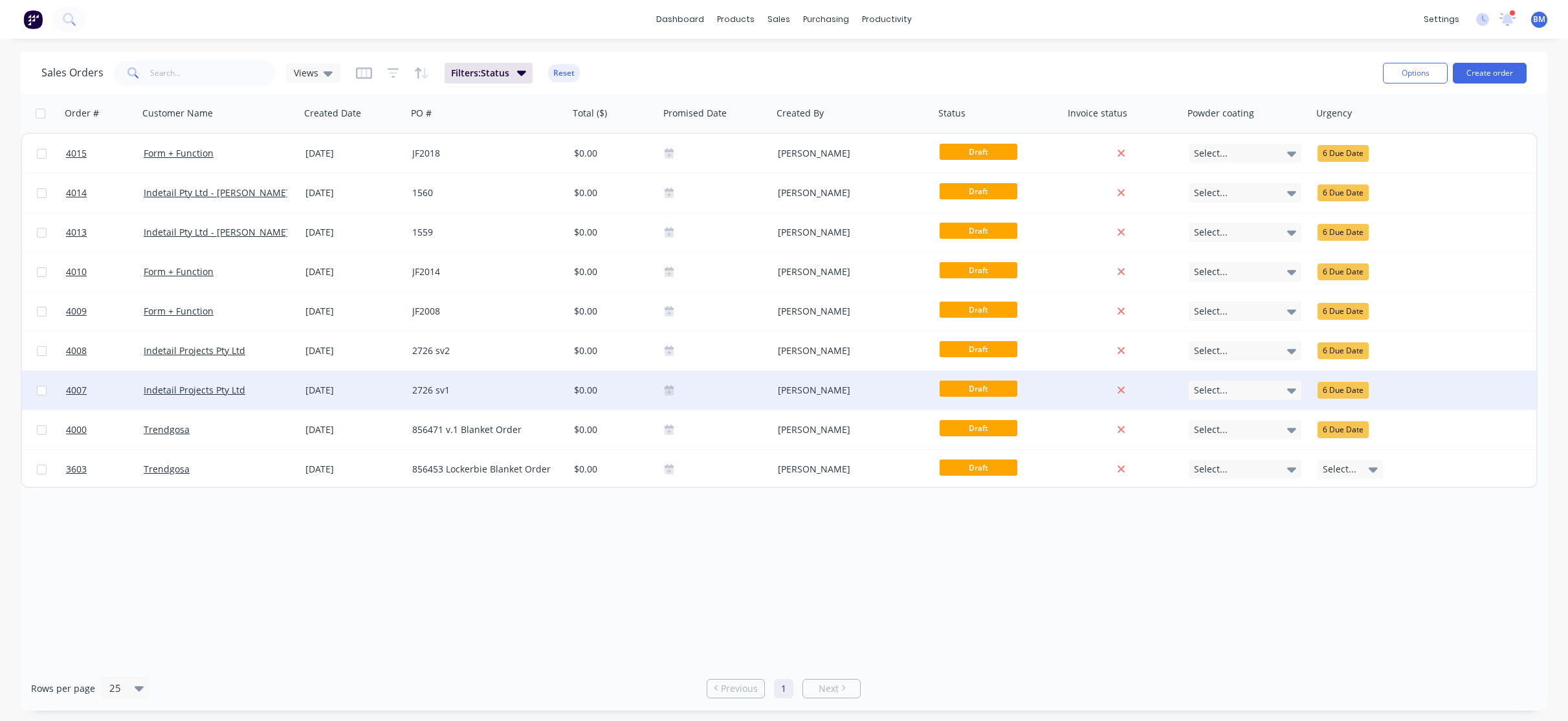
click at [372, 388] on div "[DATE]" at bounding box center [354, 390] width 96 height 13
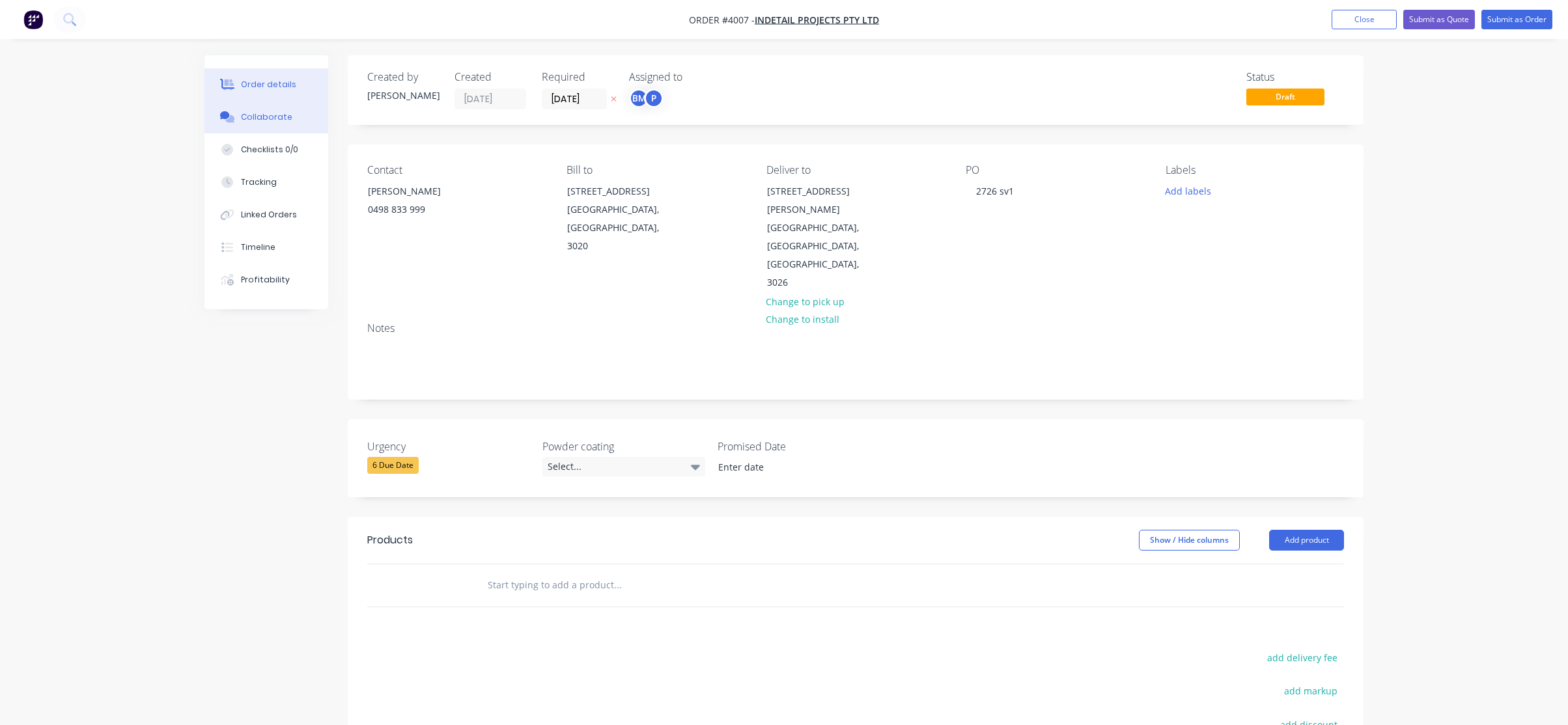
click at [253, 126] on button "Collaborate" at bounding box center [266, 117] width 124 height 33
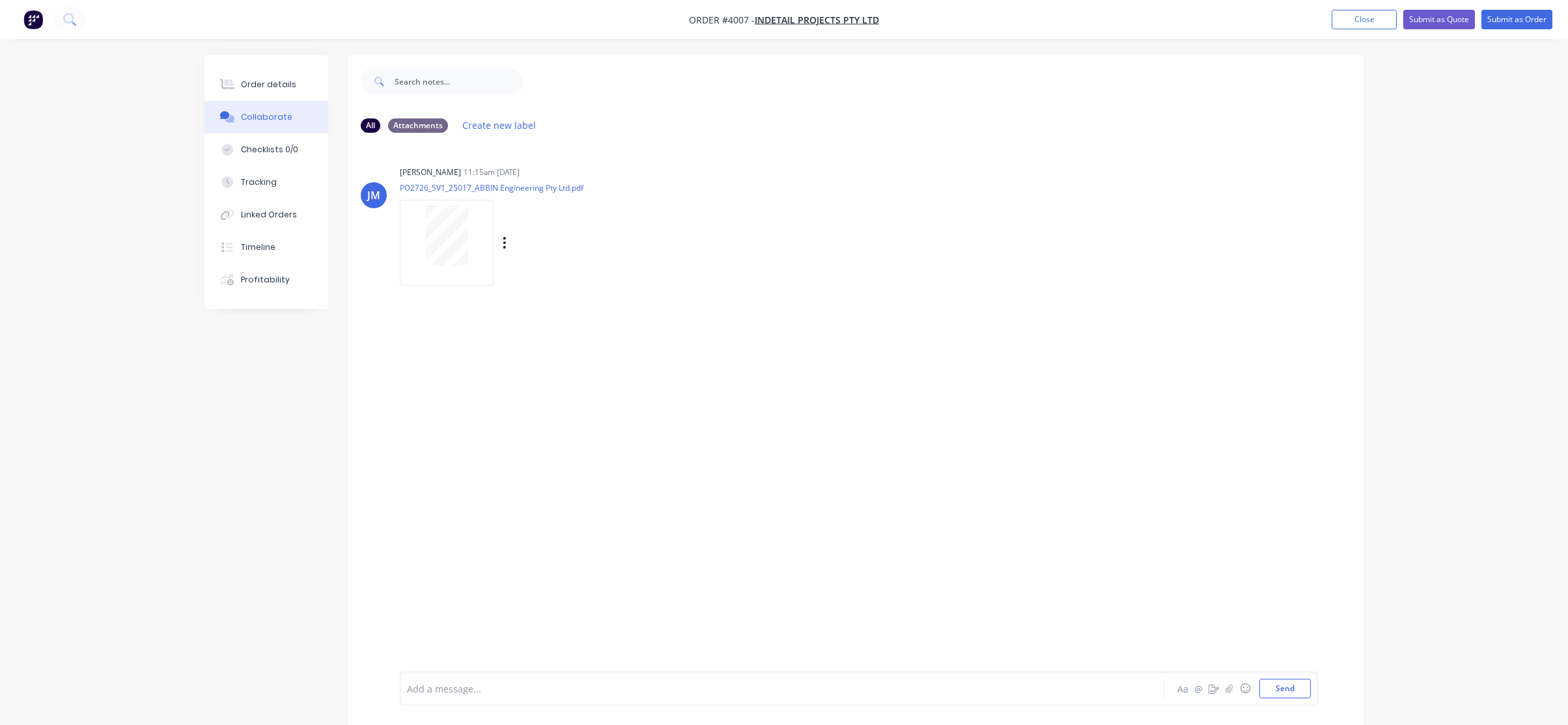
click at [469, 236] on div at bounding box center [446, 236] width 82 height 60
